Goal: Task Accomplishment & Management: Complete application form

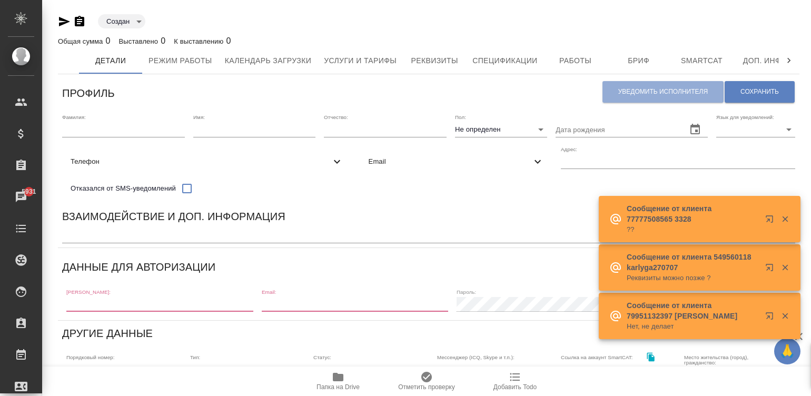
scroll to position [13, 0]
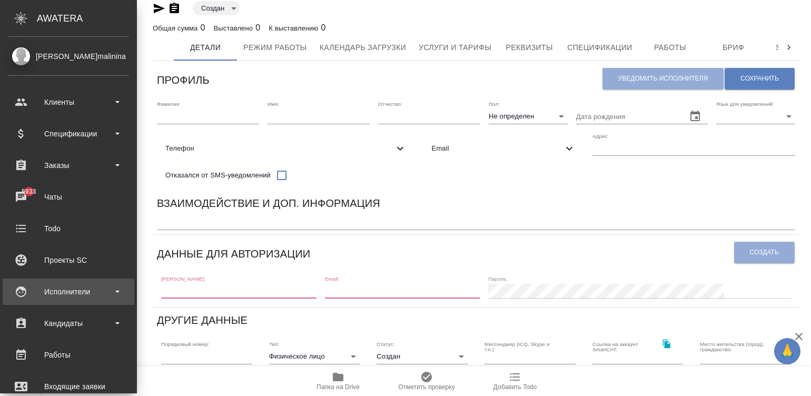
click at [26, 296] on icon at bounding box center [21, 291] width 13 height 13
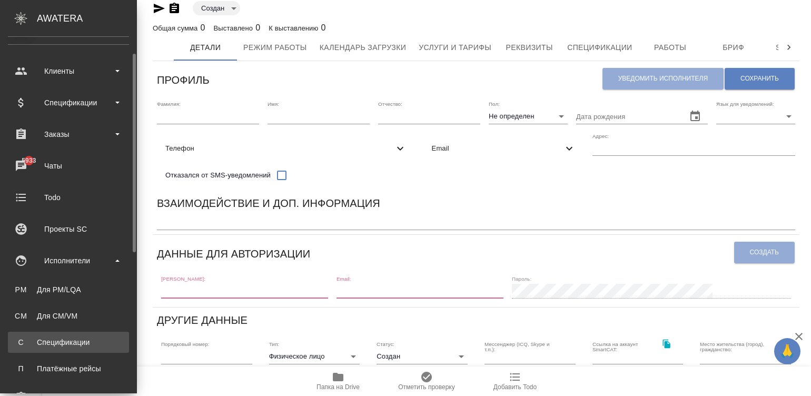
scroll to position [47, 0]
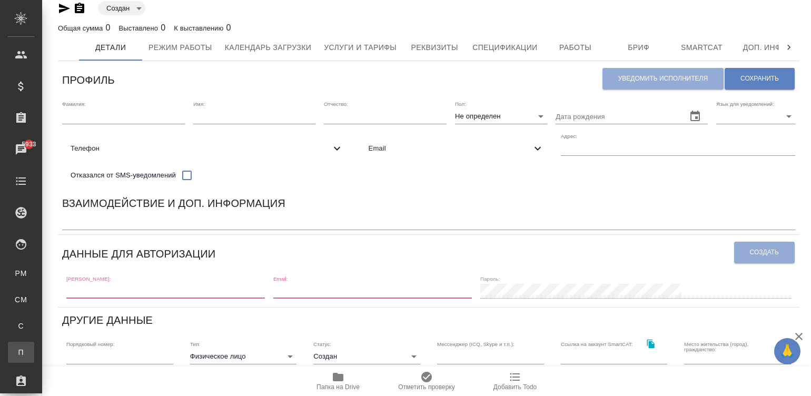
click at [16, 356] on div "Платёжные рейсы" at bounding box center [8, 352] width 16 height 11
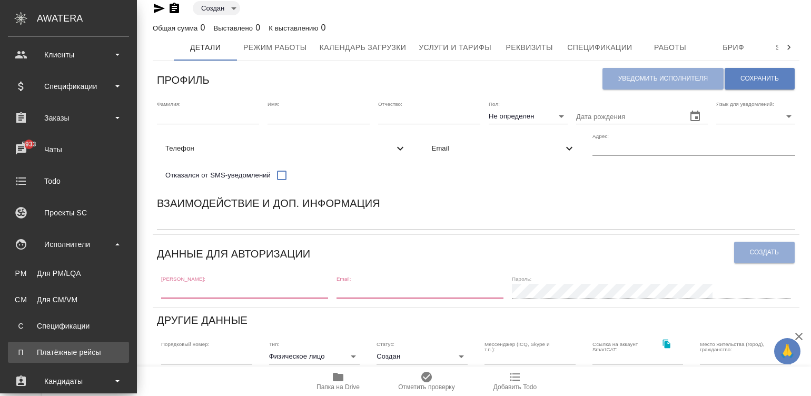
click at [13, 352] on link "П Платёжные рейсы" at bounding box center [68, 352] width 121 height 21
click at [19, 350] on div "Платёжные рейсы" at bounding box center [68, 352] width 111 height 11
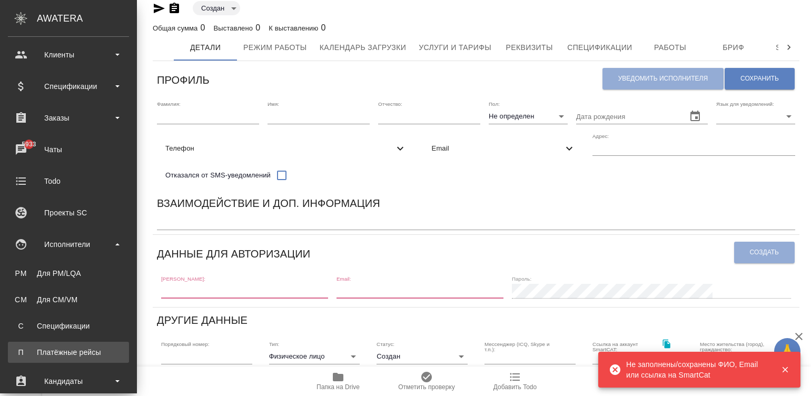
click at [19, 350] on div "Платёжные рейсы" at bounding box center [68, 352] width 111 height 11
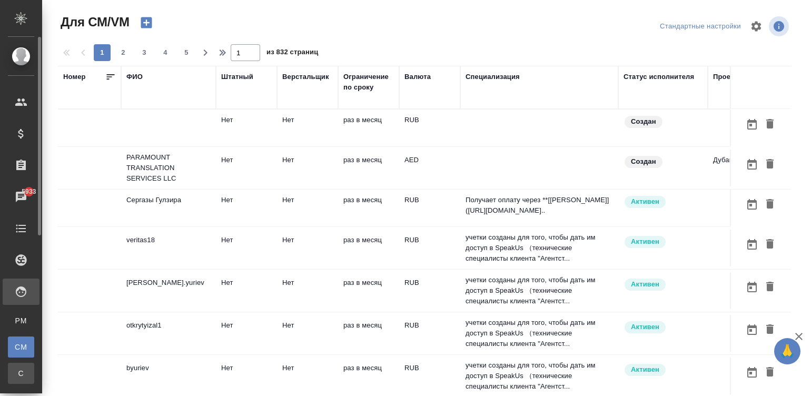
click at [16, 374] on div "Спецификации" at bounding box center [8, 373] width 16 height 11
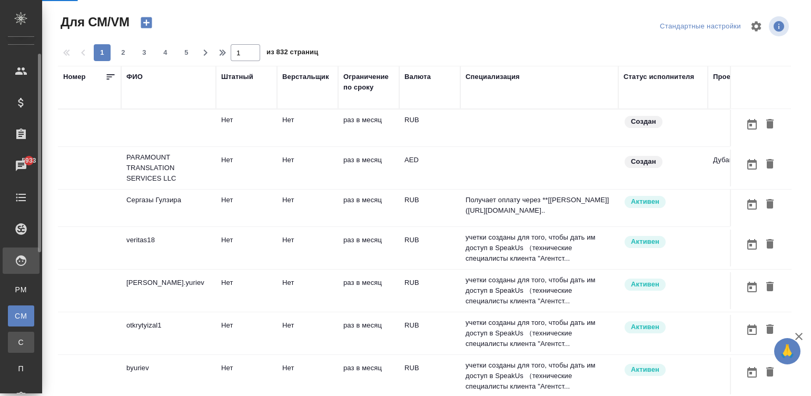
click at [24, 374] on link "П Платёжные рейсы" at bounding box center [21, 368] width 26 height 21
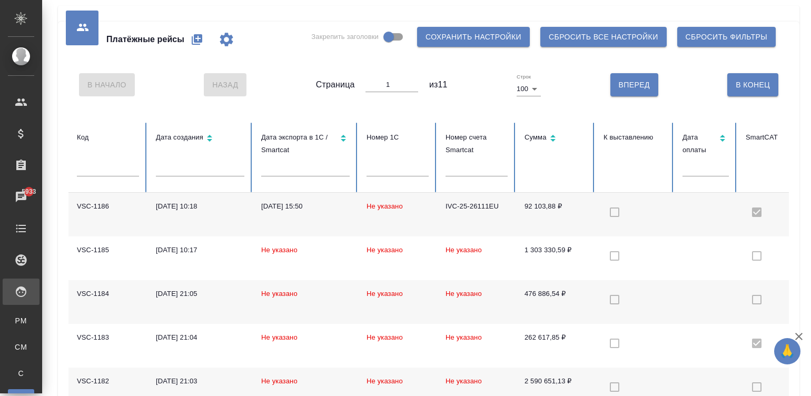
drag, startPoint x: 24, startPoint y: 374, endPoint x: 193, endPoint y: 37, distance: 377.1
click at [193, 37] on icon "button" at bounding box center [197, 39] width 13 height 13
select select "10"
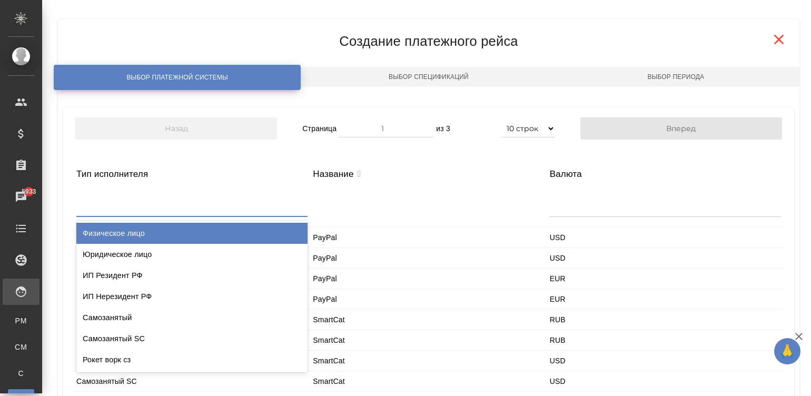
click at [161, 211] on div at bounding box center [191, 203] width 231 height 25
click at [139, 234] on div "Физическое лицо" at bounding box center [191, 233] width 231 height 21
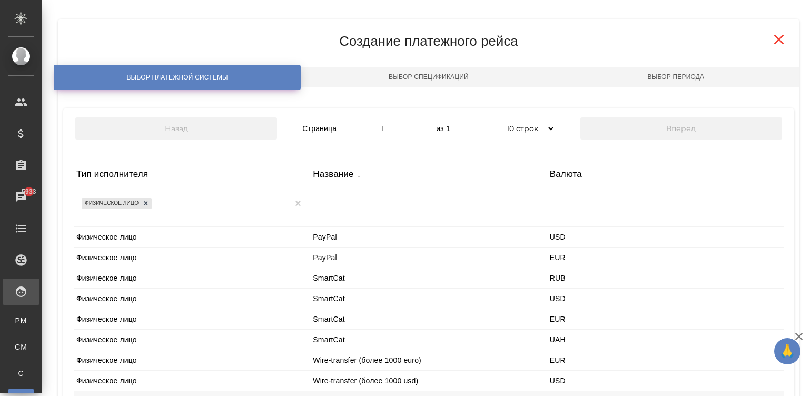
click at [318, 276] on div "SmartCat" at bounding box center [428, 278] width 236 height 20
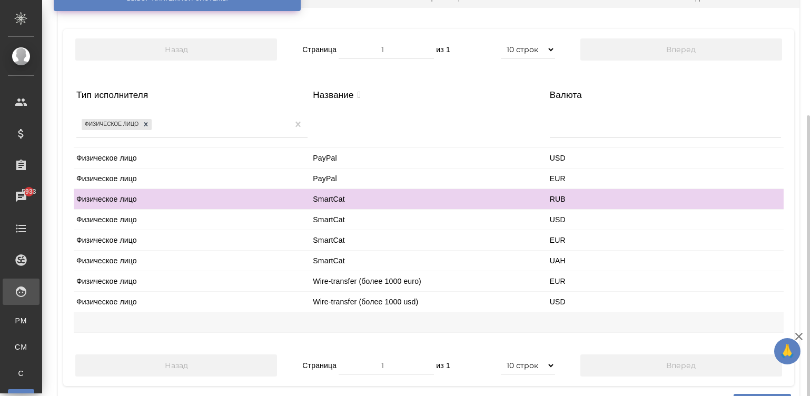
scroll to position [124, 0]
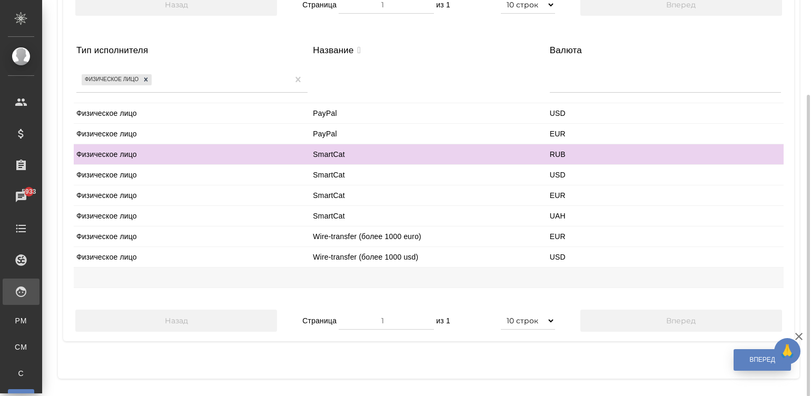
click at [745, 361] on button "Вперед" at bounding box center [761, 360] width 57 height 22
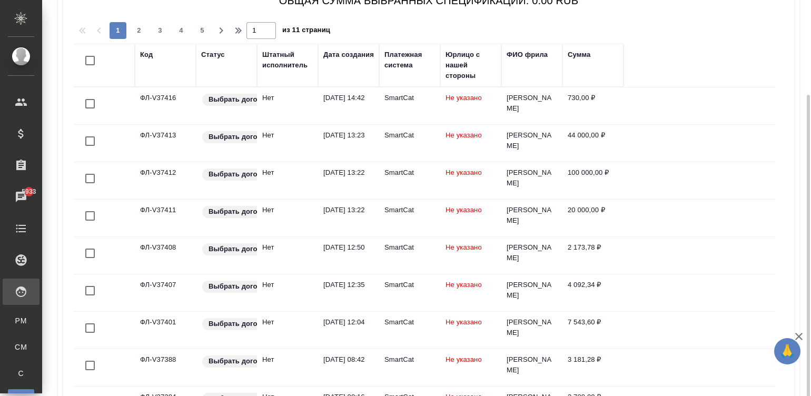
click at [346, 56] on div "Дата создания" at bounding box center [348, 54] width 51 height 11
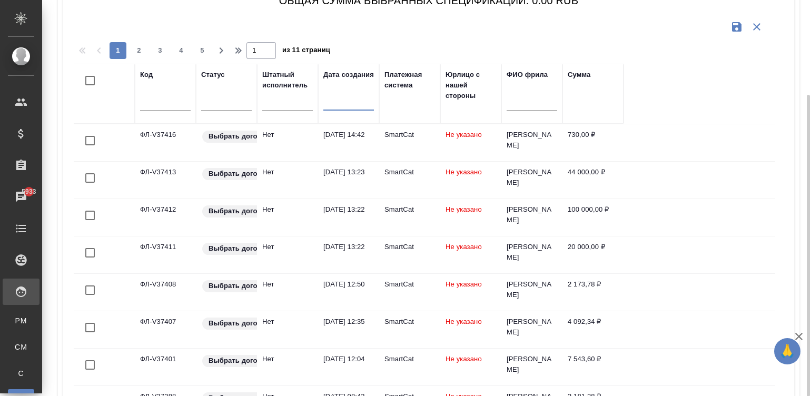
click at [337, 106] on input "text" at bounding box center [352, 101] width 44 height 15
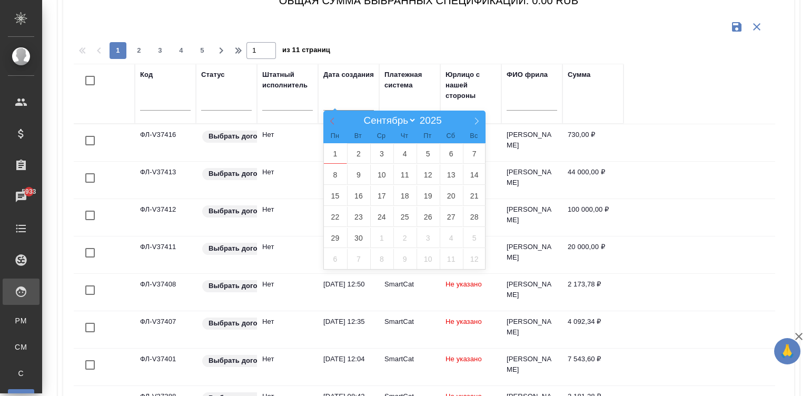
click at [332, 126] on span at bounding box center [332, 120] width 18 height 18
select select "7"
click at [421, 150] on span "1" at bounding box center [427, 153] width 23 height 21
type div "[DATE]T21:00:00.000Z"
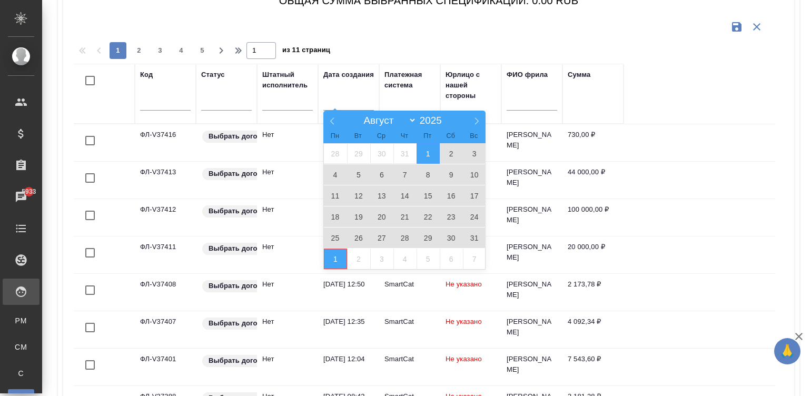
click at [334, 261] on span "1" at bounding box center [335, 258] width 23 height 21
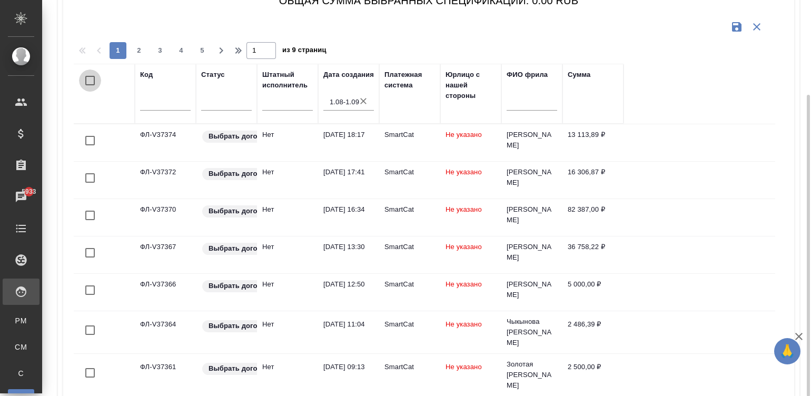
click at [89, 75] on input "checkbox" at bounding box center [90, 80] width 22 height 22
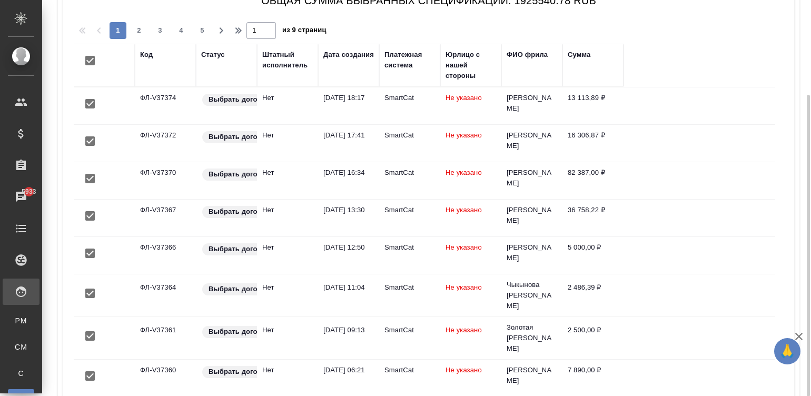
click at [294, 81] on th "Штатный исполнитель" at bounding box center [287, 65] width 61 height 43
click at [281, 60] on div "Штатный исполнитель" at bounding box center [287, 59] width 51 height 21
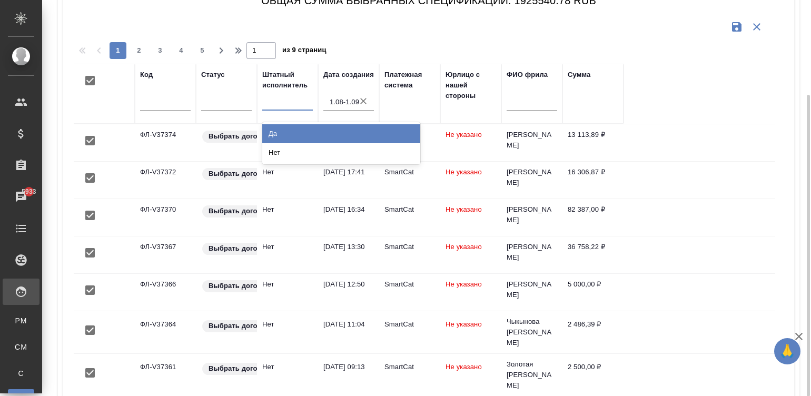
click at [278, 108] on div at bounding box center [287, 101] width 51 height 20
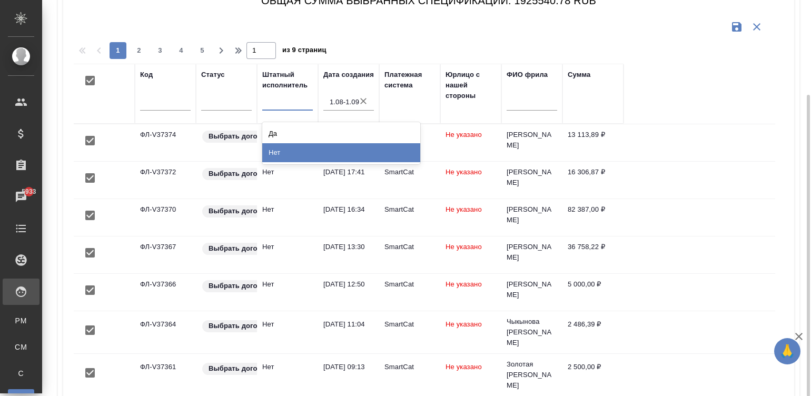
click at [298, 150] on div "Нет" at bounding box center [341, 152] width 158 height 19
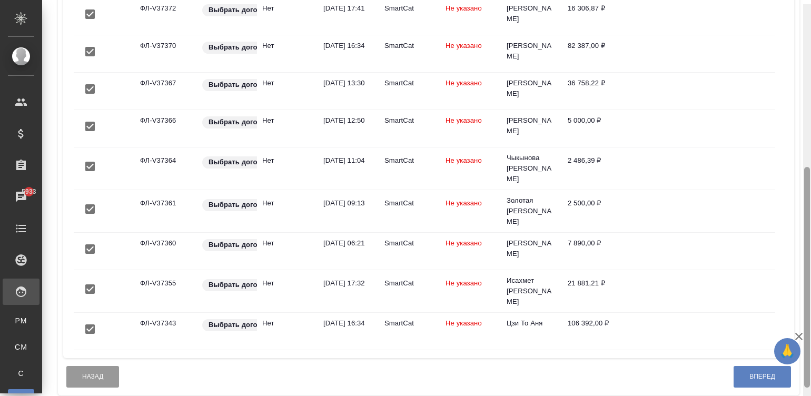
scroll to position [315, 0]
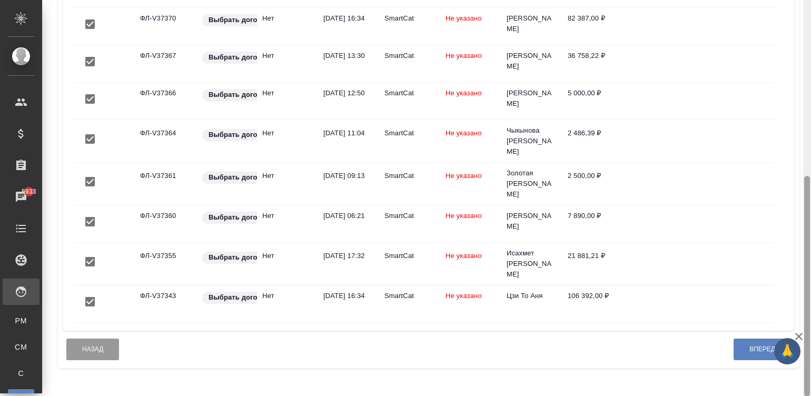
drag, startPoint x: 808, startPoint y: 171, endPoint x: 800, endPoint y: 350, distance: 179.2
click at [800, 350] on div "🙏 .cls-1 fill:#fff; AWATERA [PERSON_NAME]malinina Клиенты Спецификации Заказы 5…" at bounding box center [405, 198] width 811 height 396
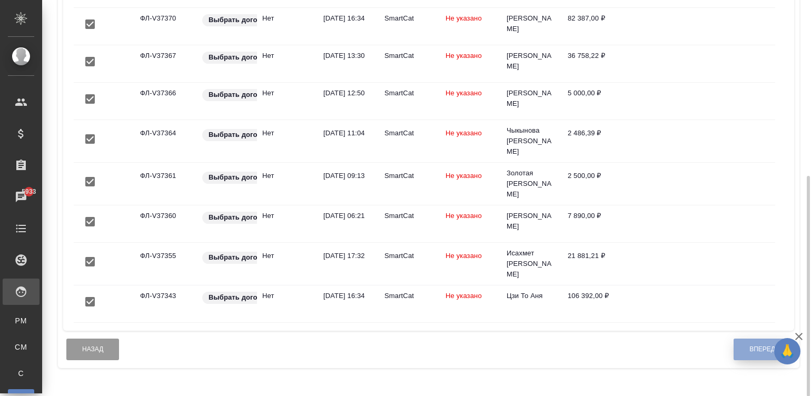
click at [737, 357] on button "Вперед" at bounding box center [761, 349] width 57 height 22
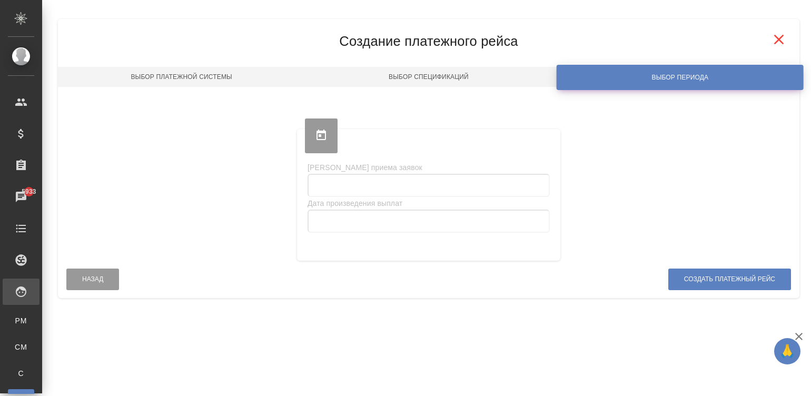
scroll to position [0, 0]
click at [805, 47] on div "Платёжные рейсы Закрепить заголовки Сохранить настройки Сбросить все настройки …" at bounding box center [426, 158] width 769 height 317
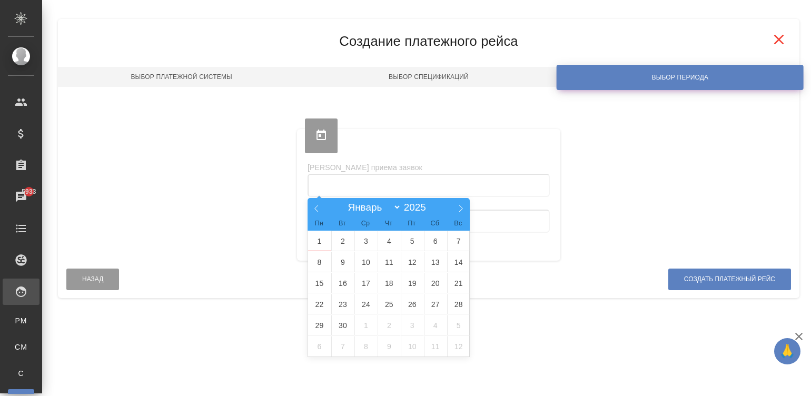
click at [364, 180] on input "text" at bounding box center [428, 185] width 242 height 23
click at [321, 246] on span "1" at bounding box center [319, 241] width 23 height 21
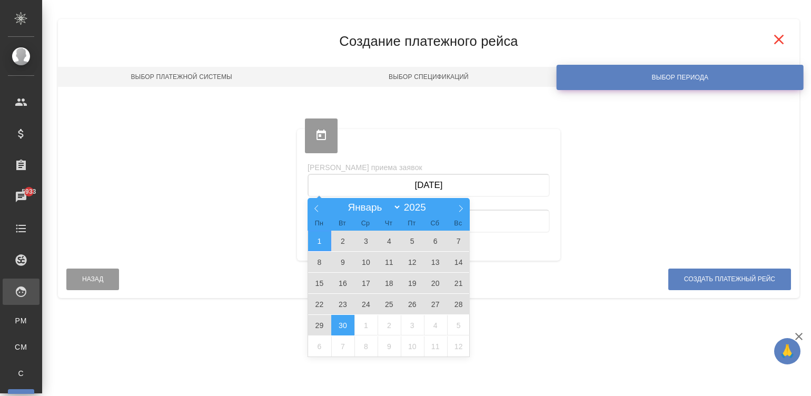
click at [343, 320] on span "30" at bounding box center [342, 325] width 23 height 21
type input "[DATE] — [DATE]"
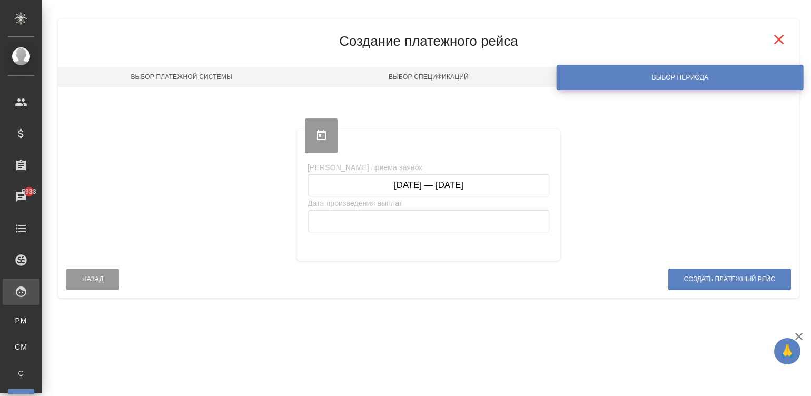
click at [494, 185] on input "[DATE] — [DATE]" at bounding box center [428, 185] width 242 height 23
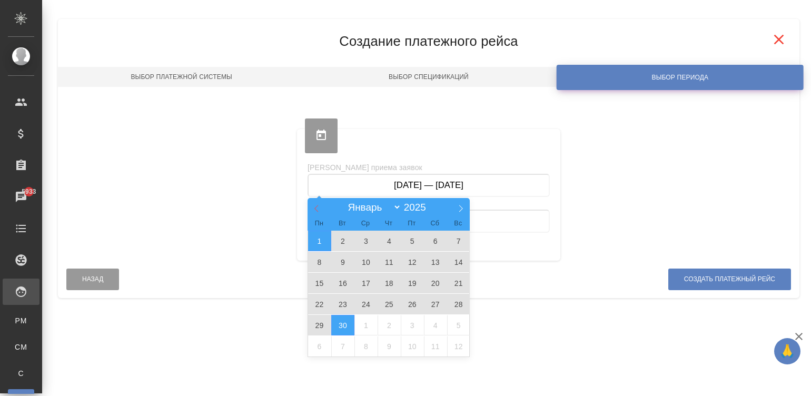
click at [313, 210] on icon at bounding box center [316, 208] width 7 height 7
select select "7"
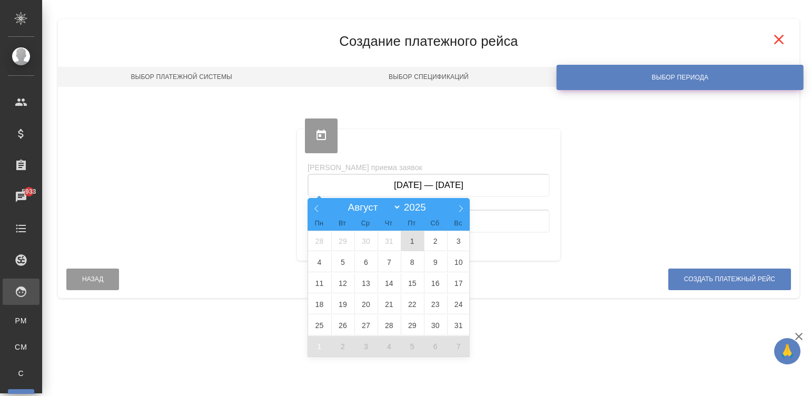
click at [416, 241] on span "1" at bounding box center [412, 241] width 23 height 21
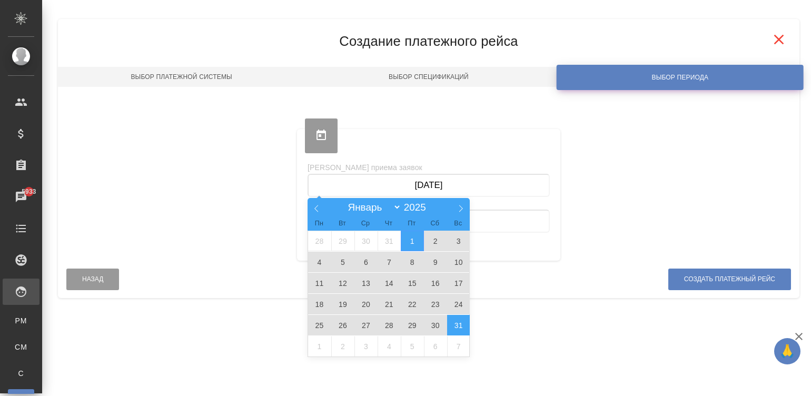
click at [463, 320] on span "31" at bounding box center [458, 325] width 23 height 21
type input "[DATE] — [DATE]"
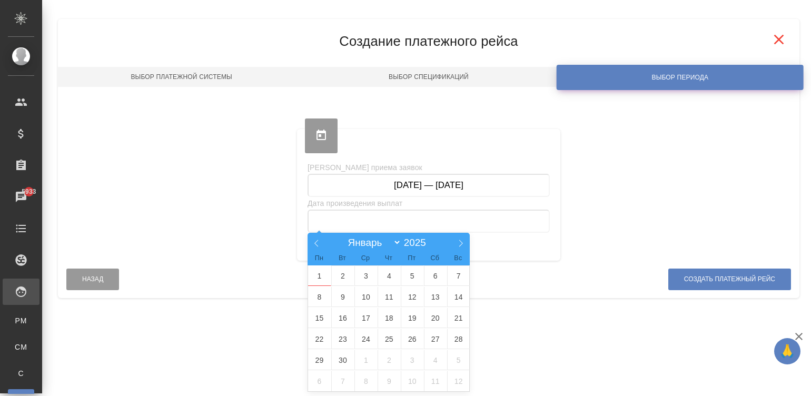
click at [462, 220] on input "text" at bounding box center [428, 221] width 242 height 23
click at [321, 282] on span "1" at bounding box center [319, 275] width 23 height 21
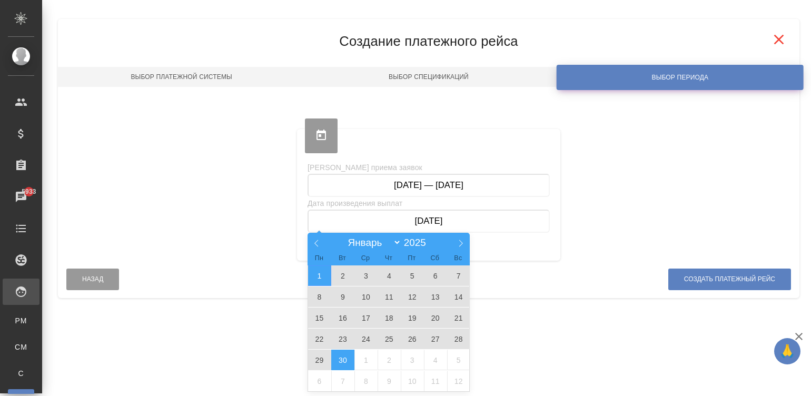
click at [347, 363] on span "30" at bounding box center [342, 360] width 23 height 21
type input "[DATE] — [DATE]"
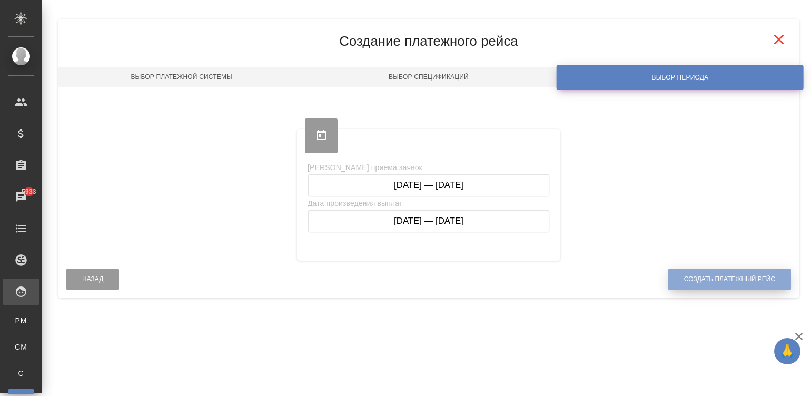
click at [712, 280] on span "Создать платежный рейс" at bounding box center [729, 279] width 91 height 9
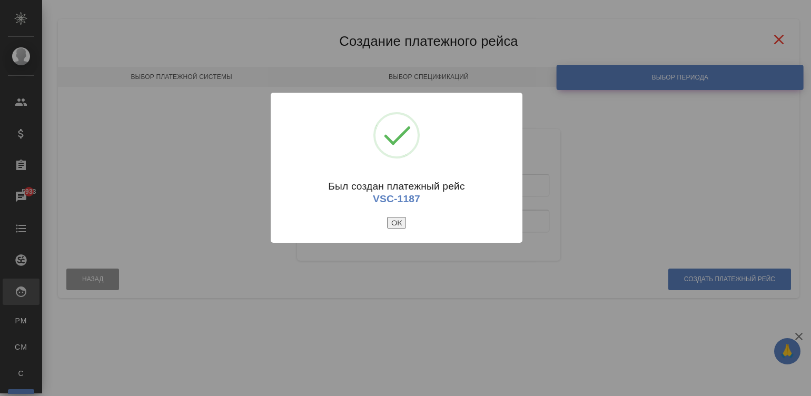
click at [395, 220] on button "ОК" at bounding box center [396, 223] width 19 height 12
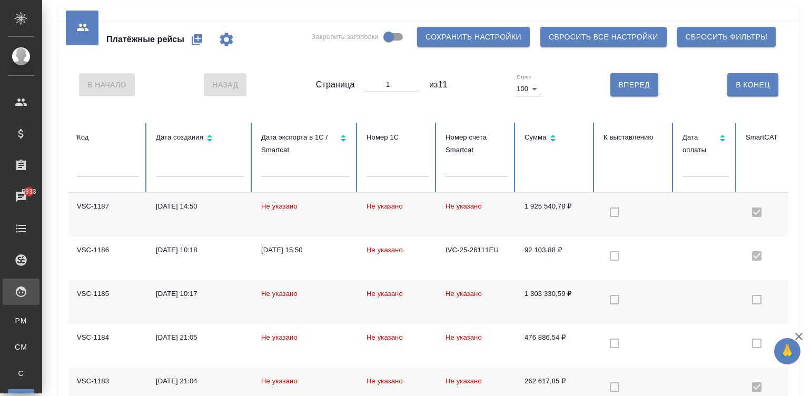
checkbox input "true"
checkbox input "false"
checkbox input "true"
checkbox input "false"
checkbox input "true"
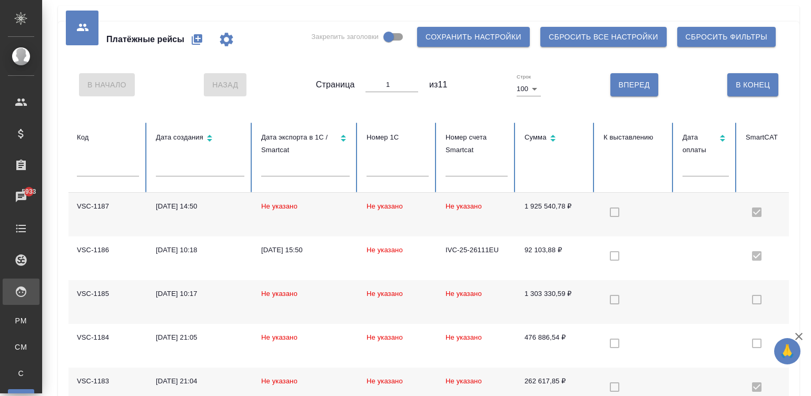
checkbox input "false"
checkbox input "true"
checkbox input "false"
checkbox input "true"
checkbox input "false"
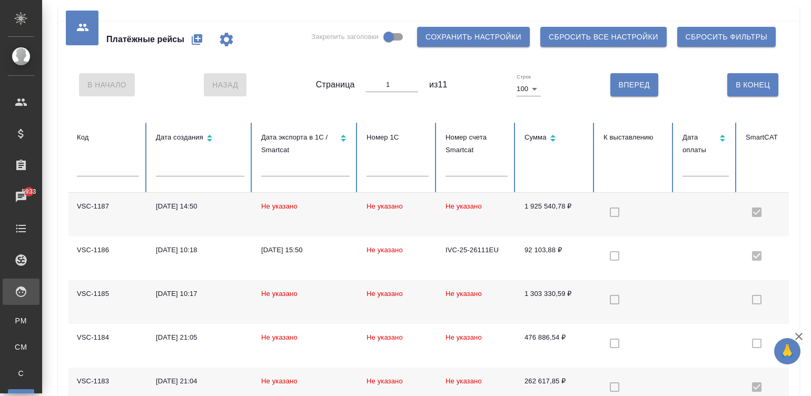
checkbox input "true"
checkbox input "false"
checkbox input "true"
checkbox input "false"
checkbox input "true"
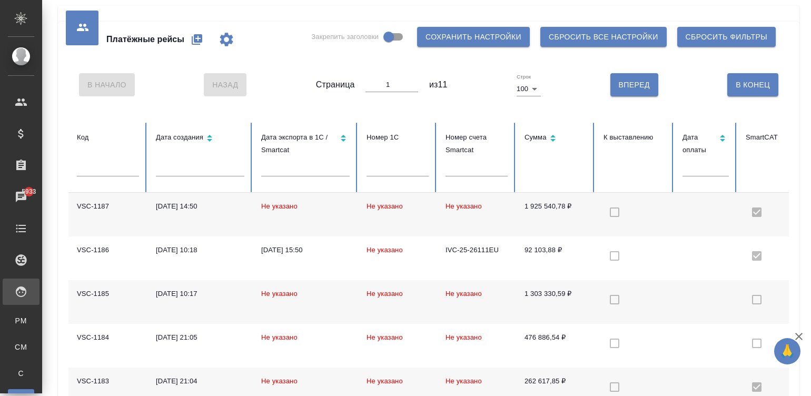
checkbox input "false"
checkbox input "true"
checkbox input "false"
checkbox input "true"
click at [580, 221] on td "1 925 540,78 ₽" at bounding box center [555, 215] width 79 height 44
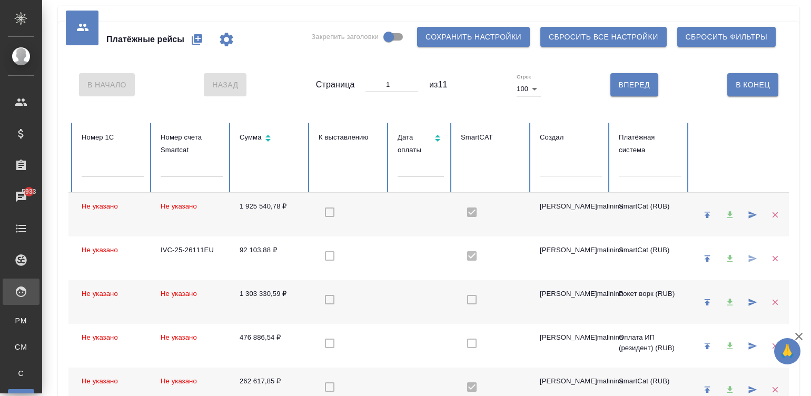
scroll to position [0, 290]
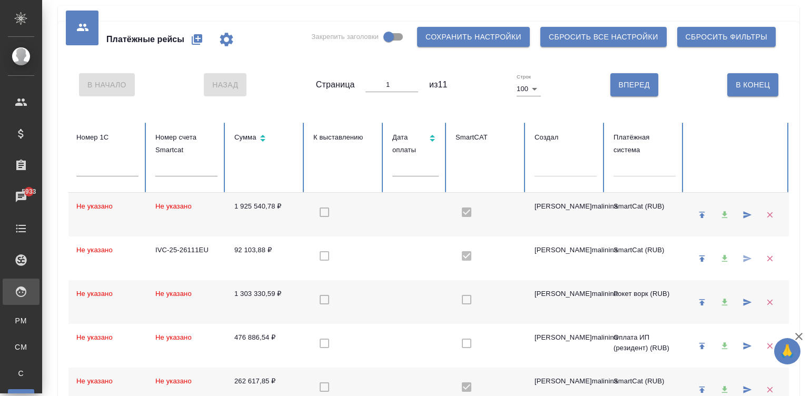
click at [638, 223] on td "SmartCat (RUB)" at bounding box center [644, 215] width 79 height 44
click at [191, 43] on icon "button" at bounding box center [197, 39] width 13 height 13
select select "10"
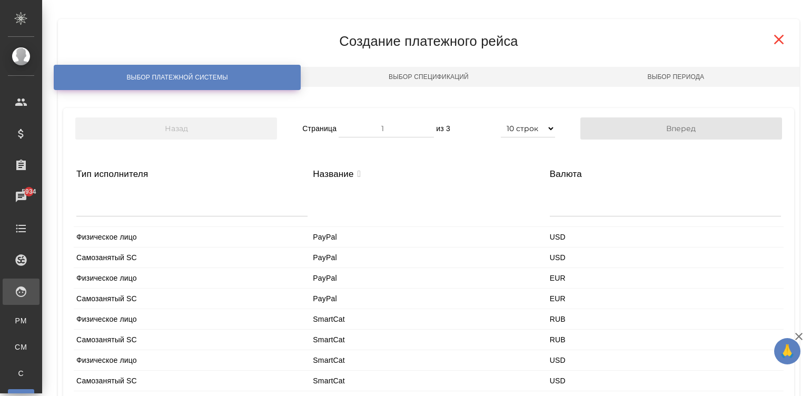
click at [152, 217] on div at bounding box center [191, 207] width 231 height 33
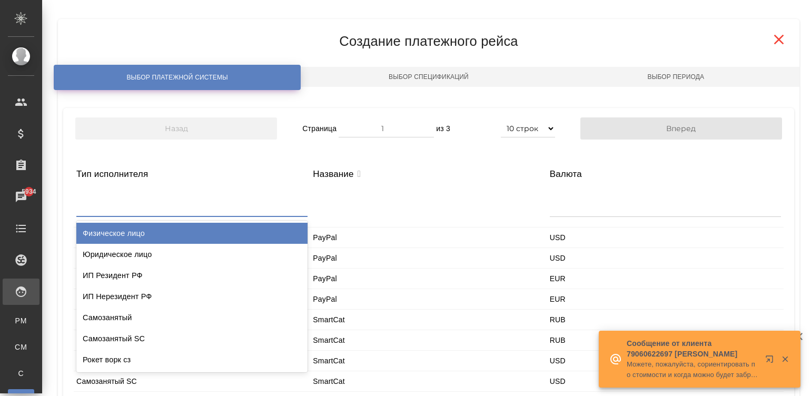
click at [145, 211] on div at bounding box center [191, 203] width 231 height 25
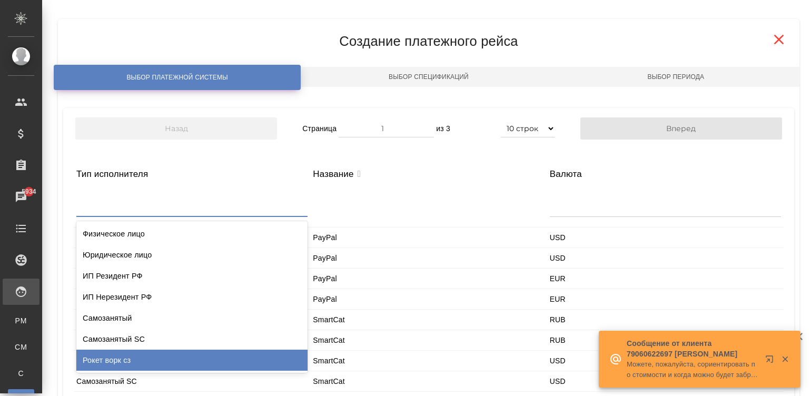
click at [139, 358] on div "Рокет ворк сз" at bounding box center [191, 360] width 231 height 21
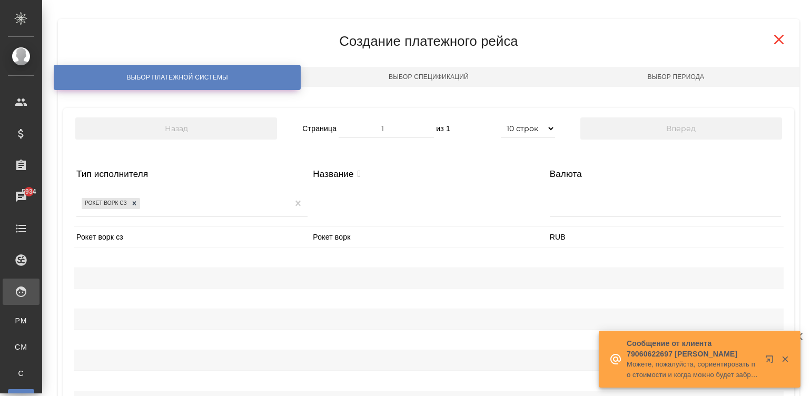
click at [162, 239] on div "Рокет ворк сз" at bounding box center [192, 237] width 236 height 20
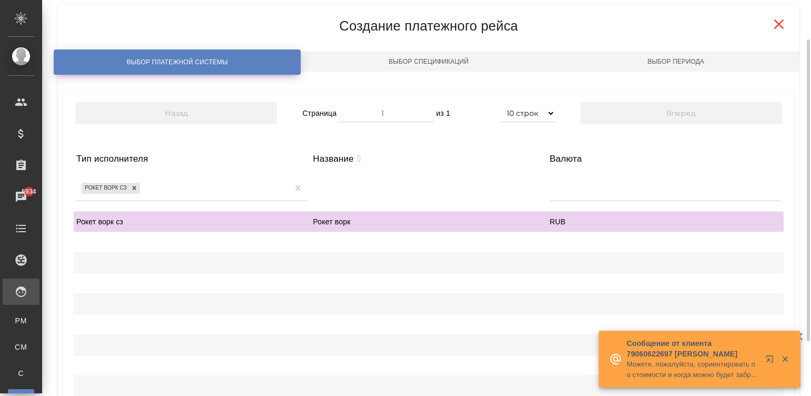
scroll to position [124, 0]
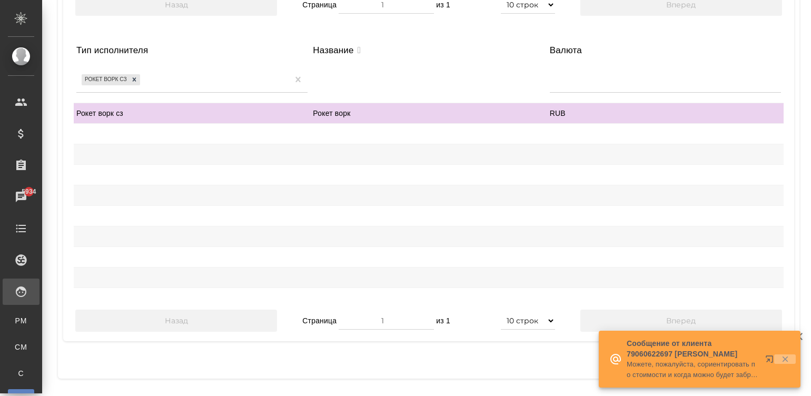
click at [788, 358] on icon "button" at bounding box center [784, 358] width 9 height 9
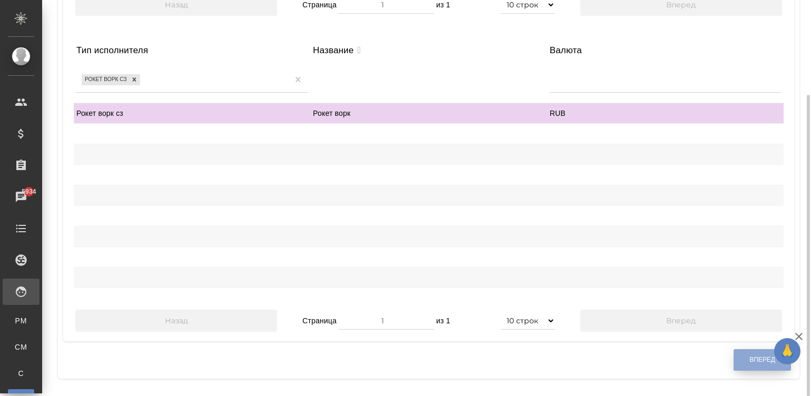
click at [756, 359] on span "Вперед" at bounding box center [762, 359] width 26 height 9
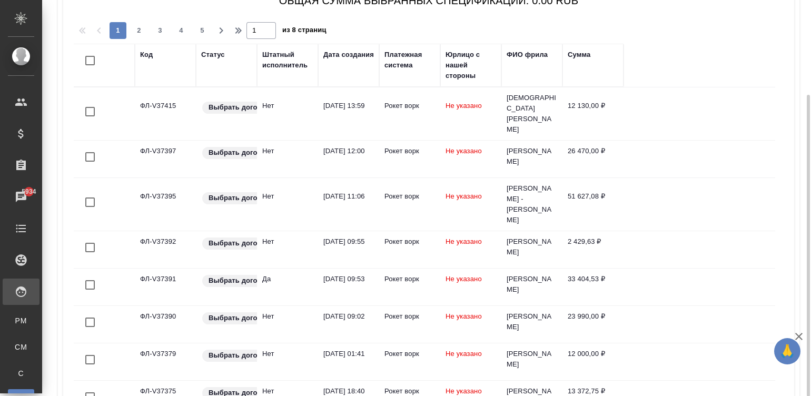
click at [282, 63] on div "Штатный исполнитель" at bounding box center [287, 59] width 51 height 21
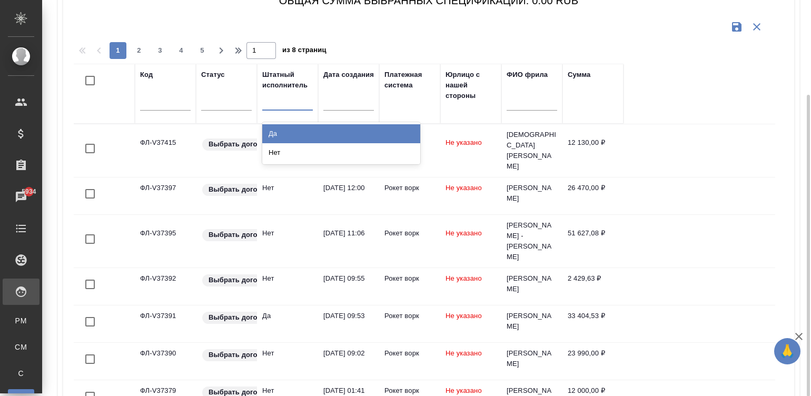
click at [283, 102] on div at bounding box center [287, 99] width 51 height 15
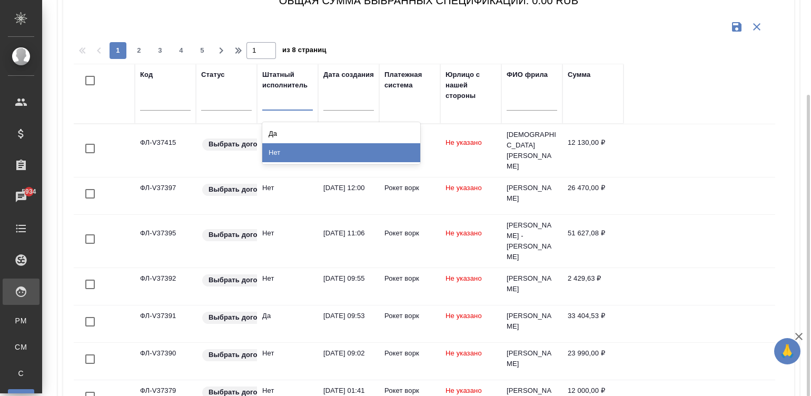
click at [312, 146] on div "Нет" at bounding box center [341, 152] width 158 height 19
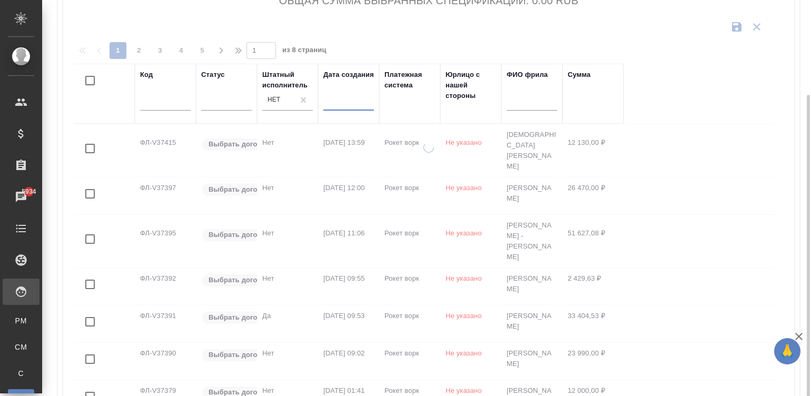
click at [341, 101] on input "text" at bounding box center [352, 101] width 44 height 15
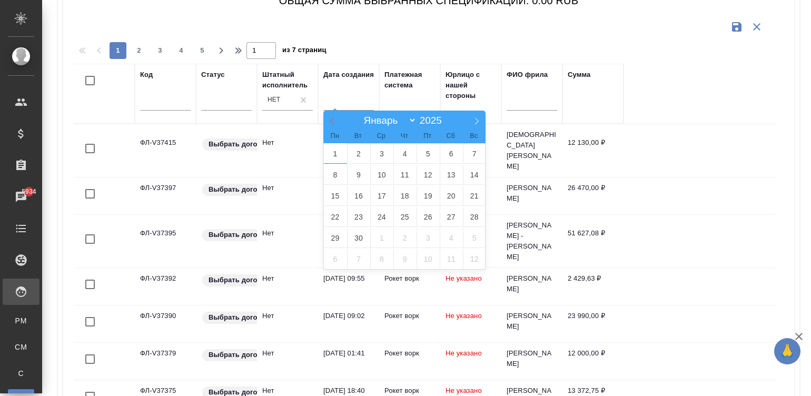
click at [332, 125] on span at bounding box center [332, 120] width 18 height 18
select select "7"
click at [424, 153] on span "1" at bounding box center [427, 153] width 23 height 21
type div "[DATE]T21:00:00.000Z"
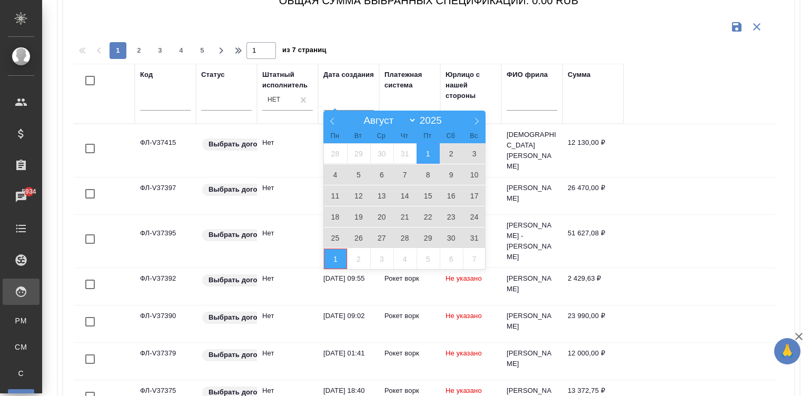
click at [334, 253] on span "1" at bounding box center [335, 258] width 23 height 21
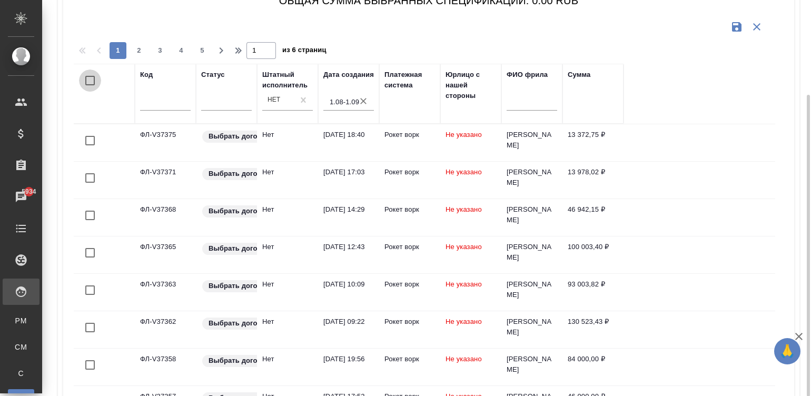
click at [89, 81] on input "checkbox" at bounding box center [90, 80] width 22 height 22
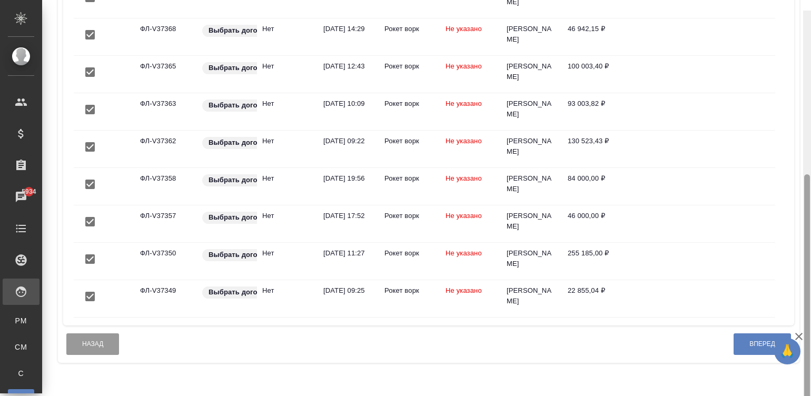
scroll to position [278, 0]
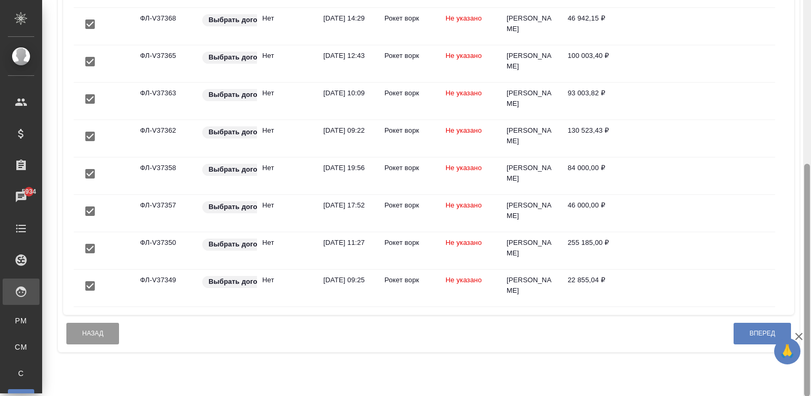
drag, startPoint x: 805, startPoint y: 291, endPoint x: 801, endPoint y: 412, distance: 120.6
click at [801, 395] on html "🙏 .cls-1 fill:#fff; AWATERA [PERSON_NAME]malinina Клиенты Спецификации Заказы 5…" at bounding box center [405, 198] width 811 height 396
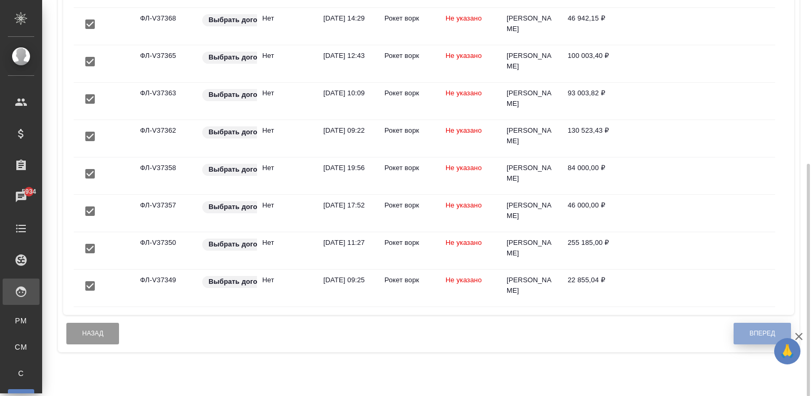
click at [751, 344] on button "Вперед" at bounding box center [761, 334] width 57 height 22
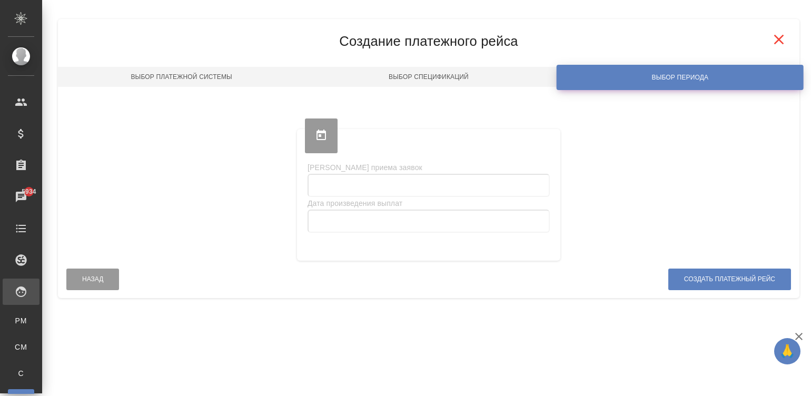
scroll to position [0, 0]
click at [808, 47] on div "Платёжные рейсы Закрепить заголовки Сохранить настройки Сбросить все настройки …" at bounding box center [426, 158] width 769 height 317
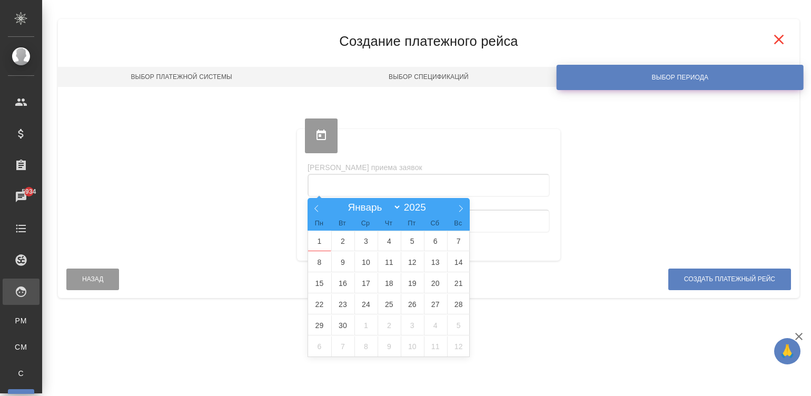
click at [337, 179] on input "text" at bounding box center [428, 185] width 242 height 23
click at [330, 236] on span "1" at bounding box center [319, 241] width 23 height 21
type input "[DATE]"
click at [313, 205] on icon at bounding box center [316, 208] width 7 height 7
select select "7"
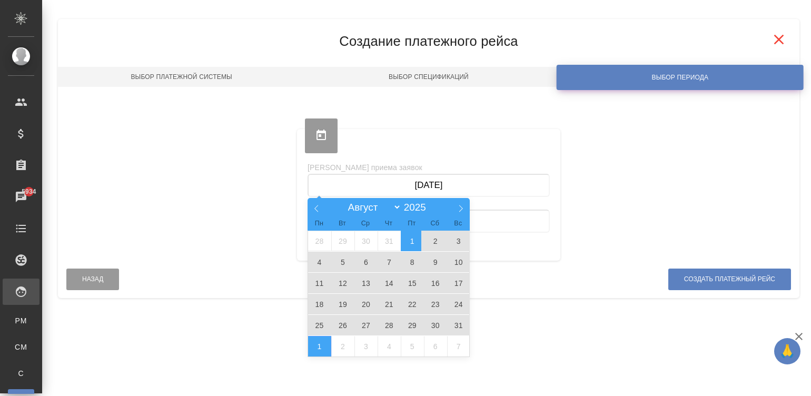
click at [417, 237] on span "1" at bounding box center [412, 241] width 23 height 21
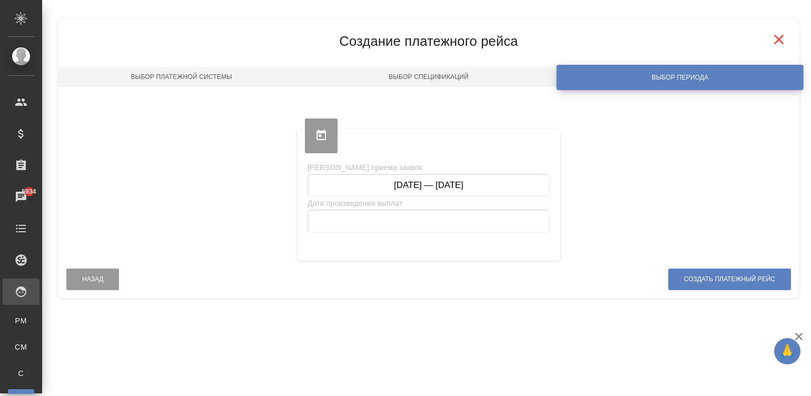
click at [439, 187] on input "[DATE] — [DATE]" at bounding box center [428, 185] width 242 height 23
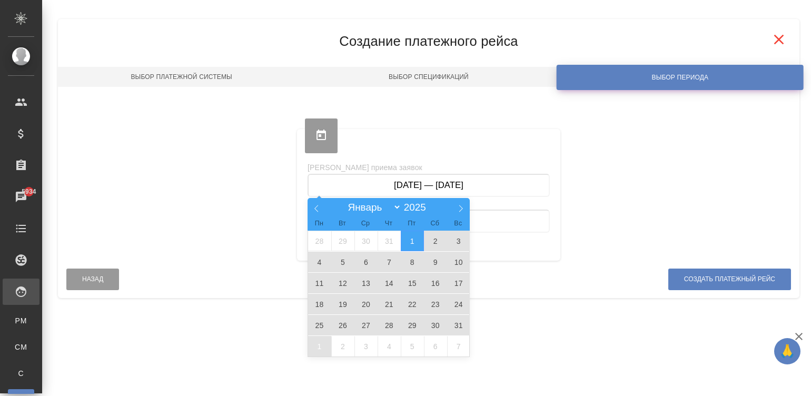
click at [455, 326] on span "31" at bounding box center [458, 325] width 23 height 21
click at [413, 237] on span "1" at bounding box center [412, 241] width 23 height 21
type input "[DATE] — [DATE]"
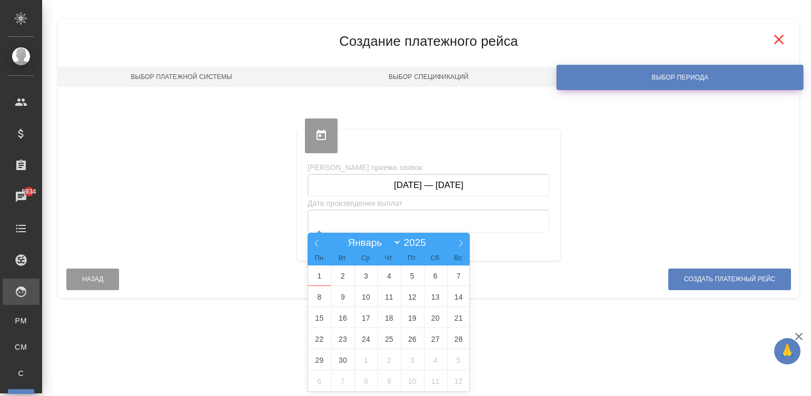
click at [395, 214] on input "text" at bounding box center [428, 221] width 242 height 23
click at [327, 277] on span "1" at bounding box center [319, 275] width 23 height 21
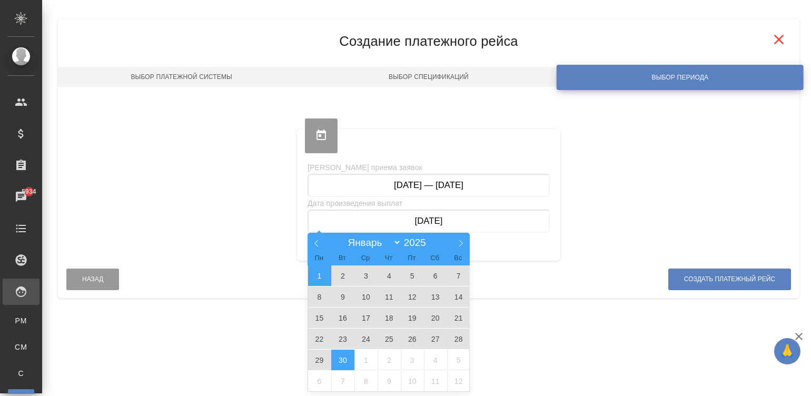
click at [345, 361] on span "30" at bounding box center [342, 360] width 23 height 21
type input "[DATE] — [DATE]"
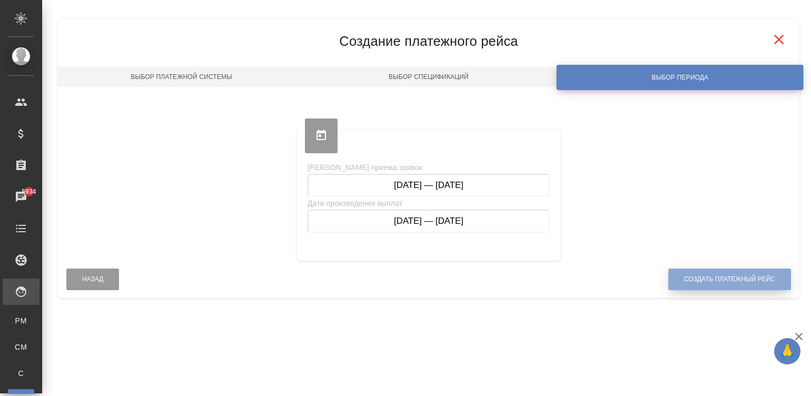
click at [698, 279] on span "Создать платежный рейс" at bounding box center [729, 279] width 91 height 9
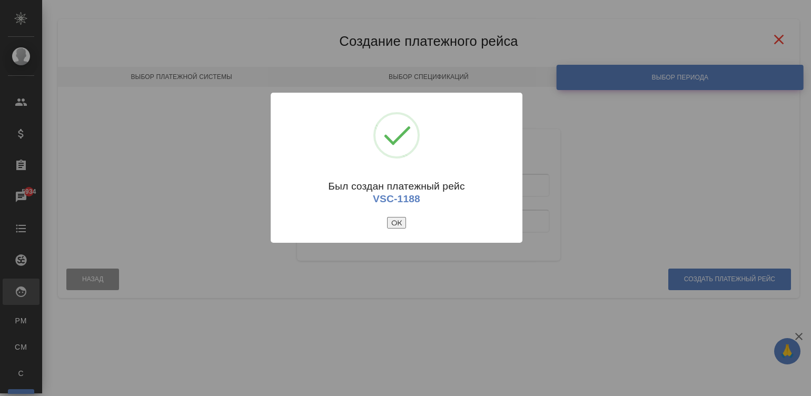
click at [398, 226] on button "ОК" at bounding box center [396, 223] width 19 height 12
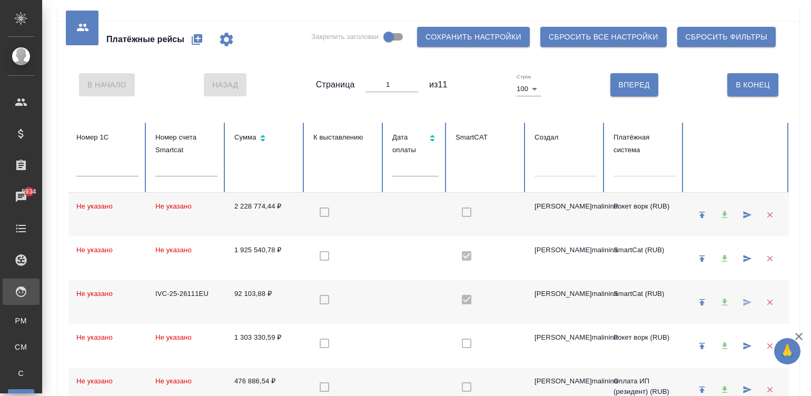
checkbox input "false"
checkbox input "true"
checkbox input "false"
checkbox input "true"
checkbox input "false"
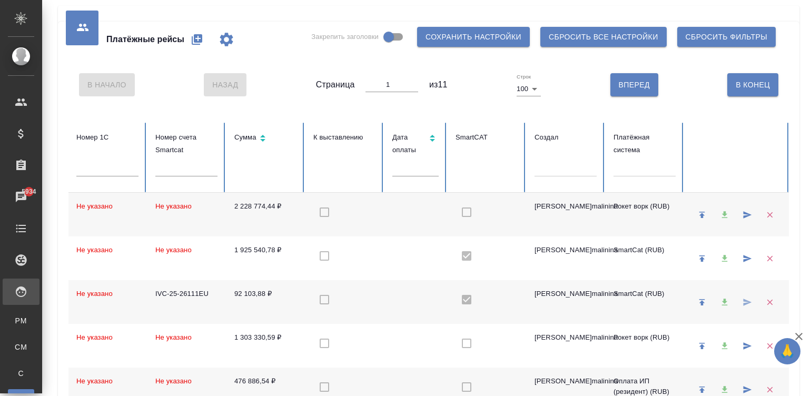
checkbox input "true"
checkbox input "false"
checkbox input "true"
checkbox input "false"
checkbox input "true"
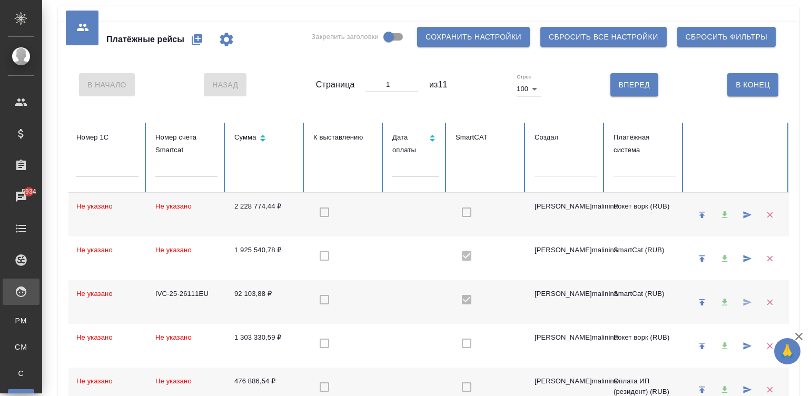
checkbox input "false"
checkbox input "true"
checkbox input "false"
checkbox input "true"
checkbox input "false"
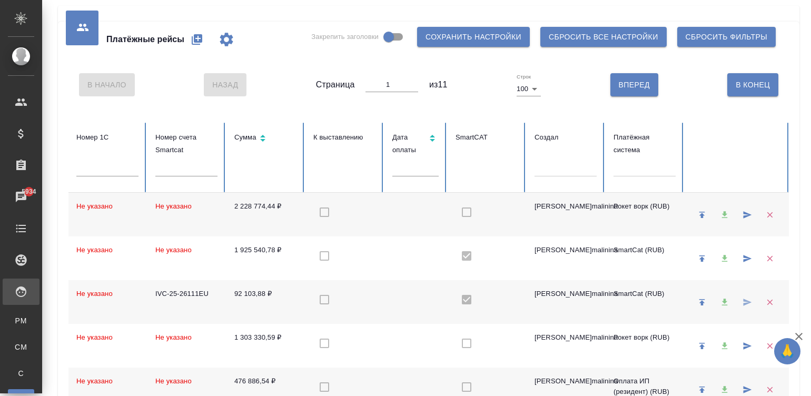
checkbox input "true"
checkbox input "false"
checkbox input "true"
checkbox input "false"
checkbox input "true"
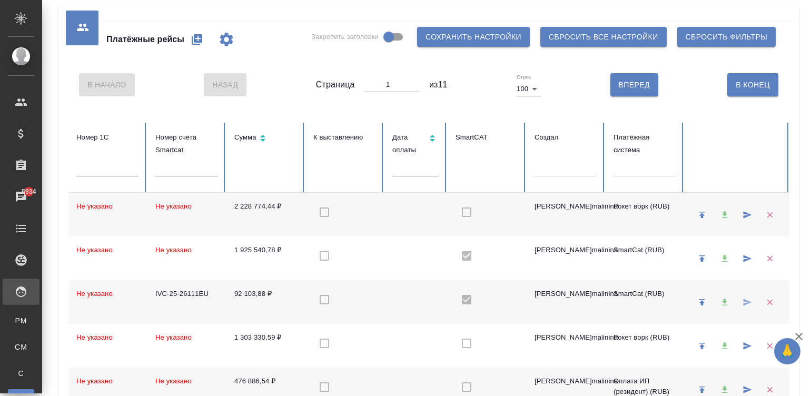
click at [193, 35] on icon "button" at bounding box center [197, 39] width 13 height 13
select select "10"
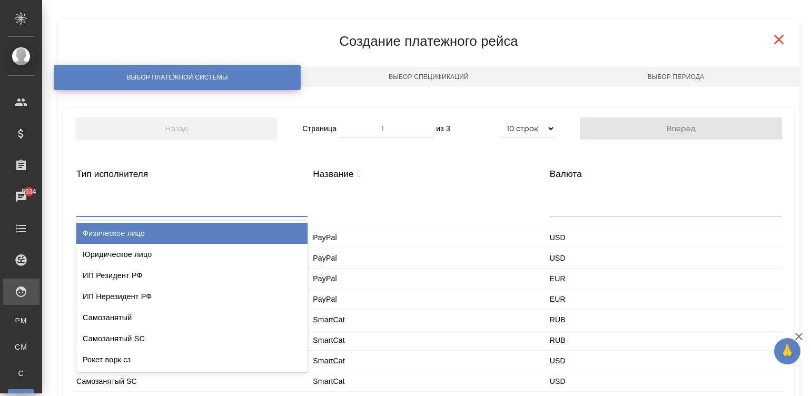
click at [155, 201] on div at bounding box center [191, 203] width 231 height 25
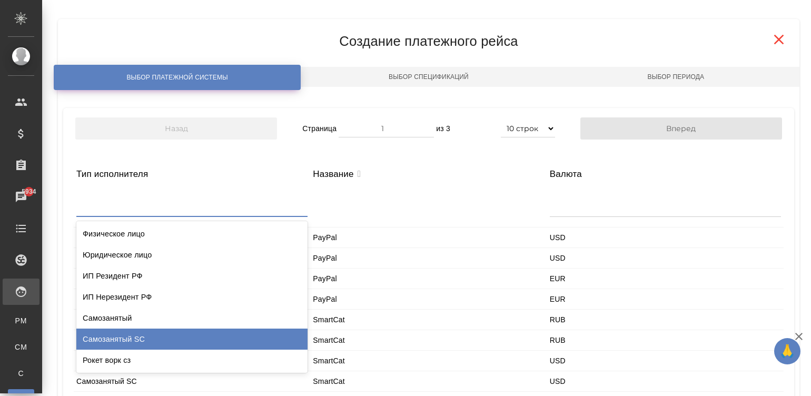
click at [136, 341] on div "Самозанятый SC" at bounding box center [191, 338] width 231 height 21
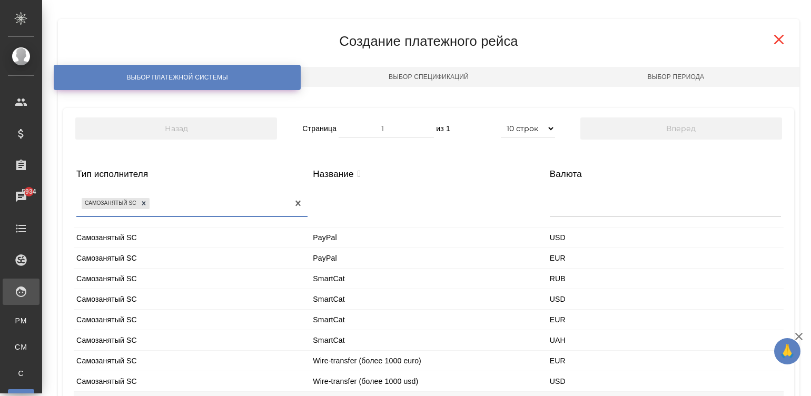
click at [145, 278] on div "Самозанятый SC" at bounding box center [192, 278] width 236 height 20
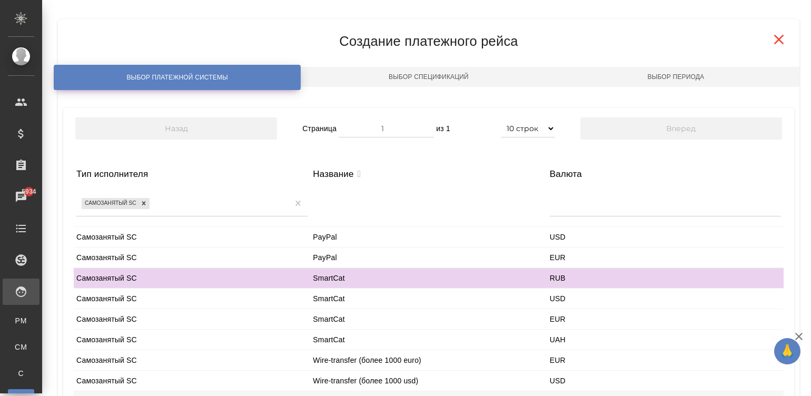
click at [145, 278] on div "Самозанятый SC" at bounding box center [192, 278] width 236 height 20
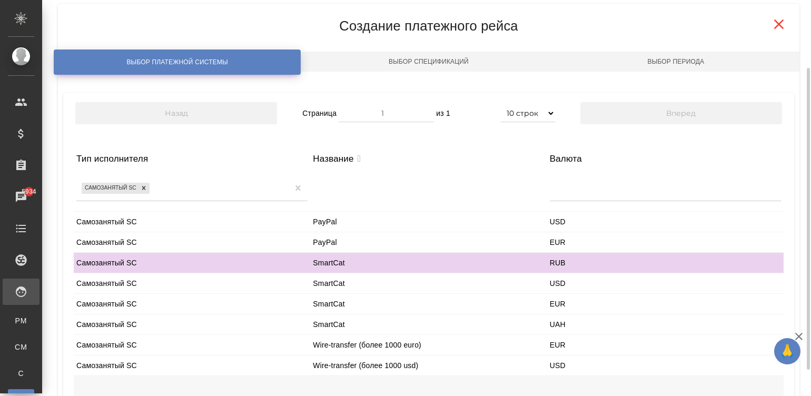
scroll to position [124, 0]
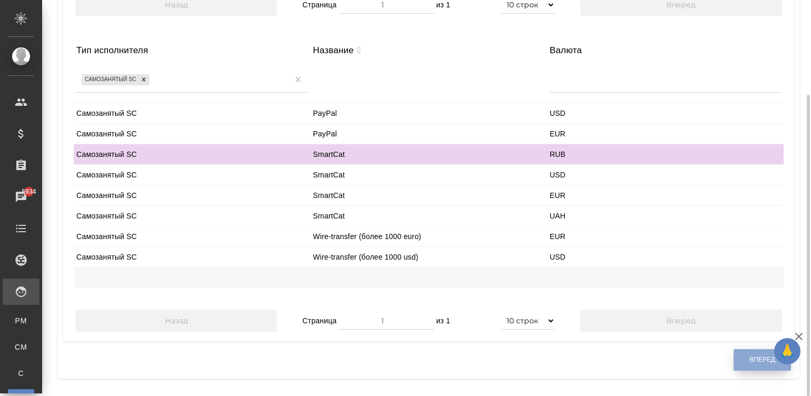
click at [740, 354] on button "Вперед" at bounding box center [761, 360] width 57 height 22
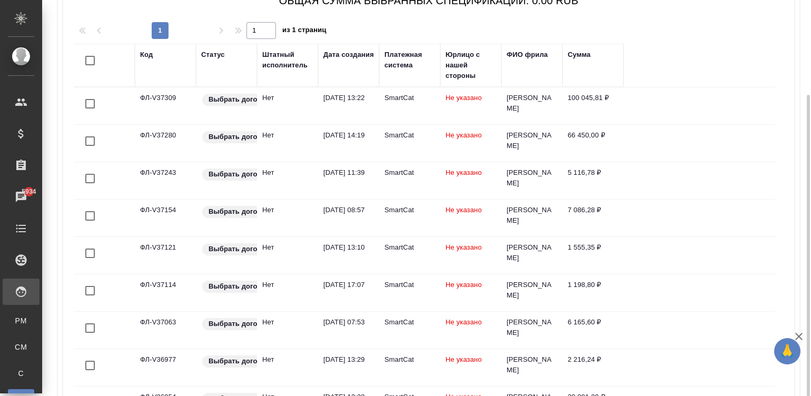
click at [276, 57] on div "Штатный исполнитель" at bounding box center [287, 59] width 51 height 21
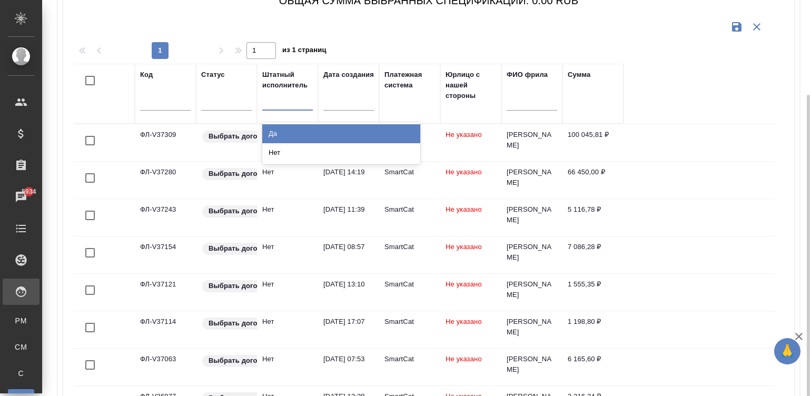
click at [268, 108] on div at bounding box center [287, 101] width 51 height 20
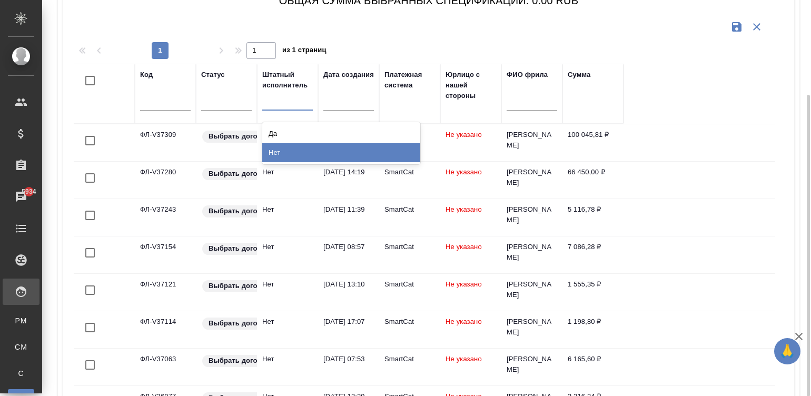
click at [294, 151] on div "Нет" at bounding box center [341, 152] width 158 height 19
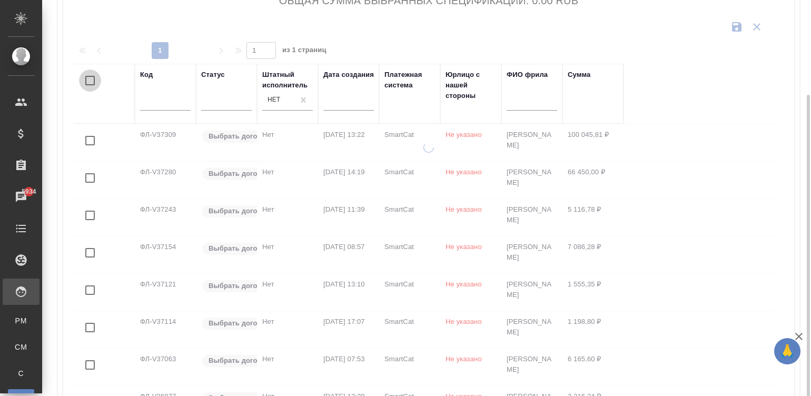
click at [90, 82] on input "checkbox" at bounding box center [90, 80] width 22 height 22
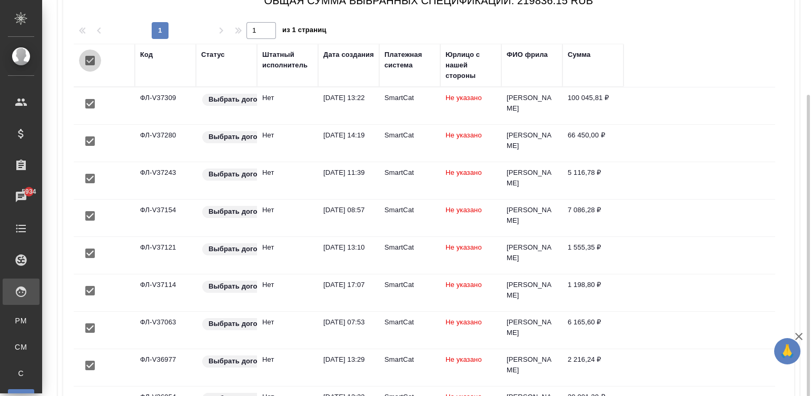
click at [90, 63] on input "checkbox" at bounding box center [90, 60] width 22 height 22
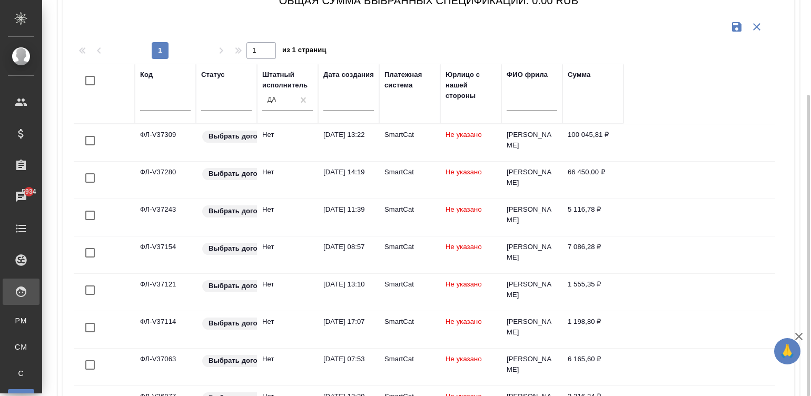
click at [328, 99] on div at bounding box center [348, 101] width 51 height 17
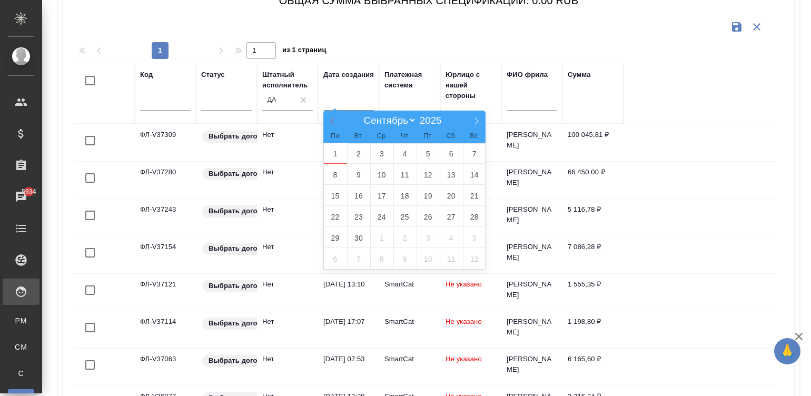
click at [332, 118] on icon at bounding box center [331, 120] width 7 height 7
select select "7"
click at [427, 161] on span "1" at bounding box center [427, 153] width 23 height 21
type div "[DATE]T21:00:00.000Z"
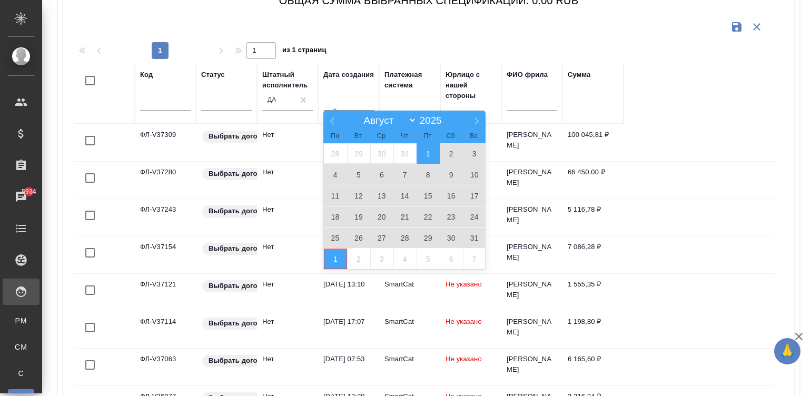
click at [331, 255] on span "1" at bounding box center [335, 258] width 23 height 21
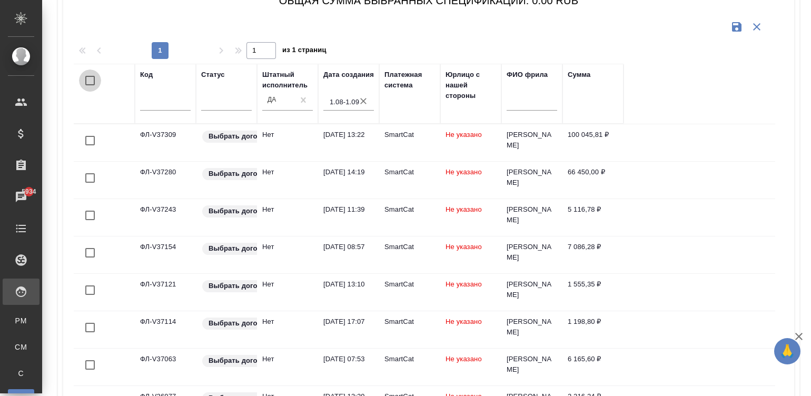
click at [92, 80] on input "checkbox" at bounding box center [90, 80] width 22 height 22
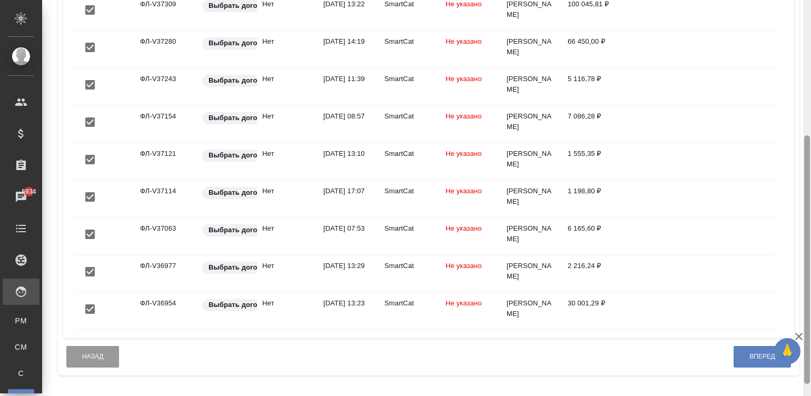
scroll to position [235, 0]
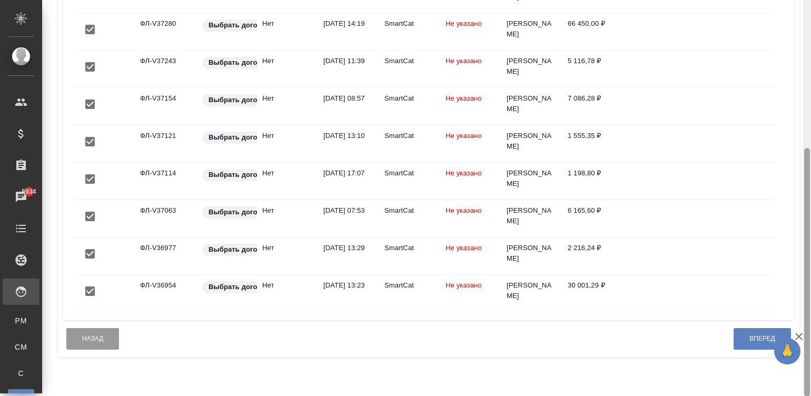
drag, startPoint x: 806, startPoint y: 242, endPoint x: 808, endPoint y: 344, distance: 102.1
click at [808, 344] on div at bounding box center [807, 272] width 6 height 248
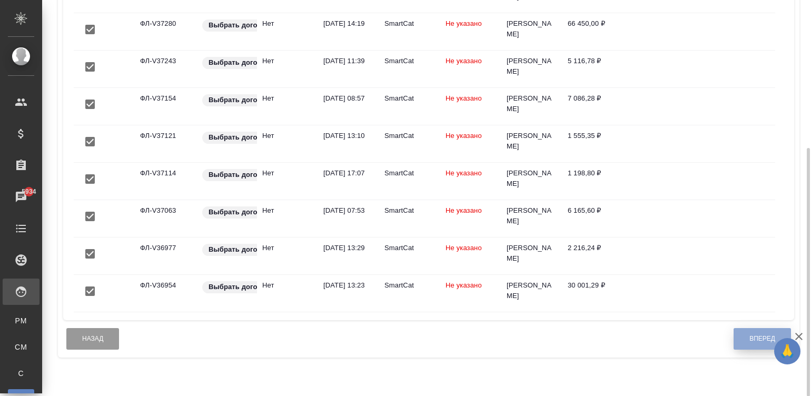
click at [747, 350] on button "Вперед" at bounding box center [761, 339] width 57 height 22
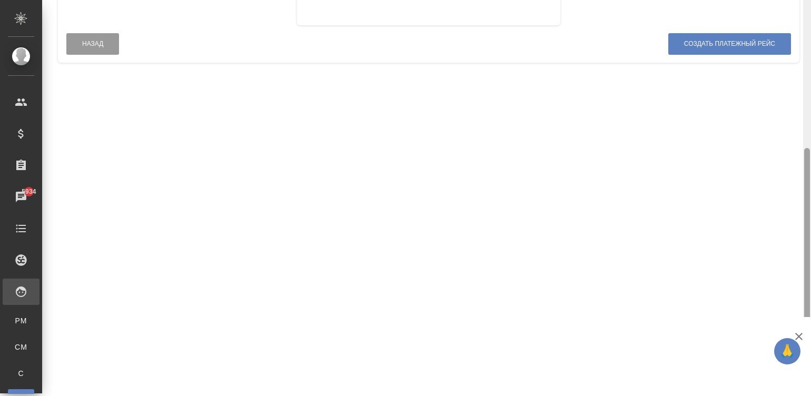
scroll to position [0, 0]
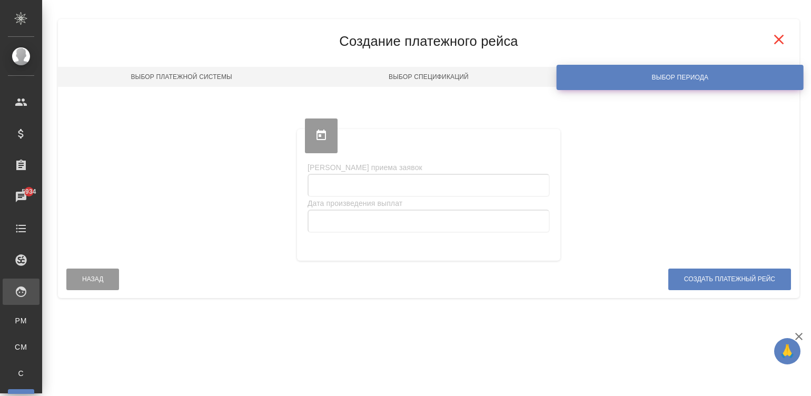
click at [808, 47] on div "Платёжные рейсы Закрепить заголовки Сохранить настройки Сбросить все настройки …" at bounding box center [426, 158] width 769 height 317
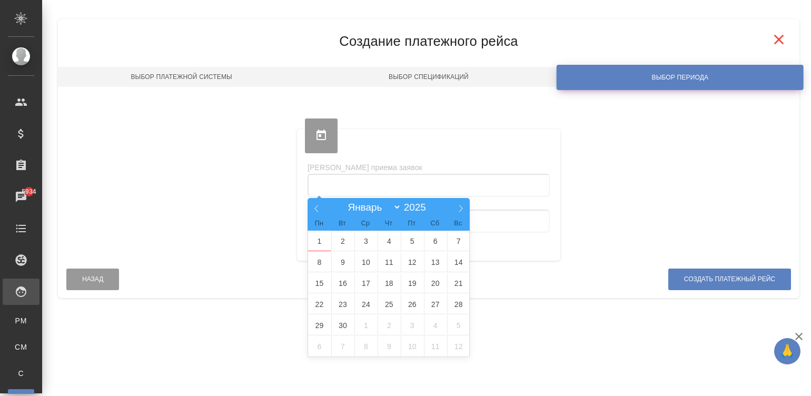
click at [363, 181] on input "text" at bounding box center [428, 185] width 242 height 23
click at [315, 205] on icon at bounding box center [316, 208] width 7 height 7
select select "7"
click at [411, 241] on span "1" at bounding box center [412, 241] width 23 height 21
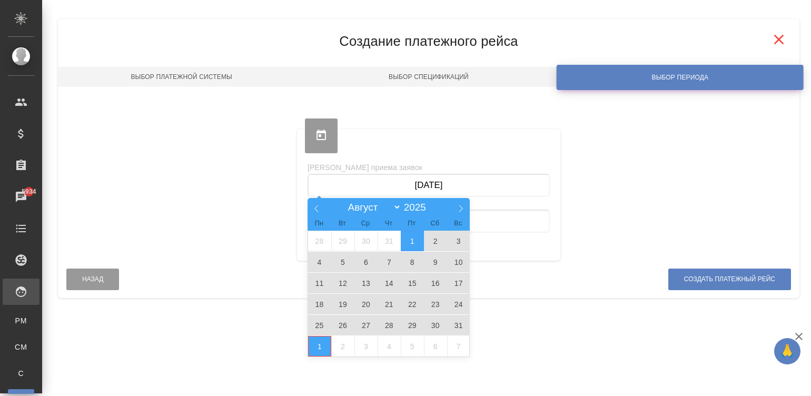
click at [316, 343] on span "1" at bounding box center [319, 346] width 23 height 21
type input "[DATE] — [DATE]"
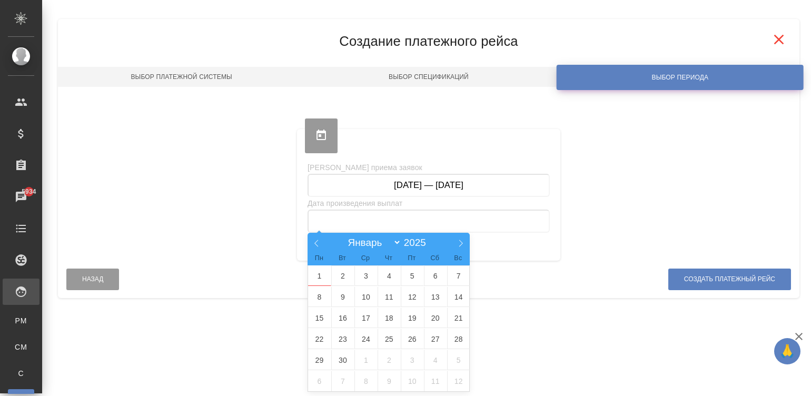
click at [344, 217] on input "text" at bounding box center [428, 221] width 242 height 23
click at [327, 276] on span "1" at bounding box center [319, 275] width 23 height 21
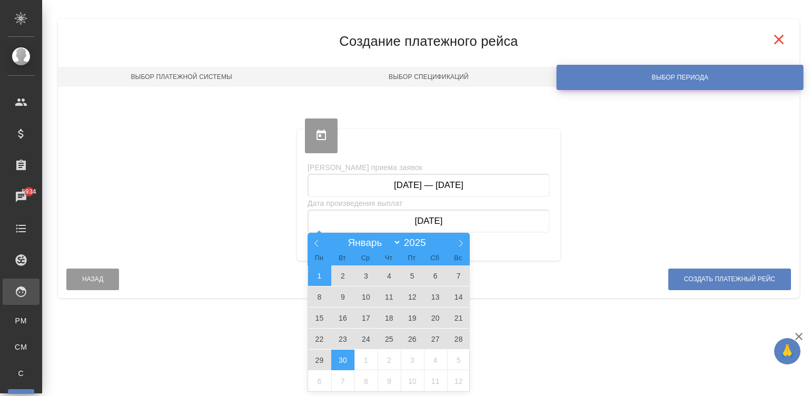
click at [340, 360] on span "30" at bounding box center [342, 360] width 23 height 21
type input "[DATE] — [DATE]"
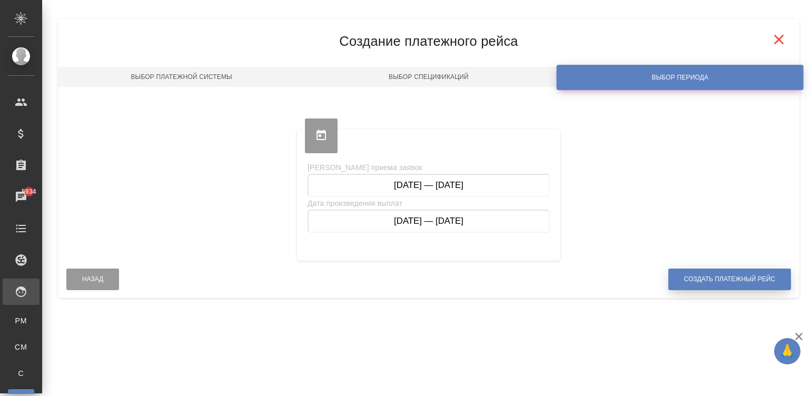
click at [702, 276] on span "Создать платежный рейс" at bounding box center [729, 279] width 91 height 9
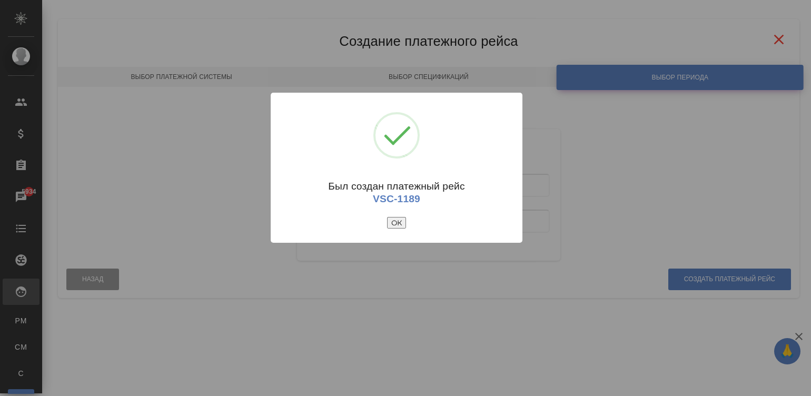
click at [395, 226] on button "ОК" at bounding box center [396, 223] width 19 height 12
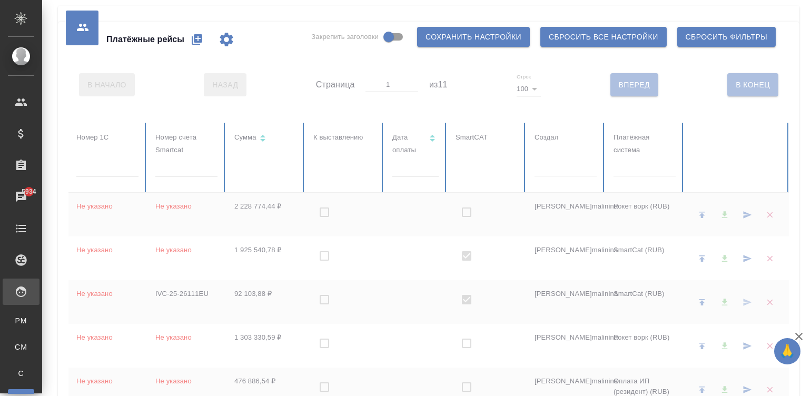
checkbox input "true"
checkbox input "false"
checkbox input "true"
checkbox input "false"
checkbox input "true"
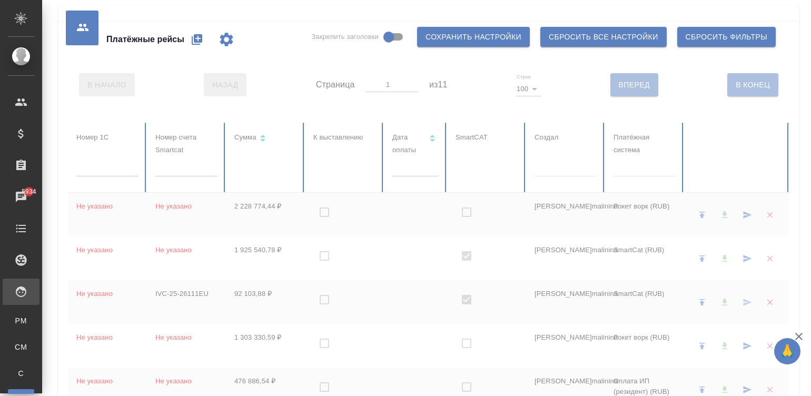
checkbox input "false"
checkbox input "true"
checkbox input "false"
checkbox input "true"
checkbox input "false"
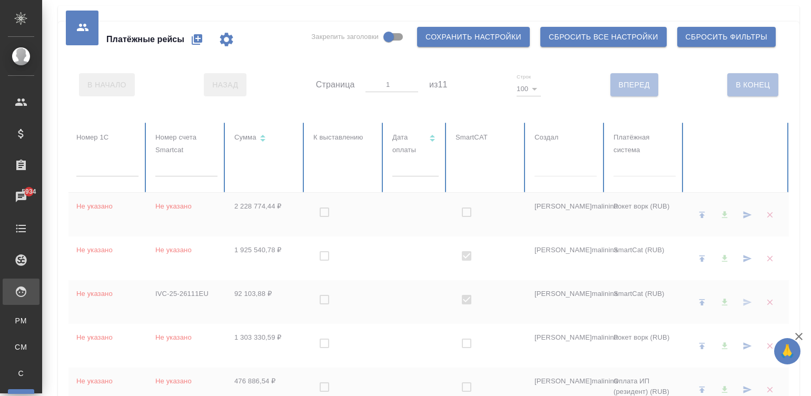
checkbox input "true"
checkbox input "false"
checkbox input "true"
checkbox input "false"
checkbox input "true"
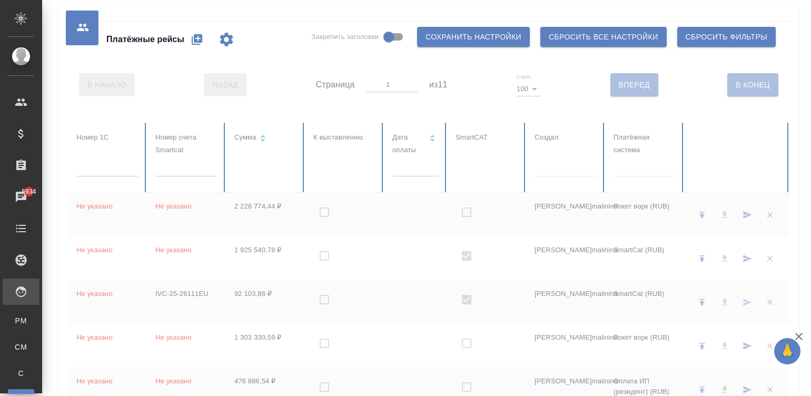
checkbox input "false"
checkbox input "true"
checkbox input "false"
checkbox input "true"
checkbox input "false"
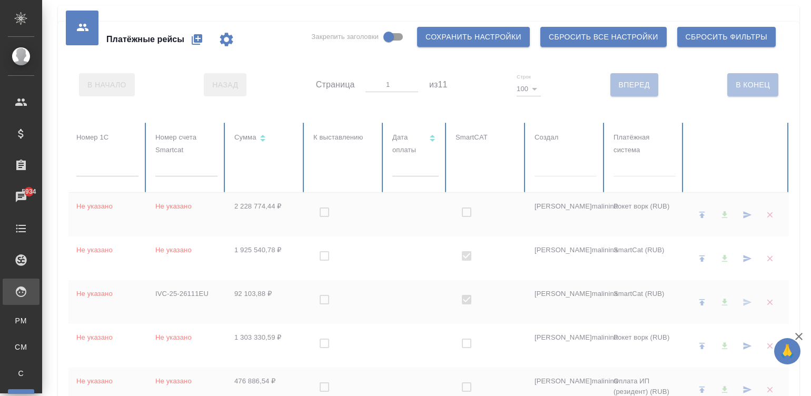
checkbox input "true"
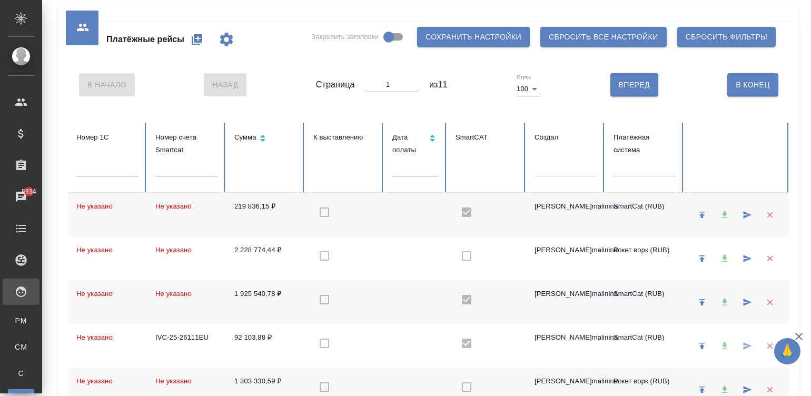
click at [197, 39] on icon "button" at bounding box center [197, 39] width 11 height 11
select select "10"
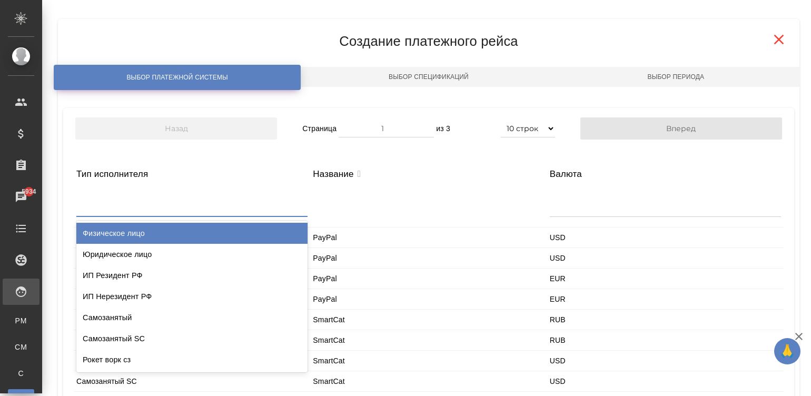
click at [148, 202] on div at bounding box center [191, 203] width 231 height 25
click at [114, 226] on div "Физическое лицо" at bounding box center [191, 233] width 231 height 21
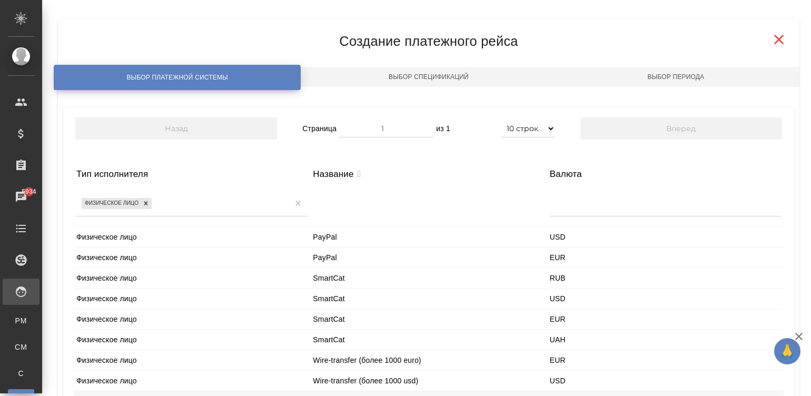
click at [136, 303] on div "Физическое лицо" at bounding box center [192, 298] width 236 height 20
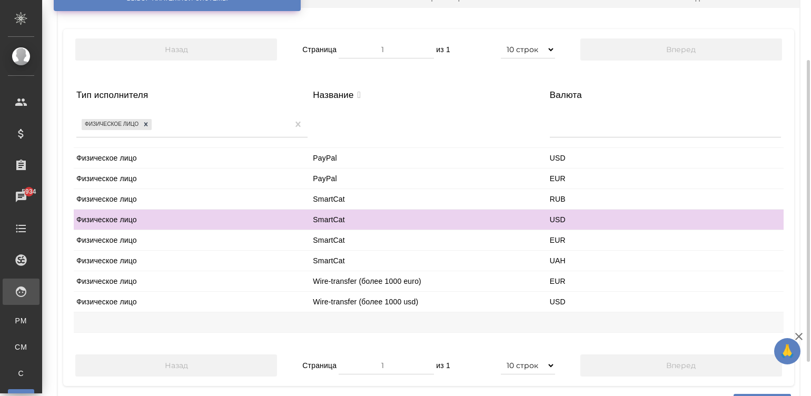
scroll to position [124, 0]
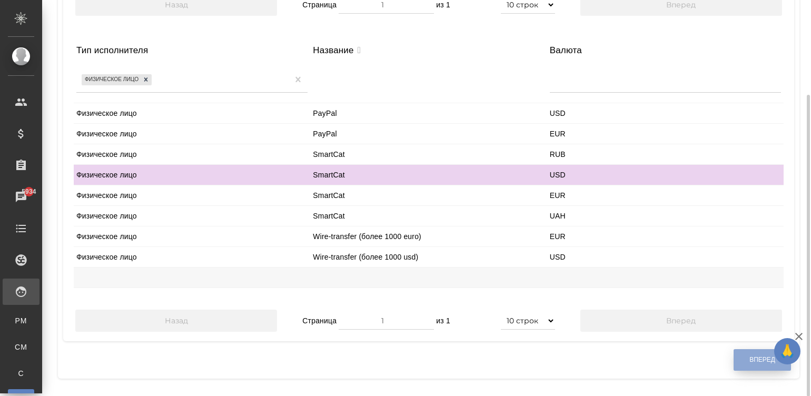
click at [748, 354] on button "Вперед" at bounding box center [761, 360] width 57 height 22
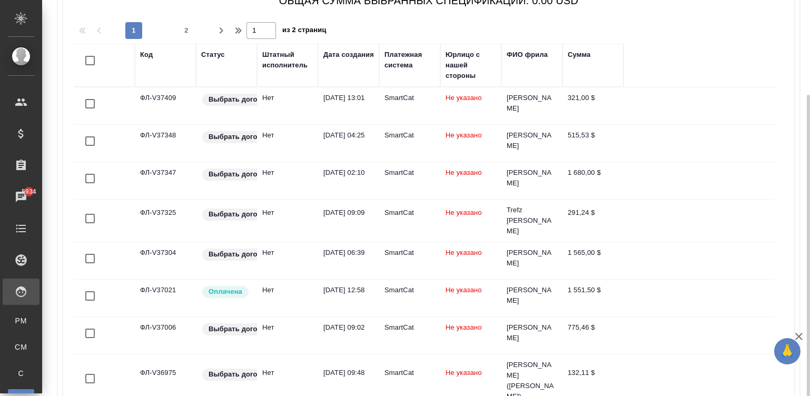
click at [276, 66] on div "Штатный исполнитель" at bounding box center [287, 59] width 51 height 21
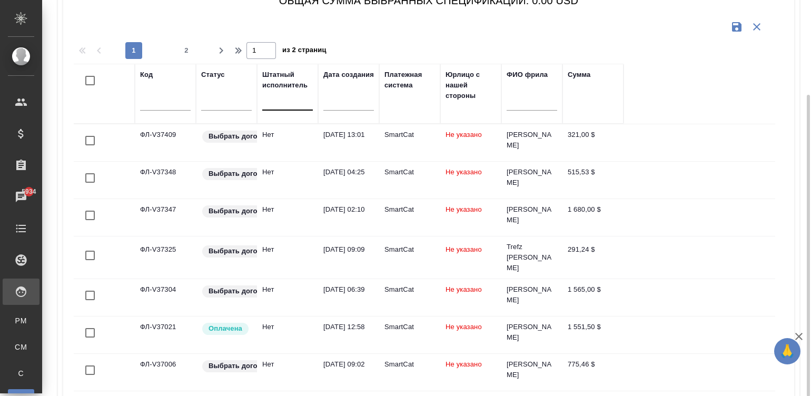
click at [276, 104] on div at bounding box center [287, 99] width 51 height 15
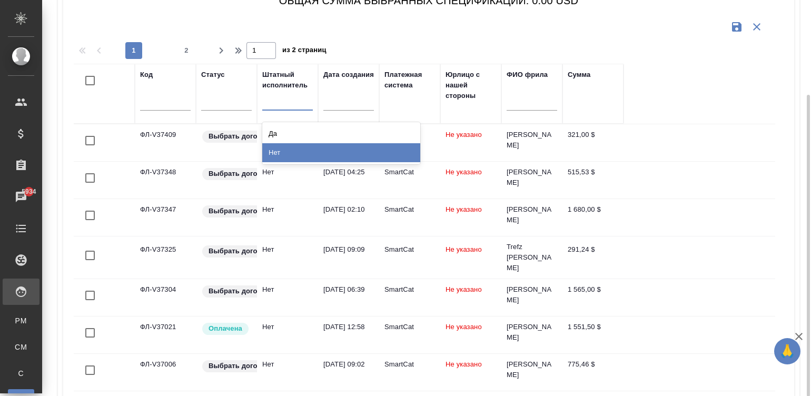
click at [302, 152] on div "Нет" at bounding box center [341, 152] width 158 height 19
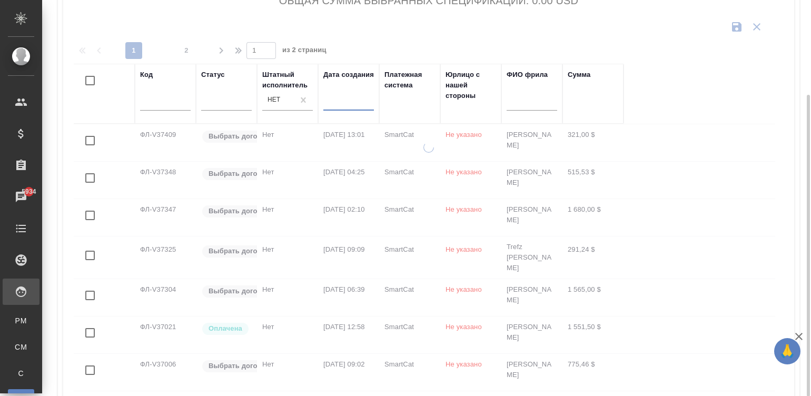
click at [340, 101] on input "text" at bounding box center [352, 101] width 44 height 15
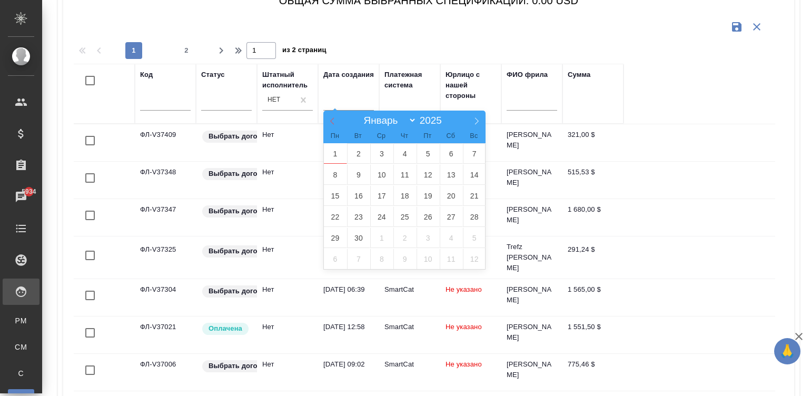
click at [331, 121] on icon at bounding box center [332, 121] width 4 height 7
select select "7"
click at [424, 158] on span "1" at bounding box center [427, 153] width 23 height 21
type div "[DATE]T21:00:00.000Z"
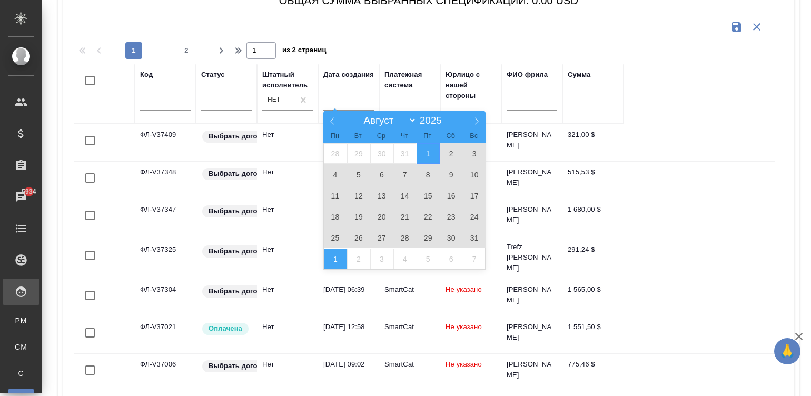
click at [332, 266] on span "1" at bounding box center [335, 258] width 23 height 21
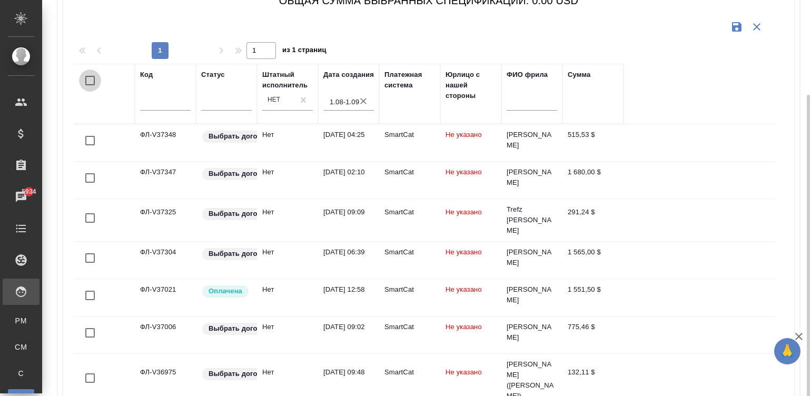
click at [88, 79] on input "checkbox" at bounding box center [90, 80] width 22 height 22
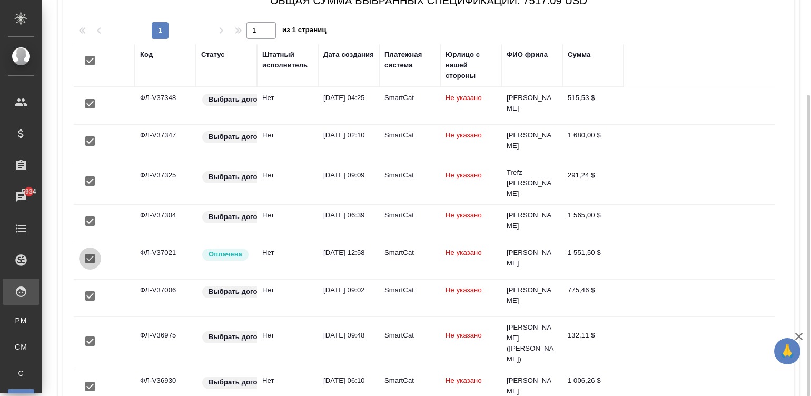
click at [86, 248] on input "checkbox" at bounding box center [90, 258] width 22 height 22
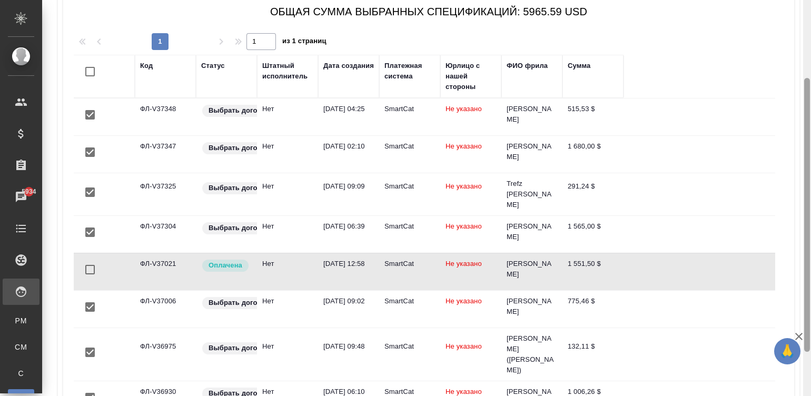
drag, startPoint x: 807, startPoint y: 251, endPoint x: 805, endPoint y: 242, distance: 8.7
click at [805, 242] on div at bounding box center [807, 215] width 6 height 274
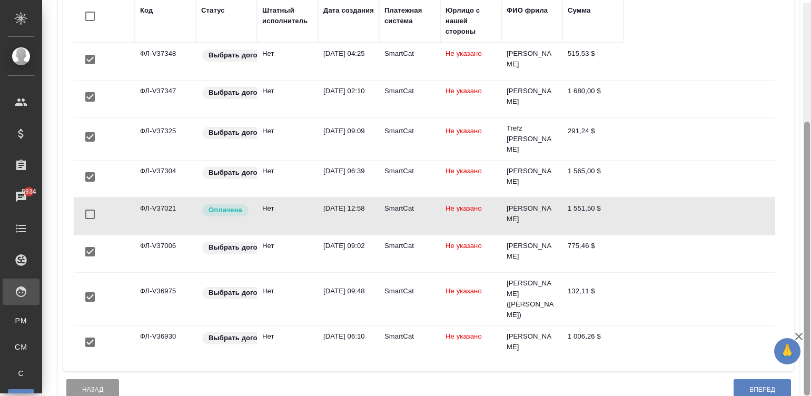
scroll to position [171, 0]
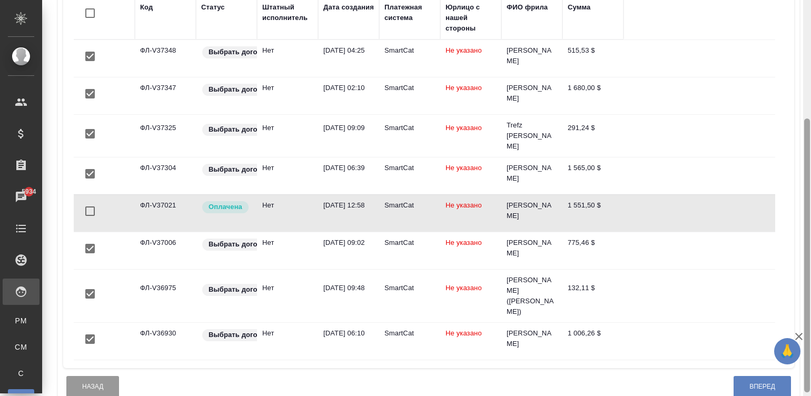
drag, startPoint x: 805, startPoint y: 243, endPoint x: 811, endPoint y: 282, distance: 39.9
click at [810, 282] on html "🙏 .cls-1 fill:#fff; AWATERA [PERSON_NAME]malinina Клиенты Спецификации Заказы 5…" at bounding box center [405, 198] width 811 height 396
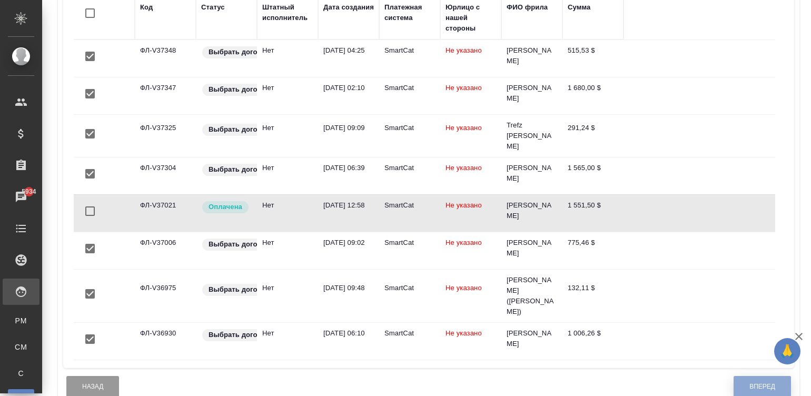
click at [750, 376] on button "Вперед" at bounding box center [761, 387] width 57 height 22
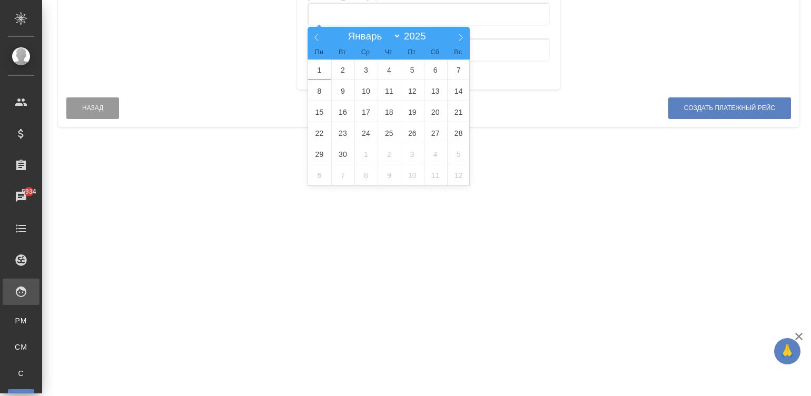
click at [356, 12] on input "text" at bounding box center [428, 14] width 242 height 23
click at [317, 37] on icon at bounding box center [316, 37] width 7 height 7
select select "7"
click at [407, 72] on span "1" at bounding box center [412, 69] width 23 height 21
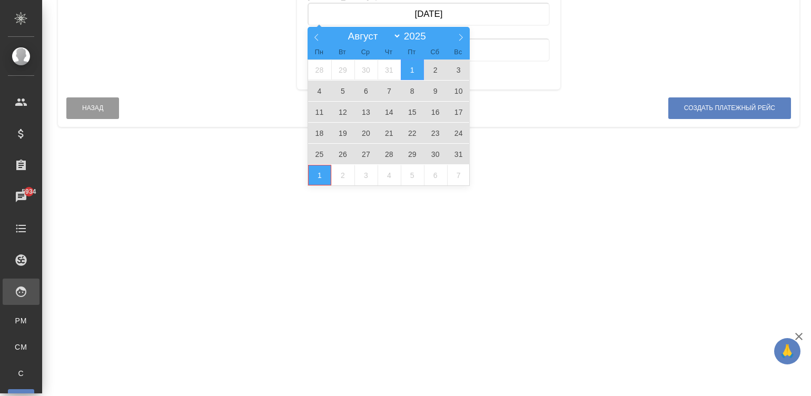
click at [316, 180] on span "1" at bounding box center [319, 175] width 23 height 21
type input "[DATE] — [DATE]"
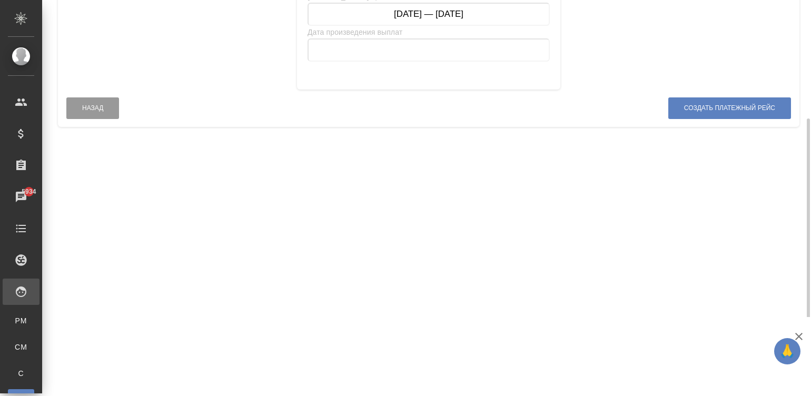
click at [369, 52] on input "text" at bounding box center [428, 49] width 242 height 23
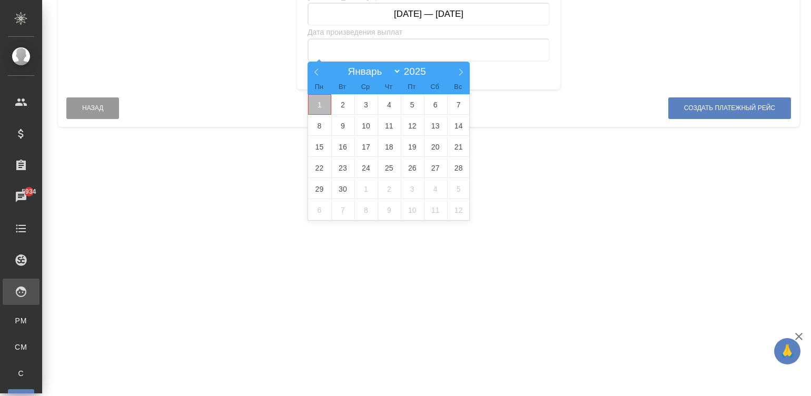
click at [323, 107] on span "1" at bounding box center [319, 104] width 23 height 21
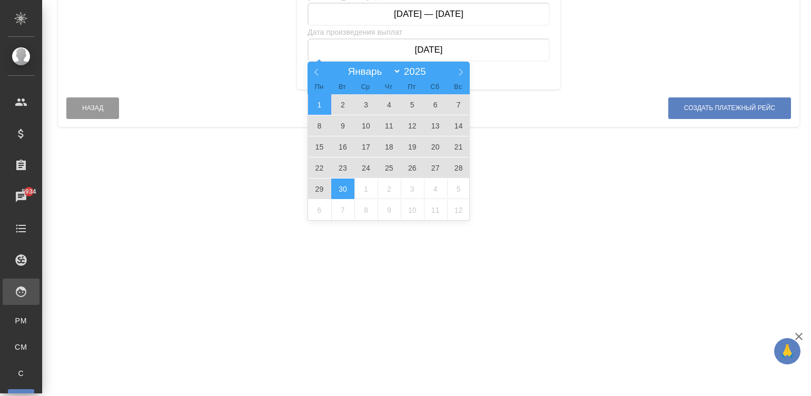
click at [343, 195] on span "30" at bounding box center [342, 188] width 23 height 21
type input "[DATE] — [DATE]"
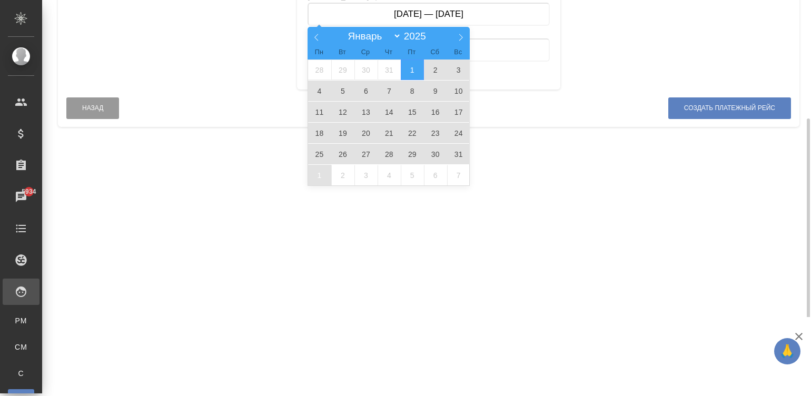
click at [494, 9] on input "[DATE] — [DATE]" at bounding box center [428, 14] width 242 height 23
click at [319, 36] on icon at bounding box center [316, 37] width 7 height 7
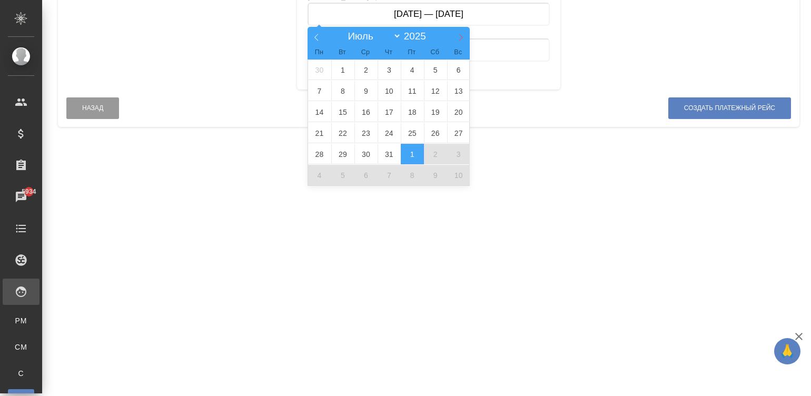
click at [457, 39] on icon at bounding box center [460, 37] width 7 height 7
select select "7"
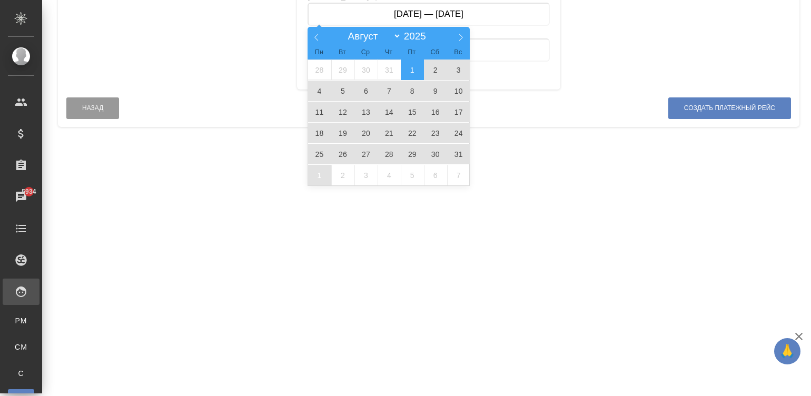
click at [406, 71] on span "1" at bounding box center [412, 69] width 23 height 21
click at [453, 151] on span "31" at bounding box center [458, 154] width 23 height 21
type input "[DATE] — [DATE]"
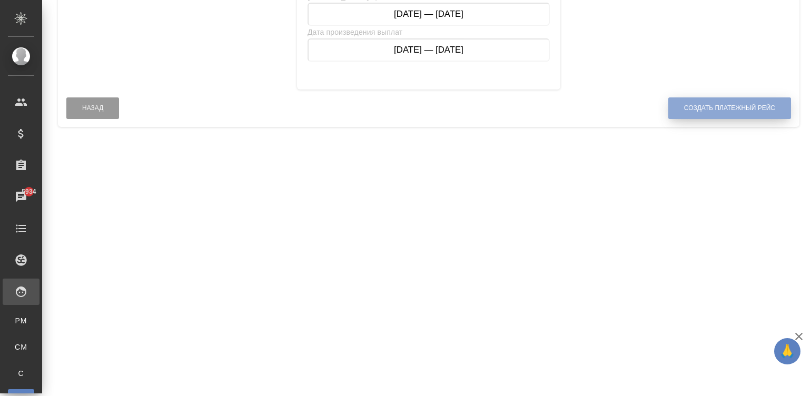
click at [718, 99] on button "Создать платежный рейс" at bounding box center [729, 108] width 123 height 22
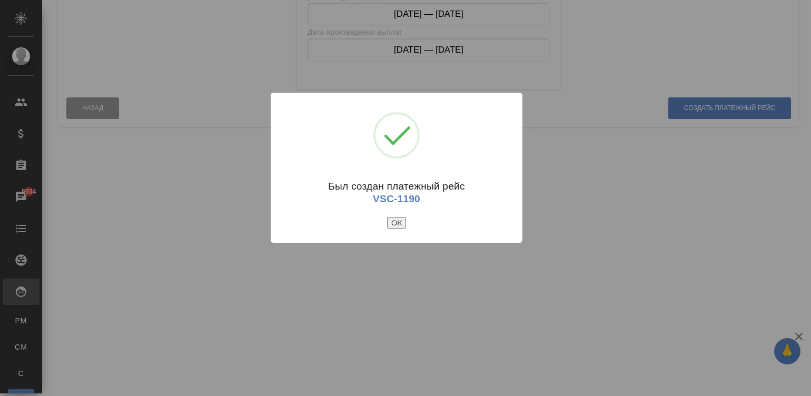
click at [403, 226] on button "ОК" at bounding box center [396, 223] width 19 height 12
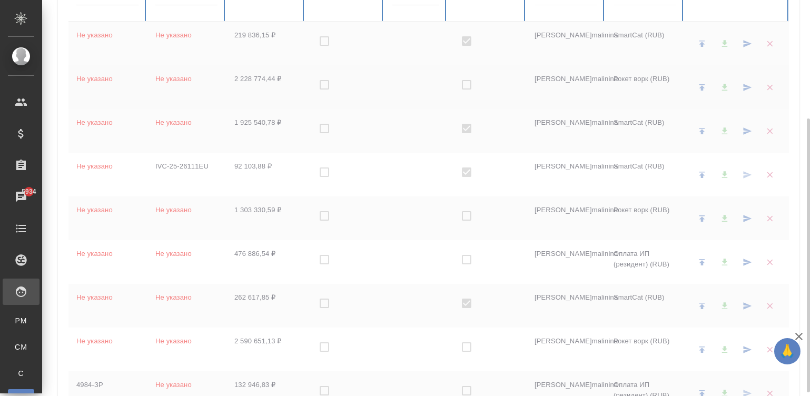
checkbox input "true"
checkbox input "false"
checkbox input "true"
checkbox input "false"
checkbox input "true"
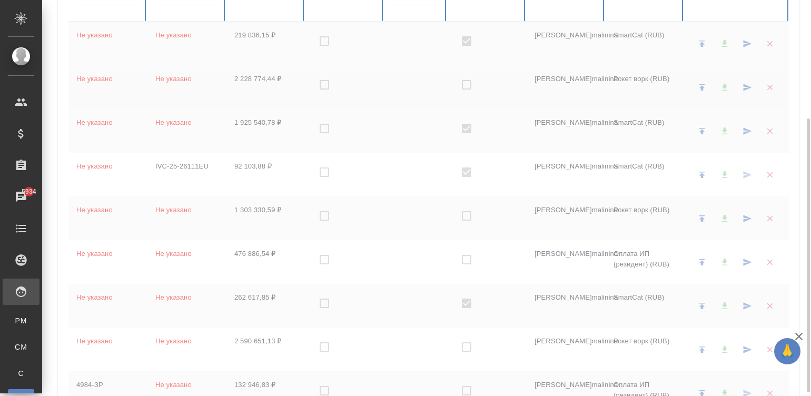
checkbox input "false"
checkbox input "true"
checkbox input "false"
checkbox input "true"
checkbox input "false"
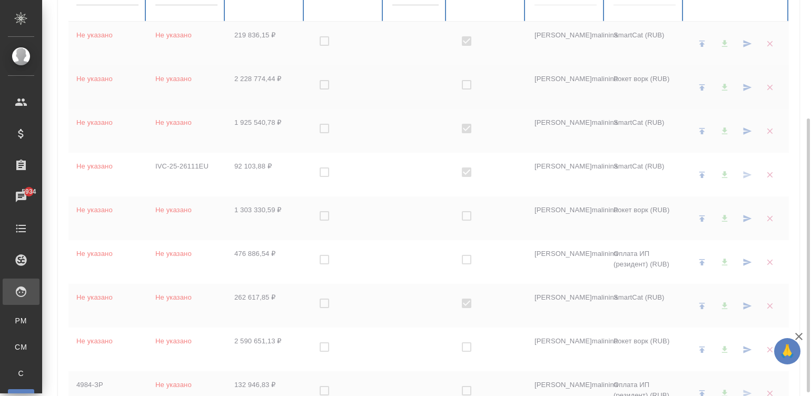
checkbox input "true"
checkbox input "false"
checkbox input "true"
checkbox input "false"
checkbox input "true"
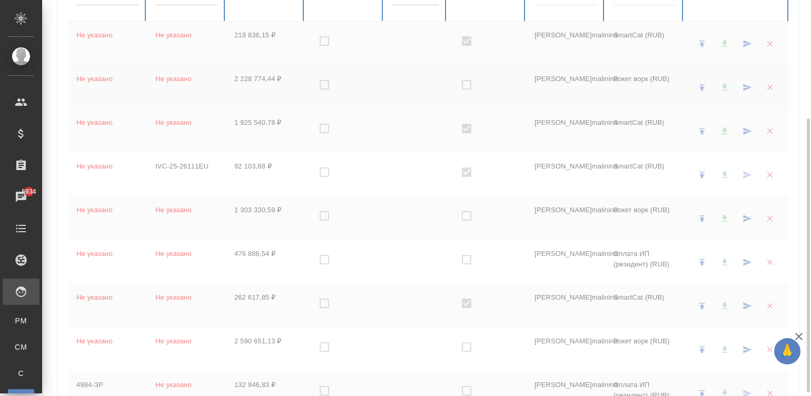
checkbox input "false"
checkbox input "true"
checkbox input "false"
checkbox input "true"
checkbox input "false"
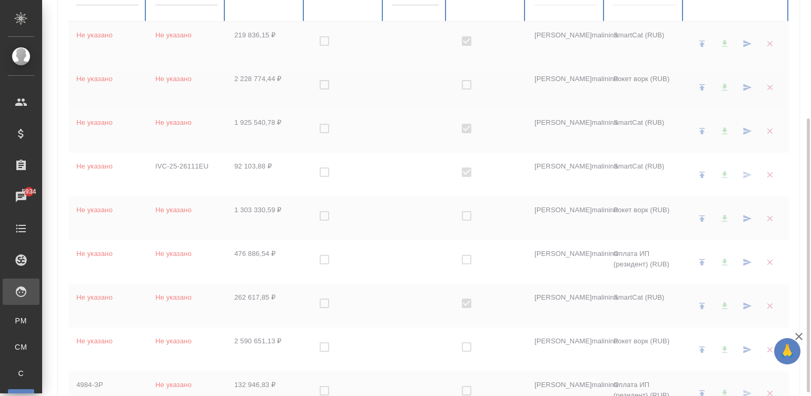
checkbox input "true"
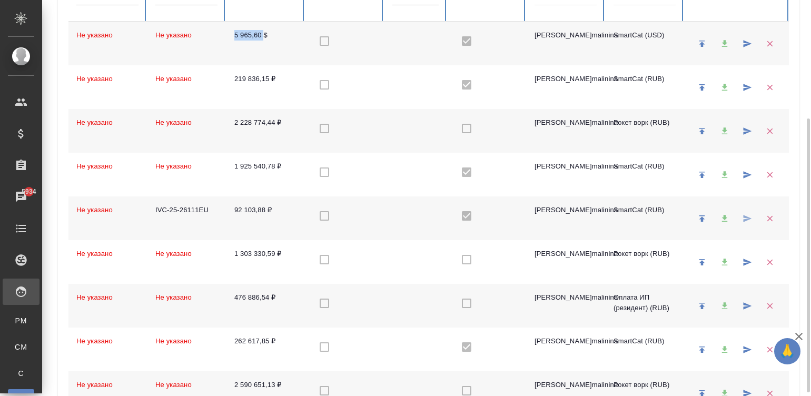
drag, startPoint x: 232, startPoint y: 38, endPoint x: 263, endPoint y: 43, distance: 31.9
click at [263, 43] on td "5 965,60 $" at bounding box center [265, 44] width 79 height 44
copy td "5 965,60"
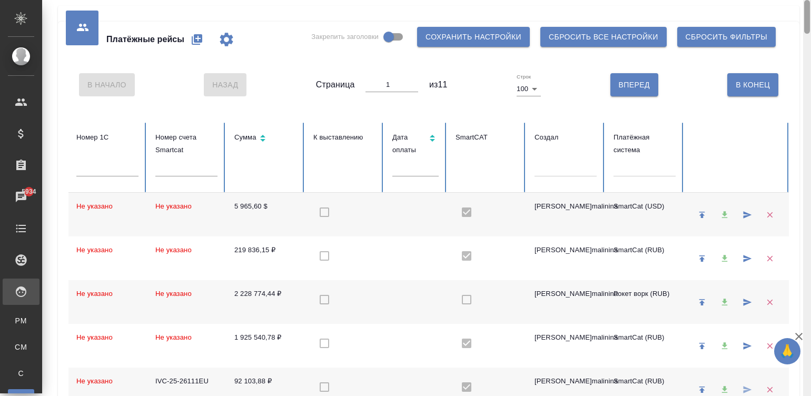
click at [804, 16] on div at bounding box center [807, 198] width 8 height 396
click at [198, 39] on icon "button" at bounding box center [197, 39] width 13 height 13
select select "10"
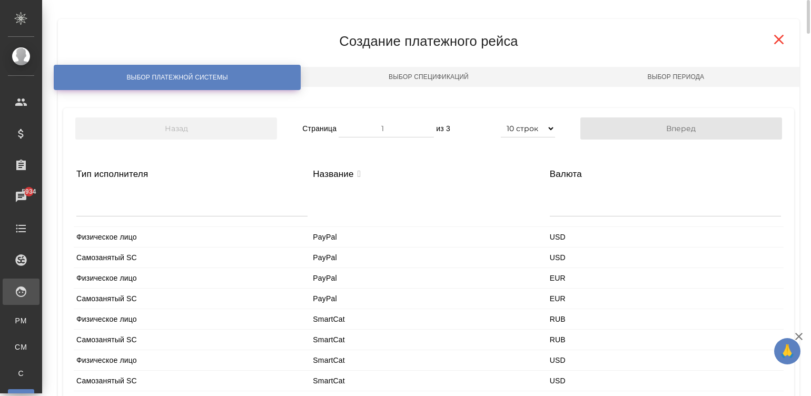
click at [117, 203] on div at bounding box center [191, 203] width 231 height 25
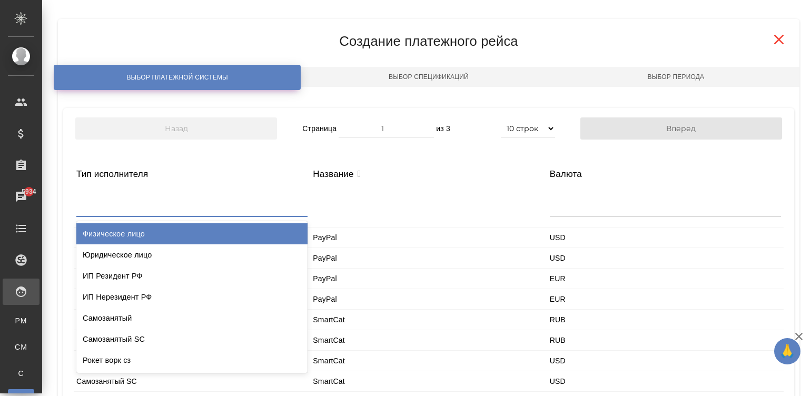
click at [108, 234] on div "Физическое лицо" at bounding box center [191, 233] width 231 height 21
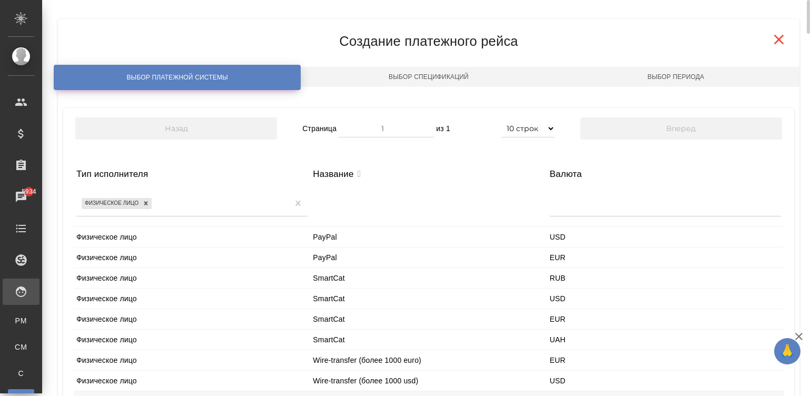
click at [121, 314] on div "Физическое лицо" at bounding box center [192, 319] width 236 height 20
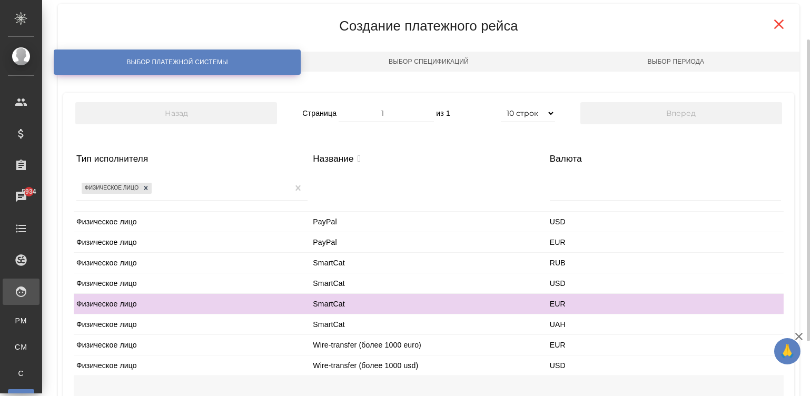
scroll to position [124, 0]
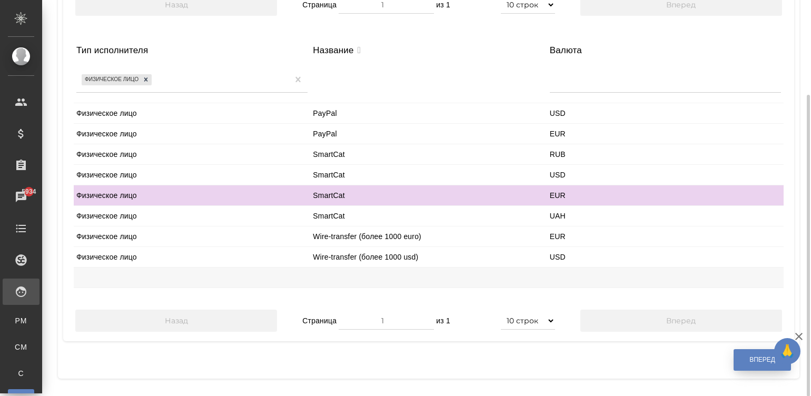
click at [749, 365] on button "Вперед" at bounding box center [761, 360] width 57 height 22
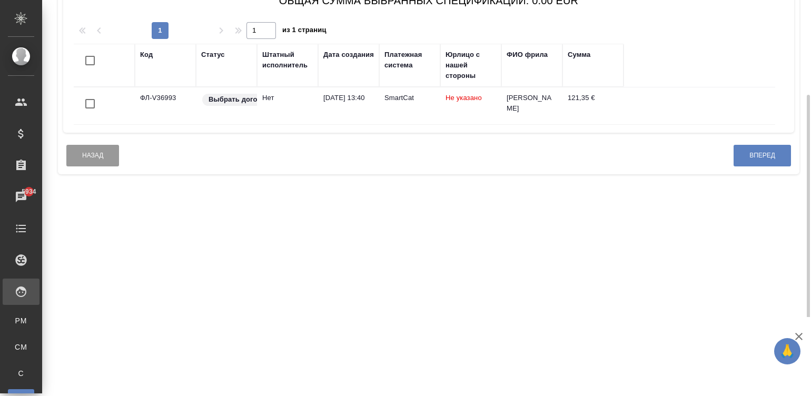
click at [284, 71] on div "Штатный исполнитель" at bounding box center [287, 65] width 51 height 32
click at [87, 108] on input "checkbox" at bounding box center [90, 104] width 22 height 22
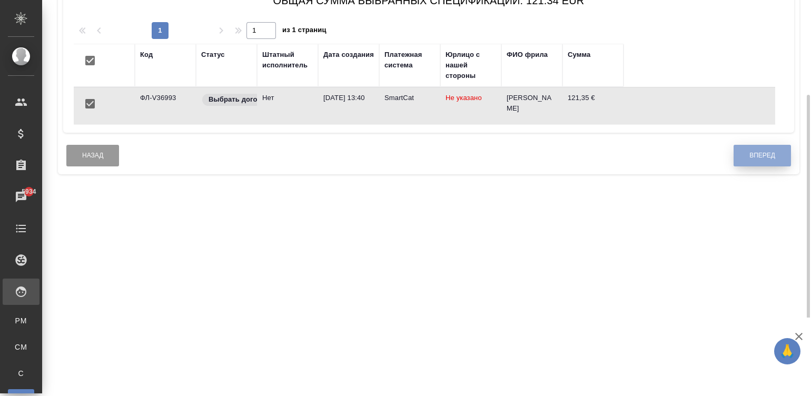
click at [738, 155] on button "Вперед" at bounding box center [761, 156] width 57 height 22
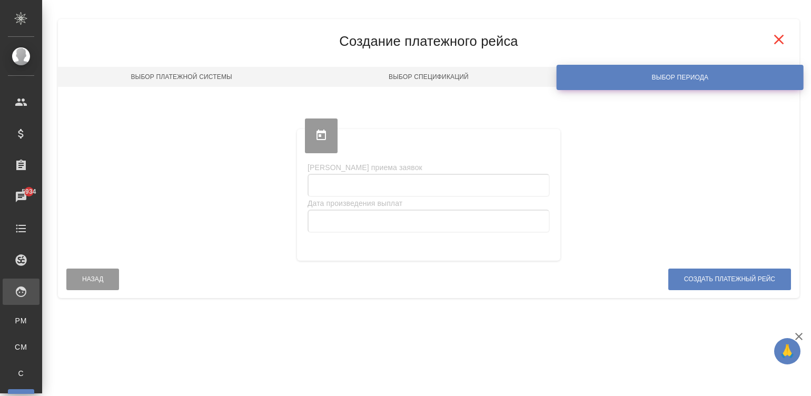
scroll to position [0, 0]
click at [806, 50] on div "Платёжные рейсы Закрепить заголовки Сохранить настройки Сбросить все настройки …" at bounding box center [426, 158] width 769 height 317
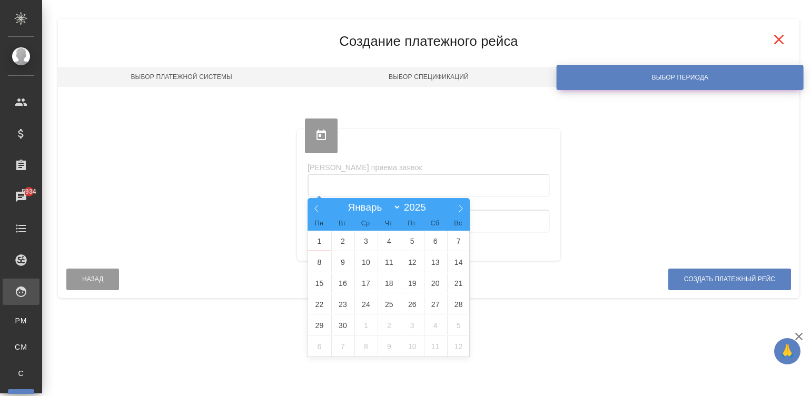
click at [417, 182] on input "text" at bounding box center [428, 185] width 242 height 23
click at [608, 152] on div "[PERSON_NAME] приема заявок Дата произведения выплат" at bounding box center [428, 195] width 731 height 132
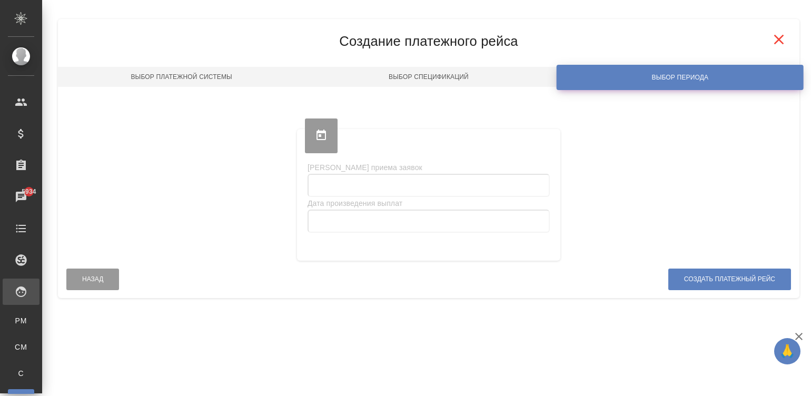
click at [453, 77] on link "Выбор спецификаций" at bounding box center [428, 77] width 247 height 20
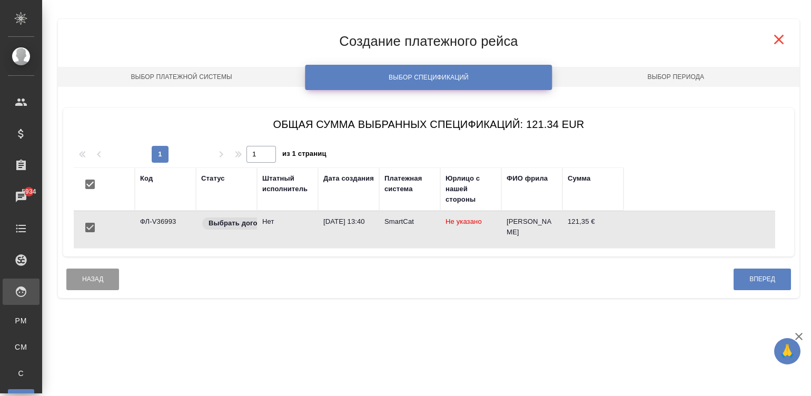
click at [669, 74] on link "Выбор периода" at bounding box center [675, 77] width 247 height 20
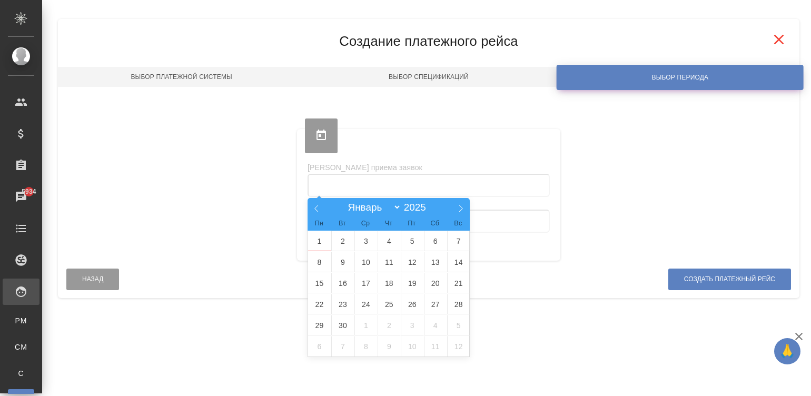
click at [371, 188] on input "text" at bounding box center [428, 185] width 242 height 23
click at [316, 211] on icon at bounding box center [316, 208] width 7 height 7
select select "7"
click at [406, 237] on span "1" at bounding box center [412, 241] width 23 height 21
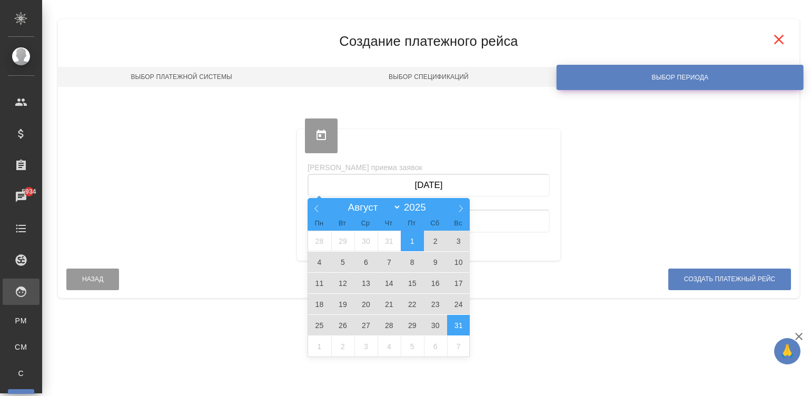
click at [466, 320] on span "31" at bounding box center [458, 325] width 23 height 21
type input "[DATE] — [DATE]"
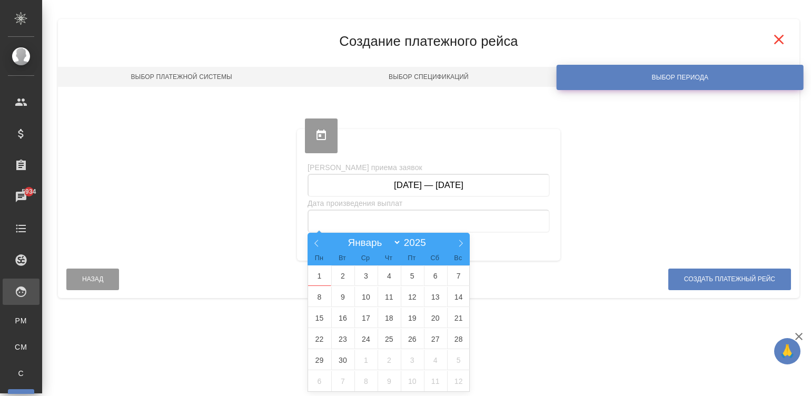
click at [424, 217] on input "text" at bounding box center [428, 221] width 242 height 23
click at [320, 273] on span "1" at bounding box center [319, 275] width 23 height 21
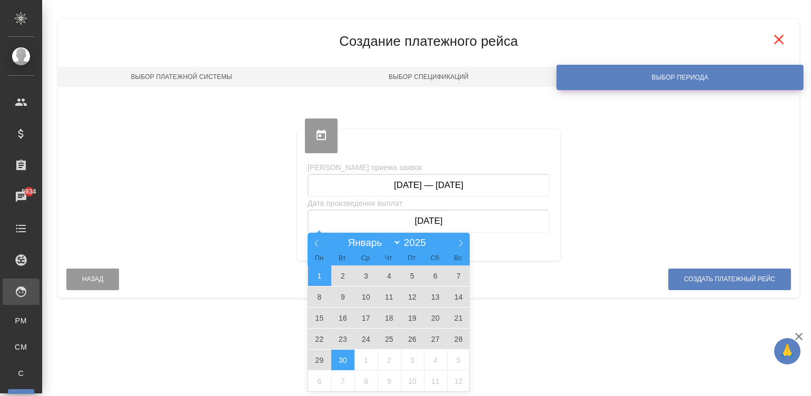
click at [341, 359] on span "30" at bounding box center [342, 360] width 23 height 21
type input "[DATE] — [DATE]"
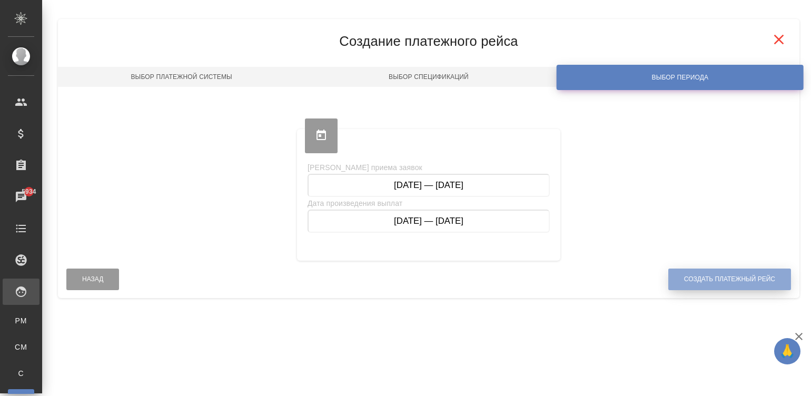
click at [685, 272] on button "Создать платежный рейс" at bounding box center [729, 279] width 123 height 22
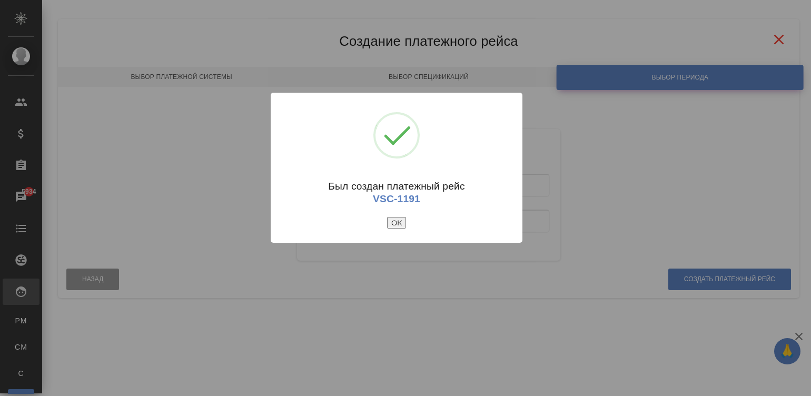
click at [400, 221] on button "ОК" at bounding box center [396, 223] width 19 height 12
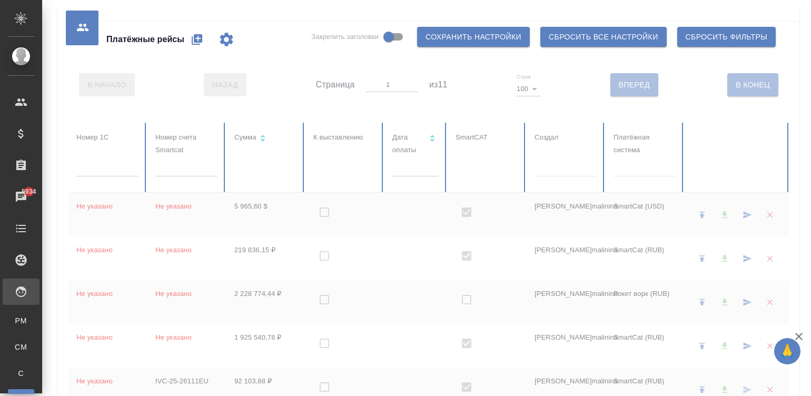
checkbox input "true"
checkbox input "false"
checkbox input "true"
checkbox input "false"
checkbox input "true"
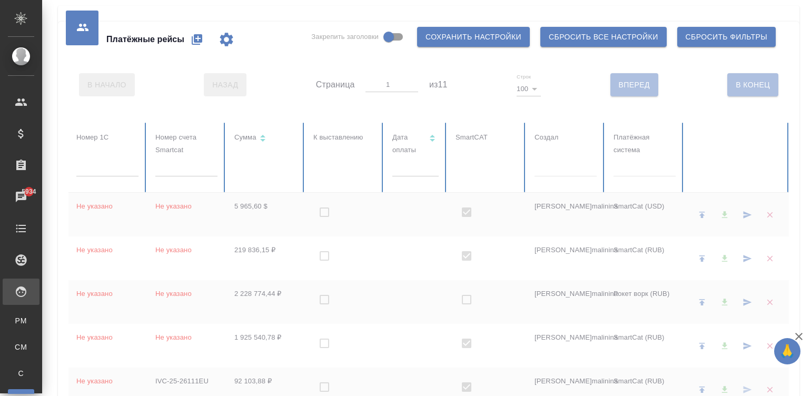
checkbox input "false"
checkbox input "true"
checkbox input "false"
checkbox input "true"
checkbox input "false"
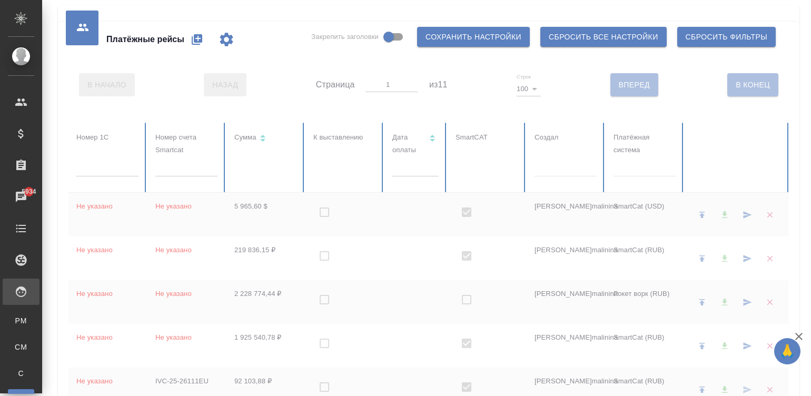
checkbox input "true"
checkbox input "false"
checkbox input "true"
checkbox input "false"
checkbox input "true"
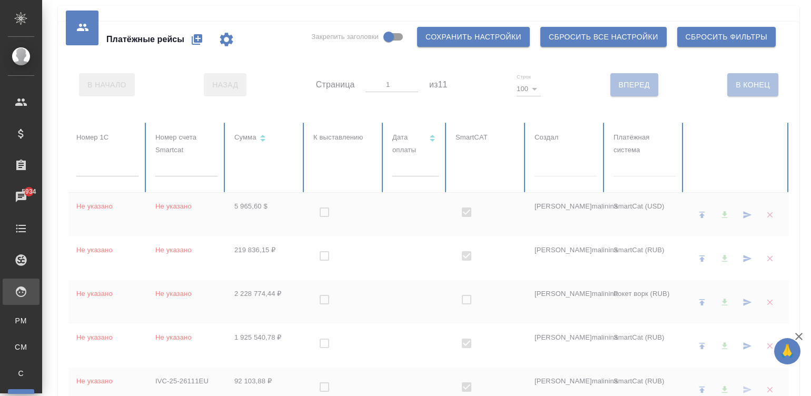
checkbox input "false"
checkbox input "true"
checkbox input "false"
checkbox input "true"
checkbox input "false"
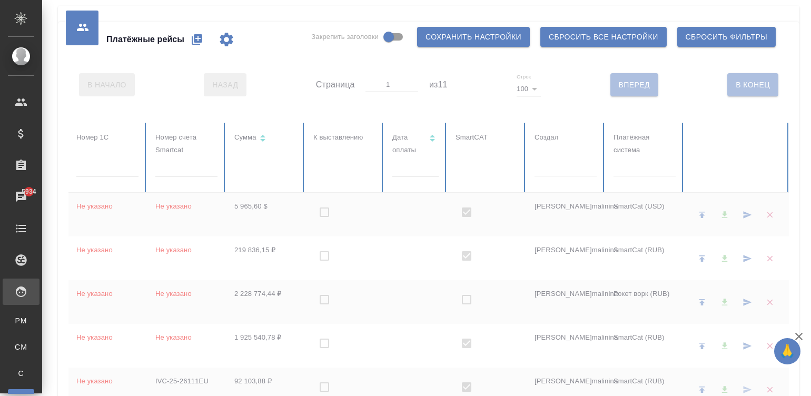
checkbox input "true"
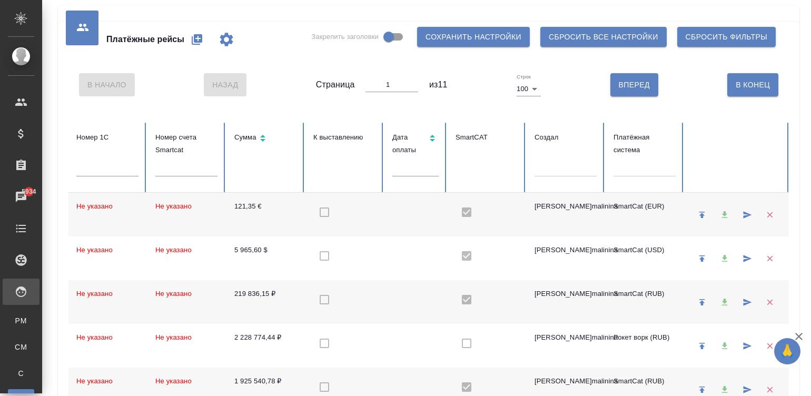
click at [193, 39] on icon "button" at bounding box center [197, 39] width 13 height 13
select select "10"
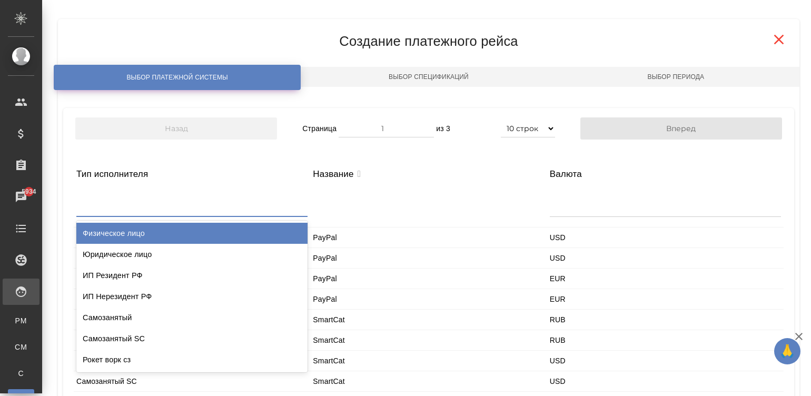
click at [108, 210] on div at bounding box center [191, 203] width 231 height 25
click at [151, 230] on div "Физическое лицо" at bounding box center [191, 233] width 231 height 21
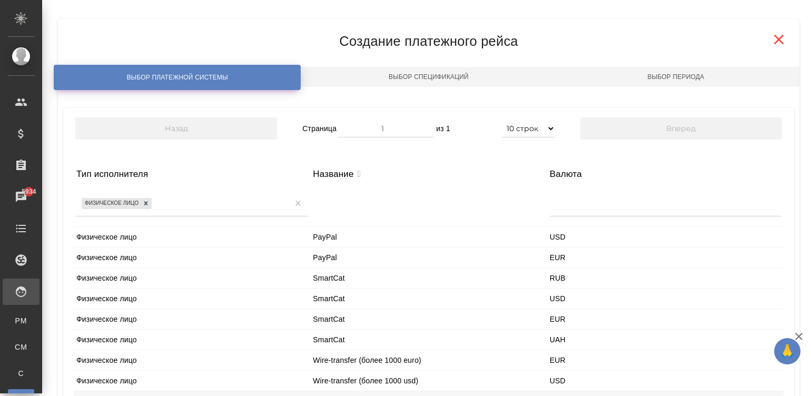
click at [145, 343] on div "Физическое лицо" at bounding box center [192, 340] width 236 height 20
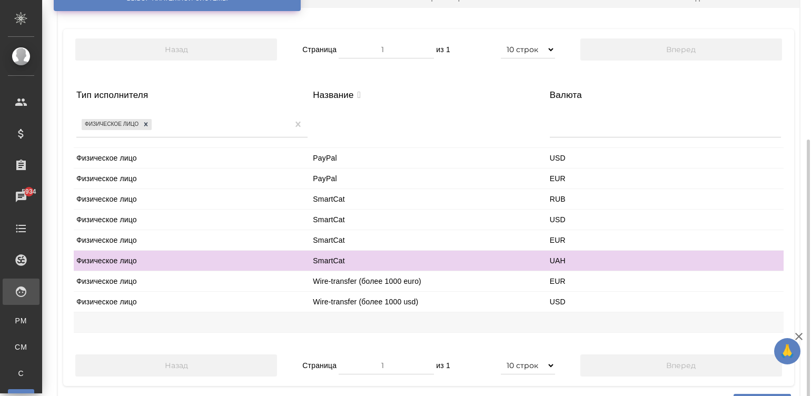
scroll to position [124, 0]
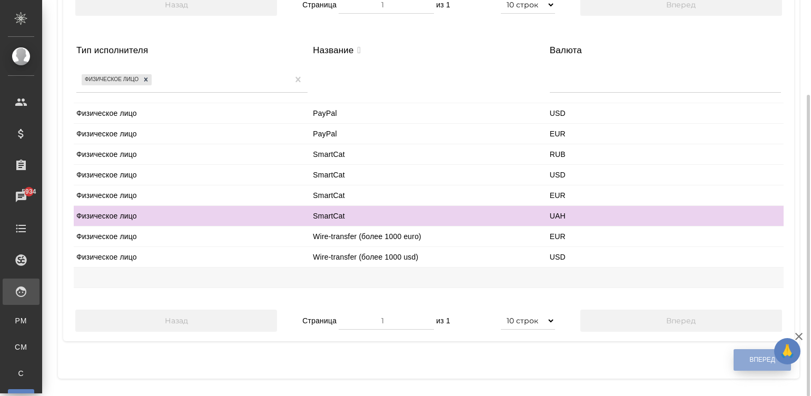
click at [740, 357] on button "Вперед" at bounding box center [761, 360] width 57 height 22
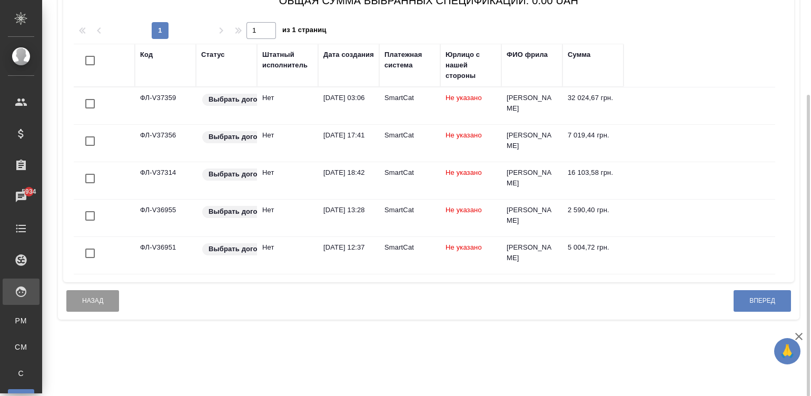
click at [274, 66] on div "Штатный исполнитель" at bounding box center [287, 59] width 51 height 21
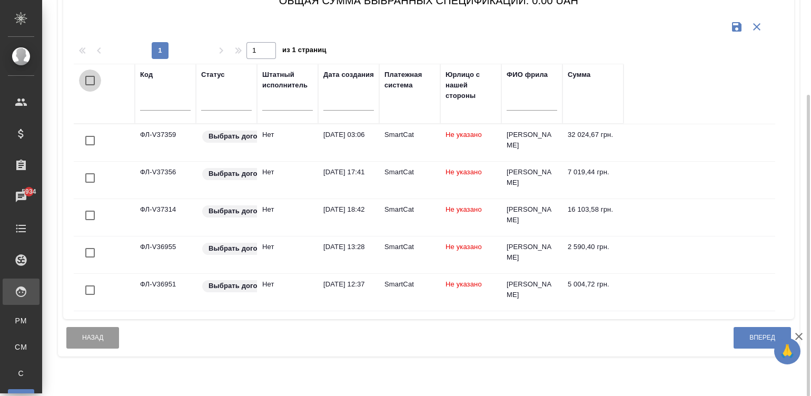
click at [90, 76] on input "checkbox" at bounding box center [90, 80] width 22 height 22
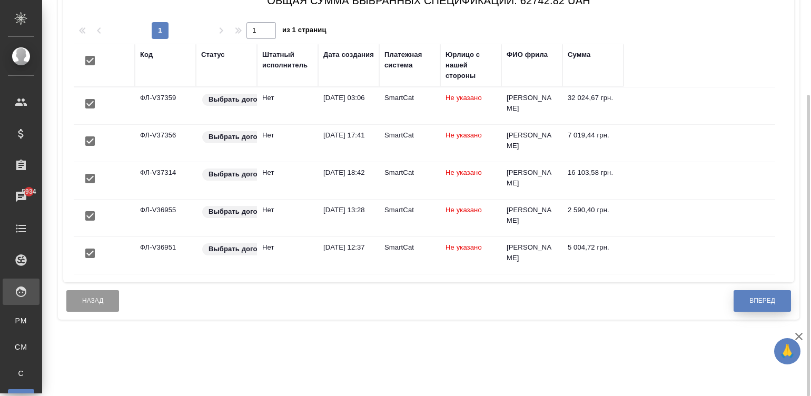
click at [744, 312] on button "Вперед" at bounding box center [761, 301] width 57 height 22
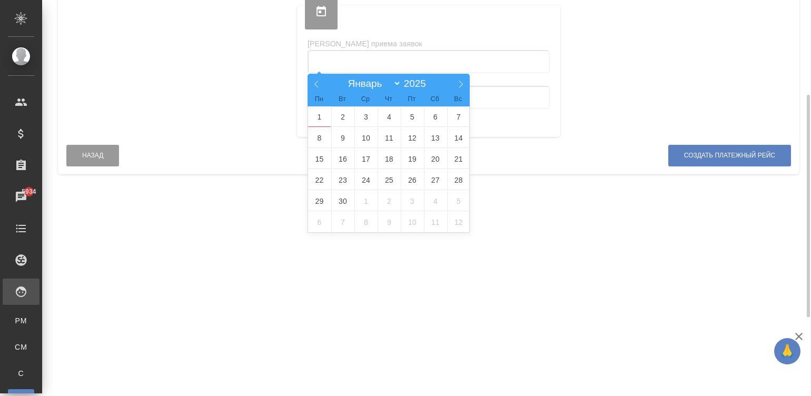
click at [381, 57] on input "text" at bounding box center [428, 61] width 242 height 23
click at [313, 81] on icon at bounding box center [316, 84] width 7 height 7
select select "7"
click at [407, 116] on span "1" at bounding box center [412, 116] width 23 height 21
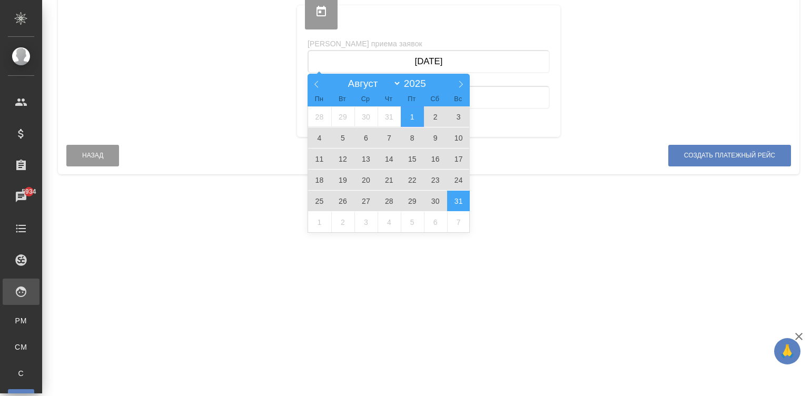
click at [457, 203] on span "31" at bounding box center [458, 201] width 23 height 21
type input "[DATE] — [DATE]"
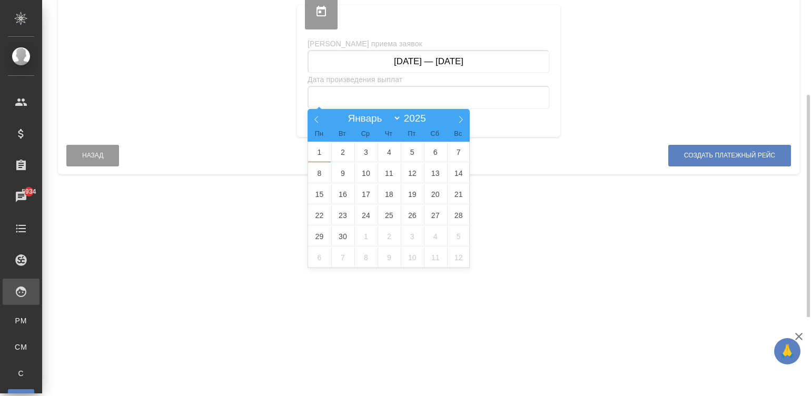
click at [437, 92] on input "text" at bounding box center [428, 97] width 242 height 23
click at [321, 153] on span "1" at bounding box center [319, 152] width 23 height 21
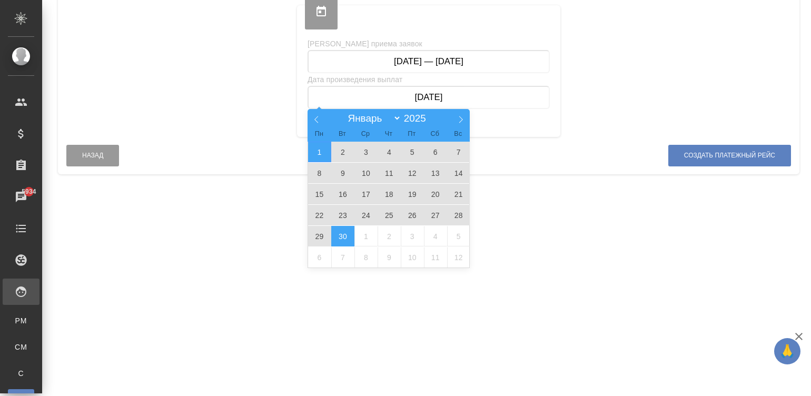
click at [343, 230] on span "30" at bounding box center [342, 236] width 23 height 21
type input "[DATE] — [DATE]"
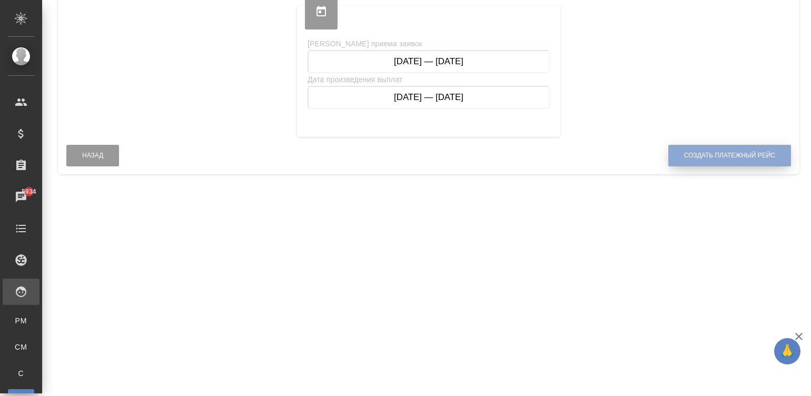
click at [722, 156] on span "Создать платежный рейс" at bounding box center [729, 155] width 91 height 9
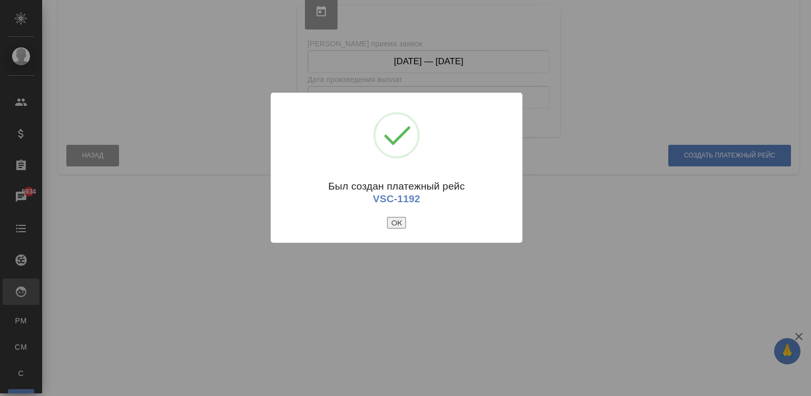
click at [398, 224] on button "ОК" at bounding box center [396, 223] width 19 height 12
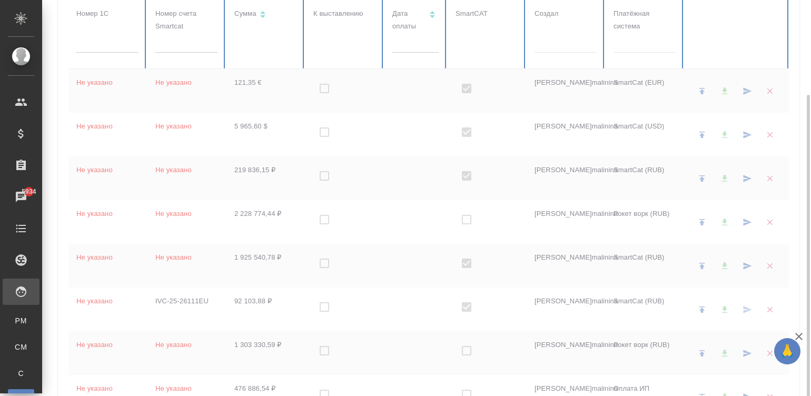
checkbox input "true"
checkbox input "false"
checkbox input "true"
checkbox input "false"
checkbox input "true"
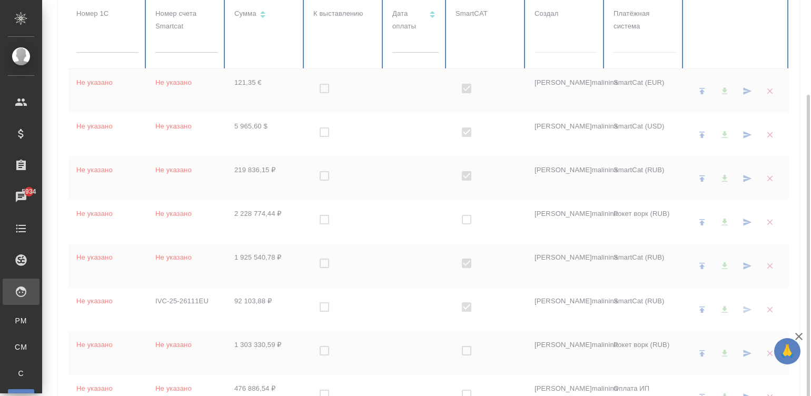
checkbox input "false"
checkbox input "true"
checkbox input "false"
checkbox input "true"
checkbox input "false"
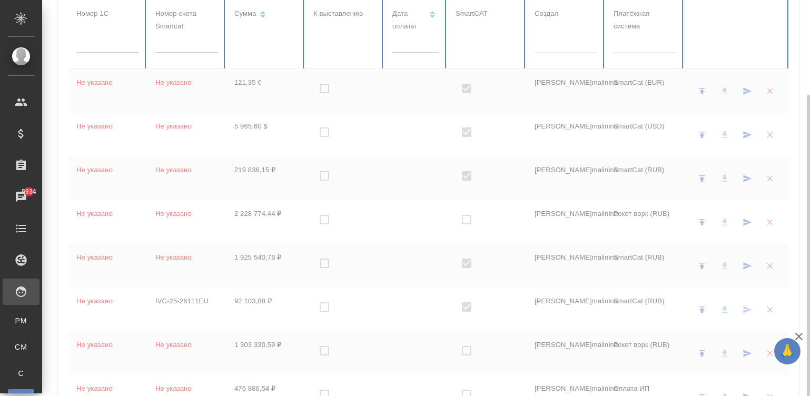
checkbox input "true"
checkbox input "false"
checkbox input "true"
checkbox input "false"
checkbox input "true"
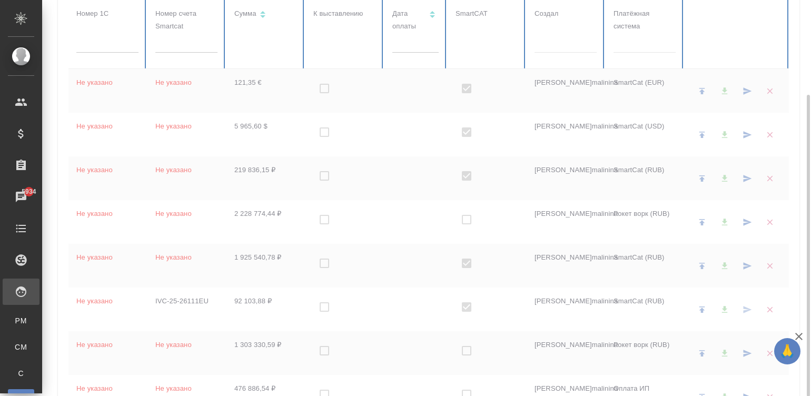
checkbox input "false"
checkbox input "true"
checkbox input "false"
checkbox input "true"
checkbox input "false"
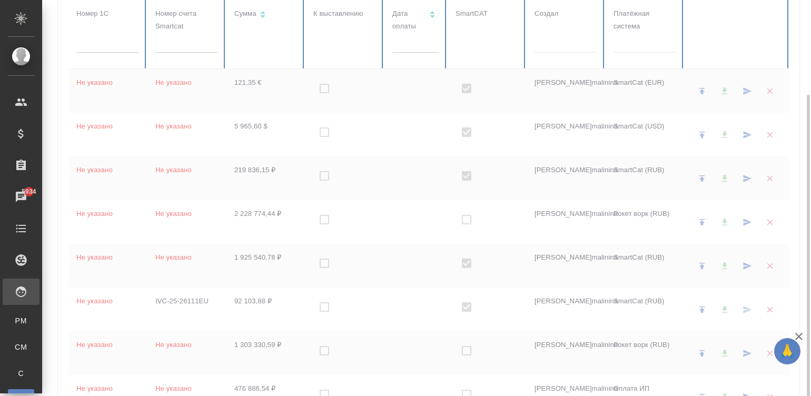
checkbox input "true"
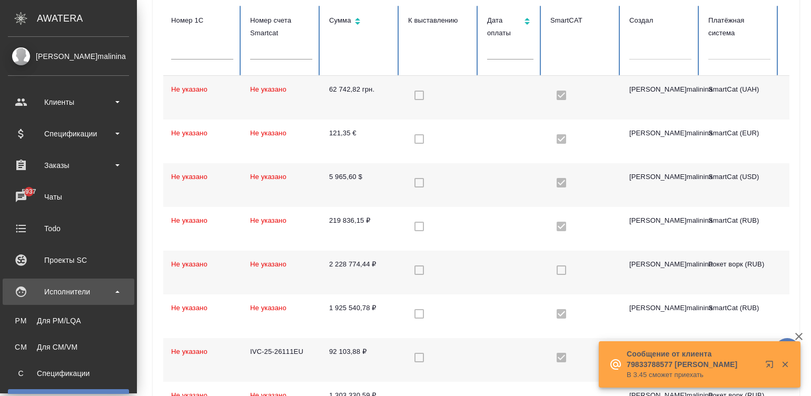
click at [7, 375] on li "С Спецификации" at bounding box center [68, 373] width 137 height 21
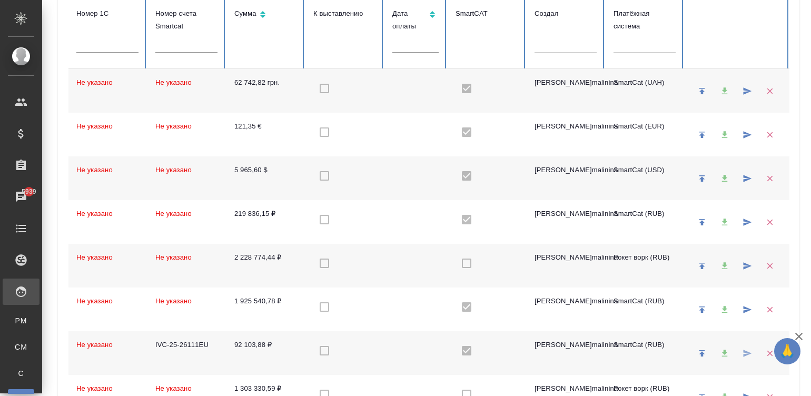
scroll to position [521, 0]
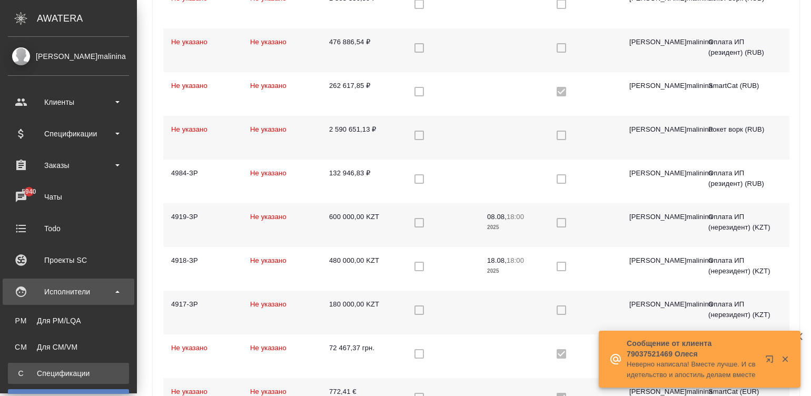
click at [25, 382] on link "С Спецификации" at bounding box center [68, 373] width 121 height 21
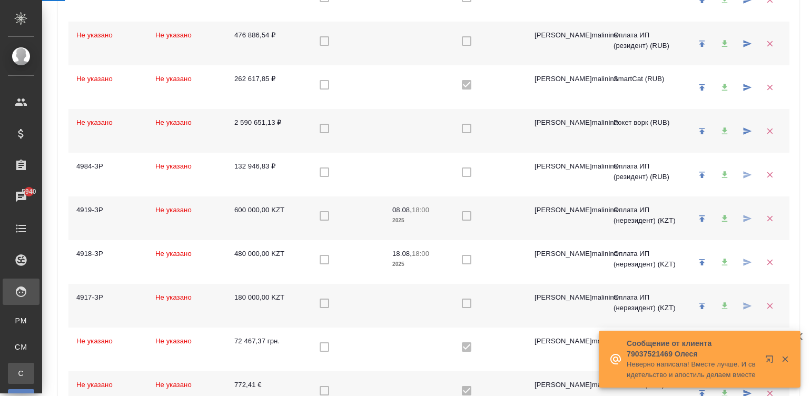
click at [21, 370] on span "С" at bounding box center [21, 373] width 16 height 11
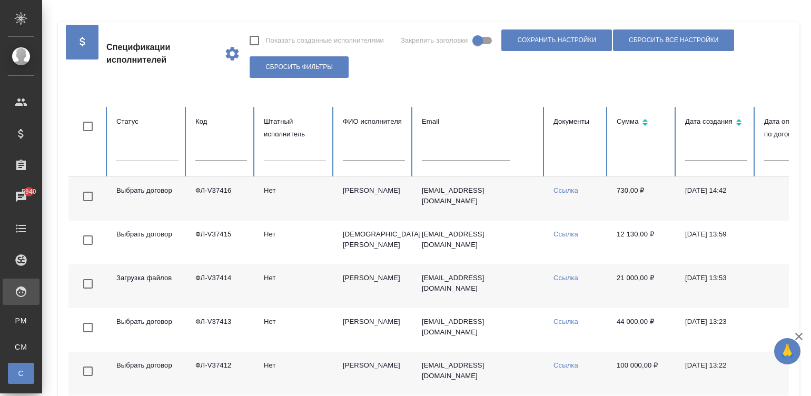
click at [300, 195] on td "Нет" at bounding box center [294, 199] width 79 height 44
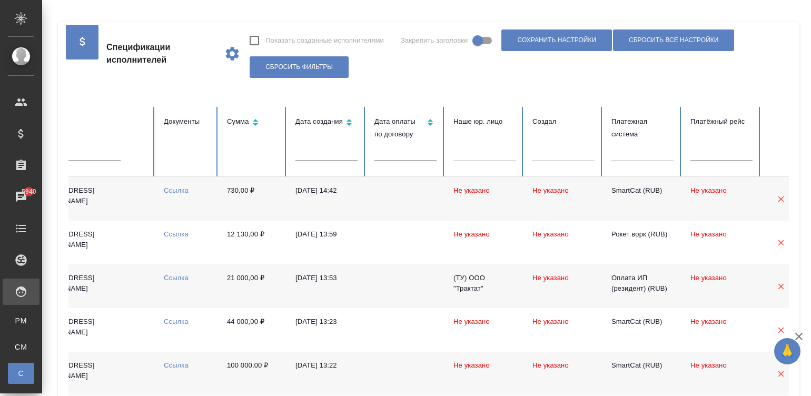
scroll to position [0, 407]
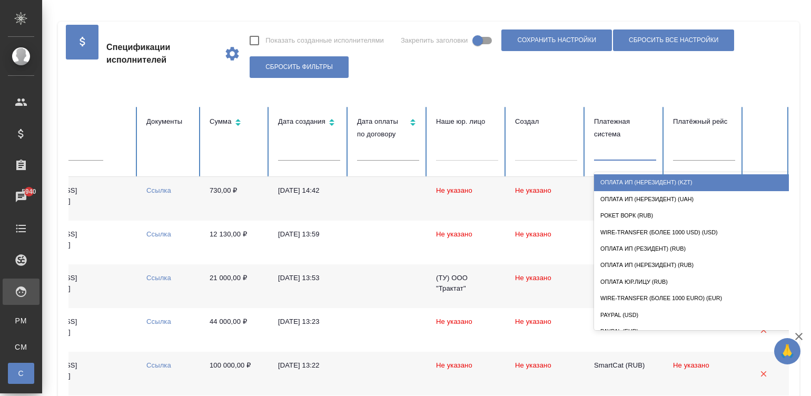
click at [613, 155] on div at bounding box center [625, 150] width 62 height 15
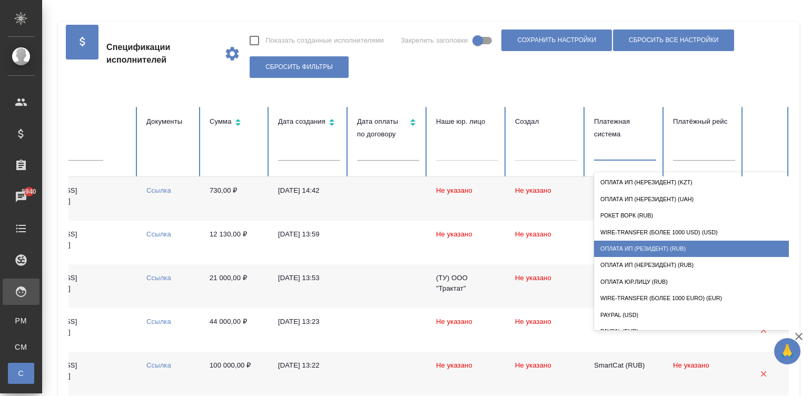
click at [653, 246] on div "Оплата ИП (резидент) (RUB)" at bounding box center [699, 249] width 211 height 16
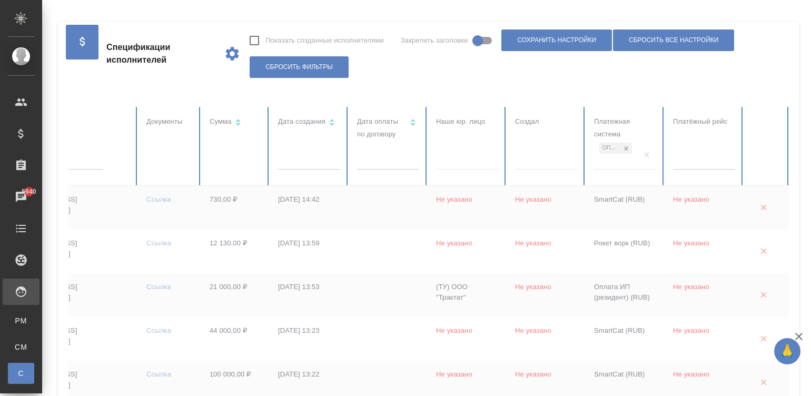
click at [470, 166] on div at bounding box center [467, 159] width 62 height 15
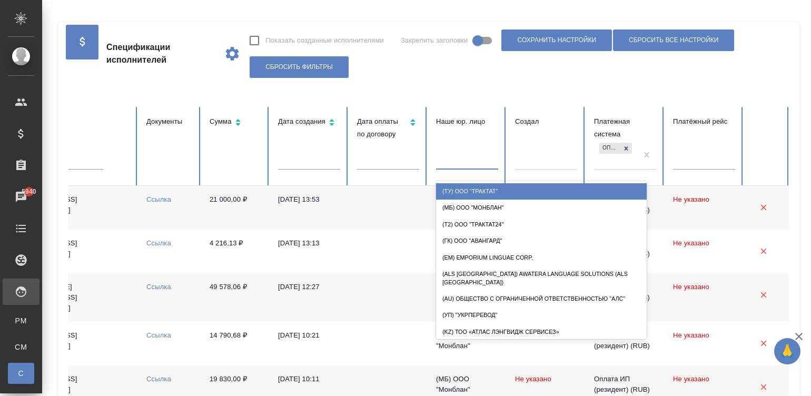
click at [298, 166] on input "text" at bounding box center [309, 162] width 62 height 15
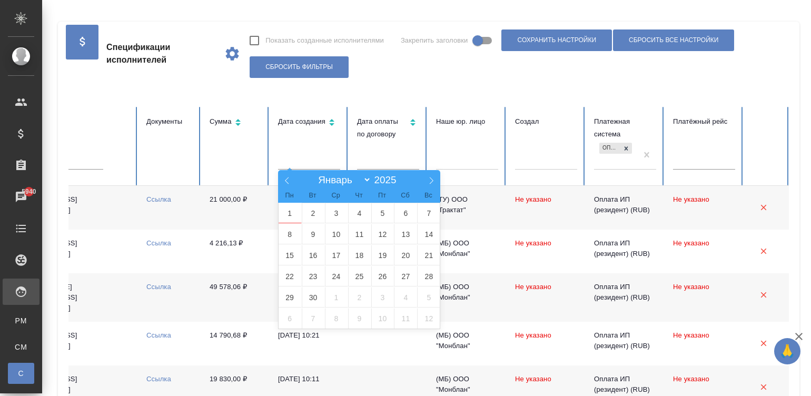
click at [439, 74] on div "Показать созданные исполнителями Закрепить заголовки Сохранить настройки Сброси…" at bounding box center [515, 54] width 532 height 54
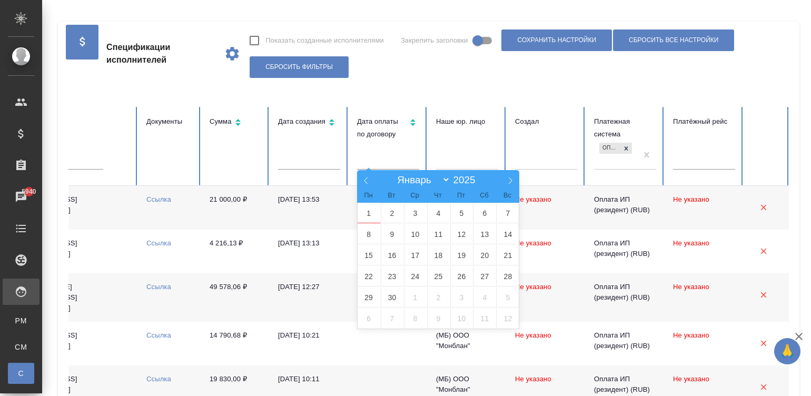
click at [369, 165] on input "text" at bounding box center [388, 162] width 62 height 15
click at [370, 212] on span "1" at bounding box center [368, 213] width 23 height 21
type input "01.09"
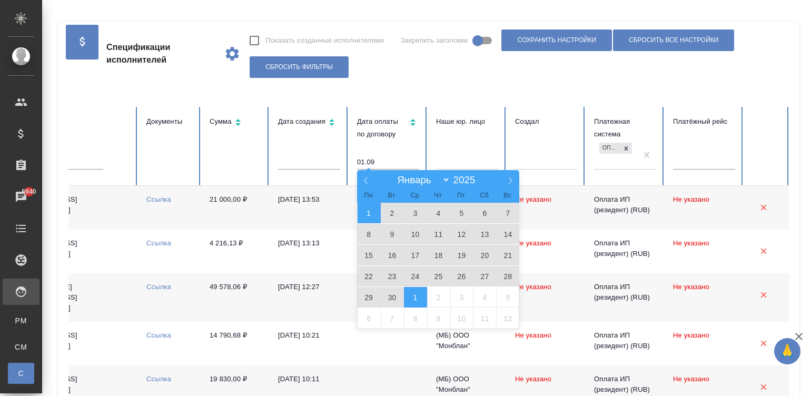
click at [413, 292] on span "1" at bounding box center [415, 297] width 23 height 21
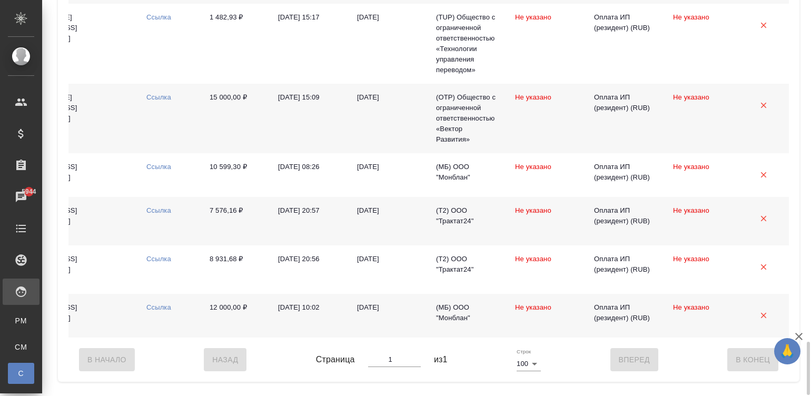
scroll to position [2553, 0]
